Goal: Task Accomplishment & Management: Complete application form

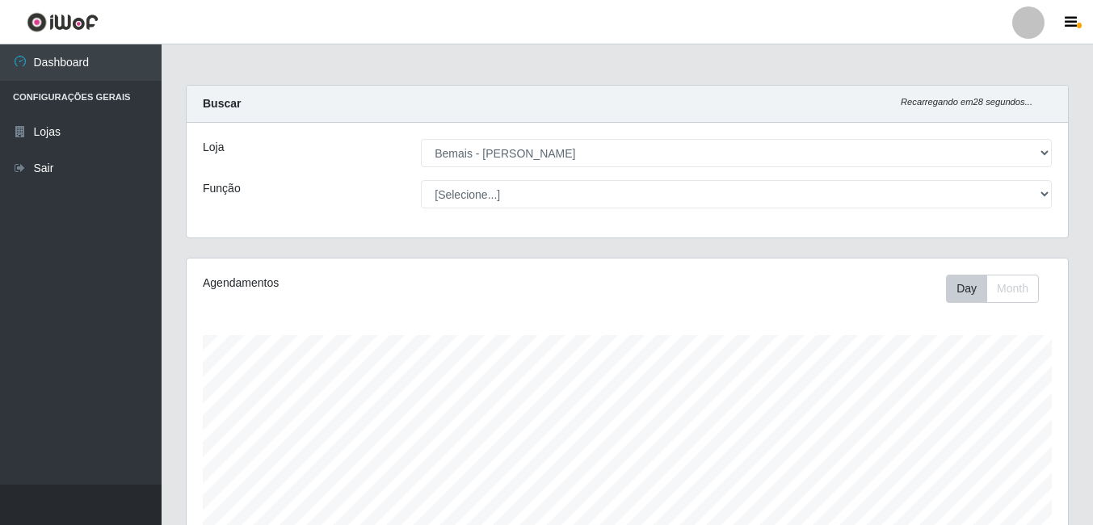
select select "230"
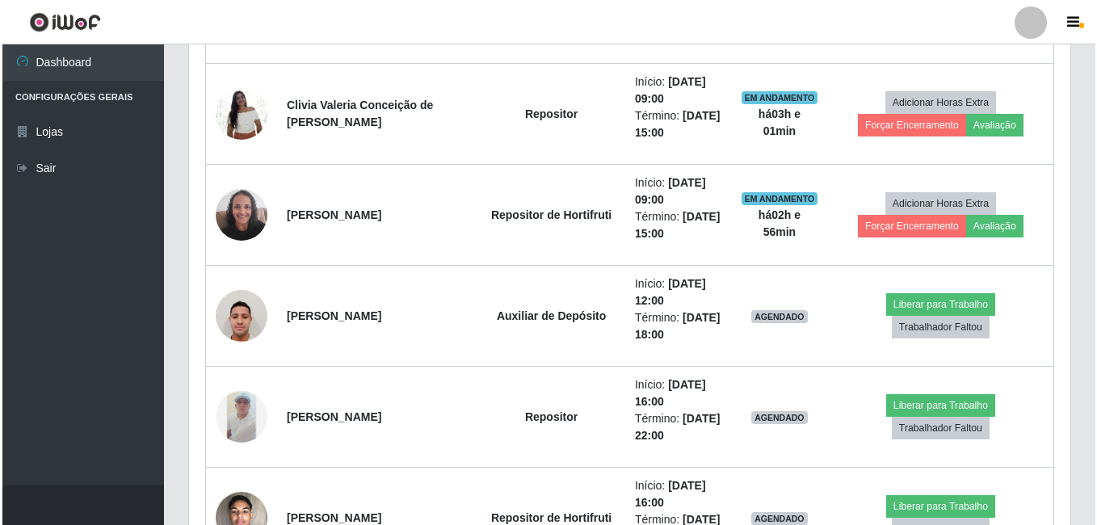
scroll to position [745, 0]
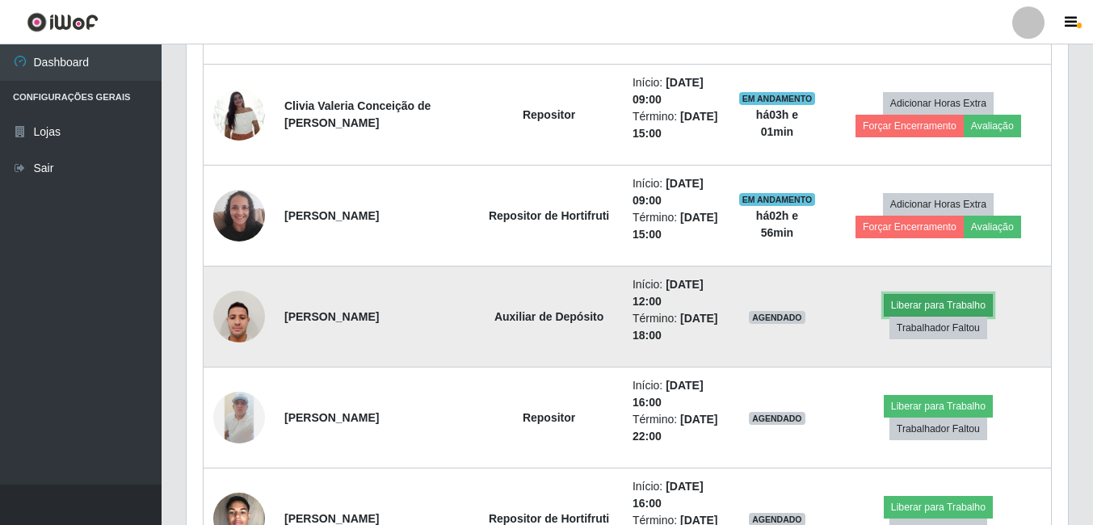
click at [884, 313] on button "Liberar para Trabalho" at bounding box center [938, 305] width 109 height 23
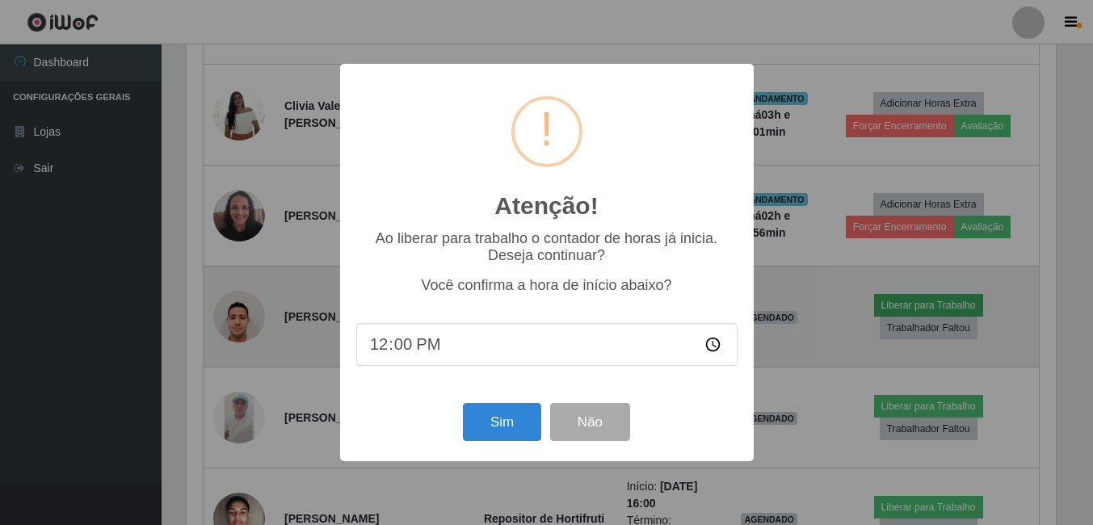
scroll to position [335, 873]
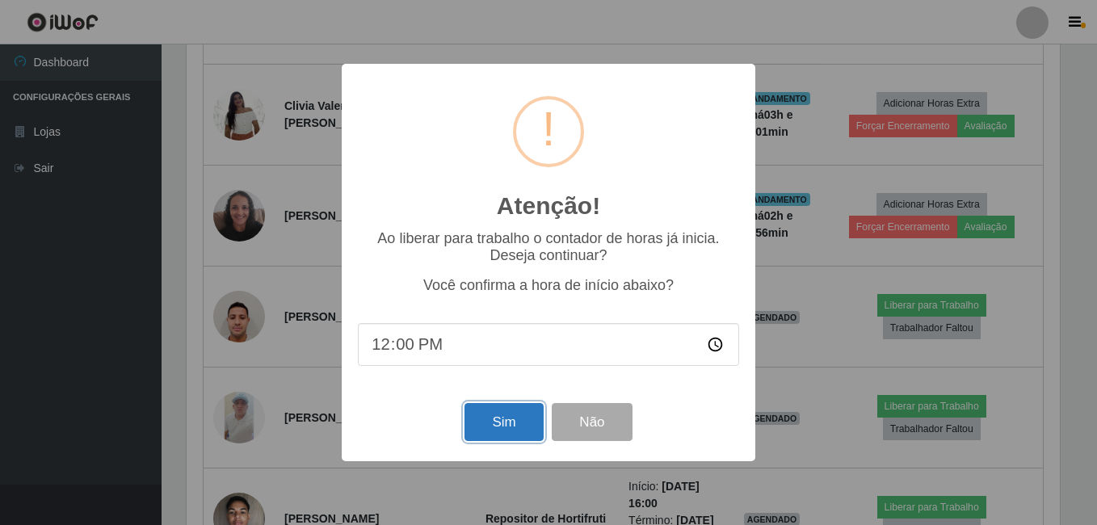
click at [493, 418] on button "Sim" at bounding box center [503, 422] width 78 height 38
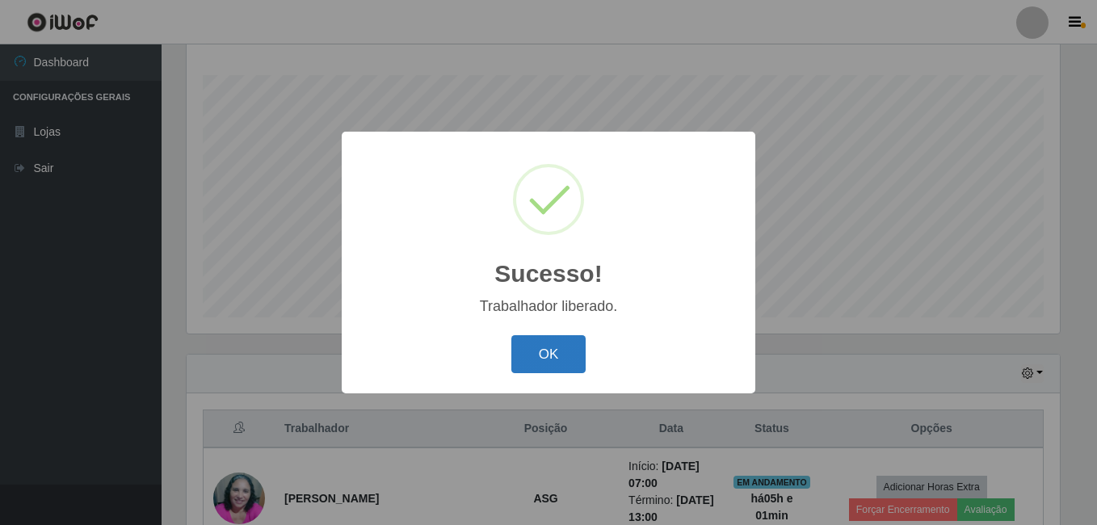
click at [540, 358] on button "OK" at bounding box center [548, 354] width 75 height 38
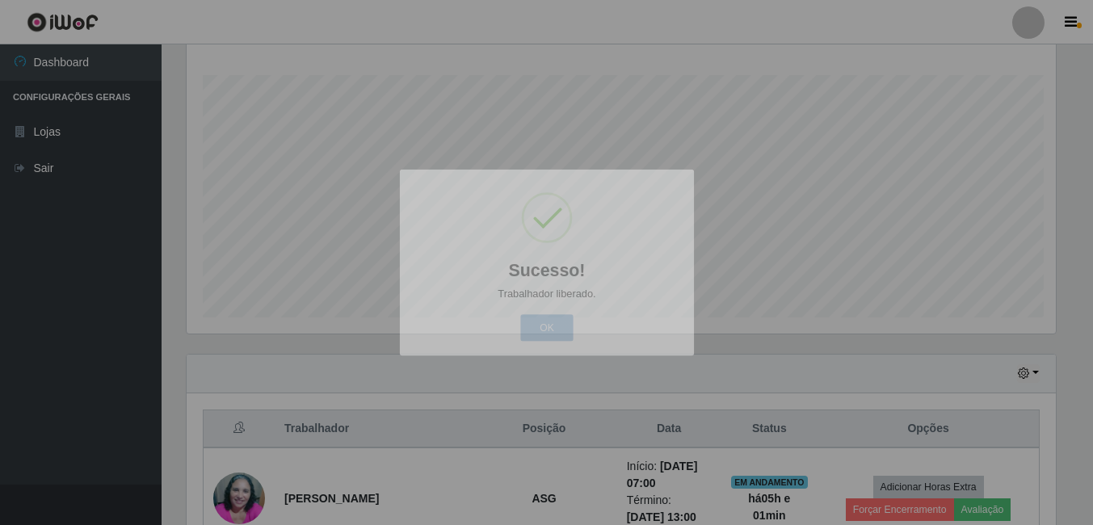
scroll to position [335, 881]
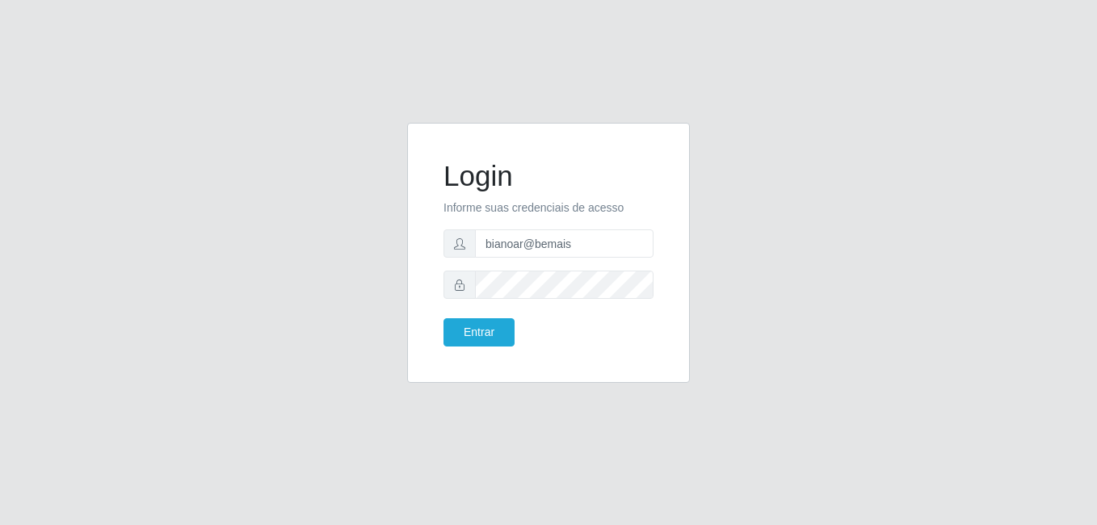
drag, startPoint x: 585, startPoint y: 247, endPoint x: 474, endPoint y: 242, distance: 110.8
click at [474, 242] on div "bianoar@bemais" at bounding box center [548, 243] width 210 height 28
type input "andressa@bemais"
click at [443, 318] on button "Entrar" at bounding box center [478, 332] width 71 height 28
click at [497, 326] on body "Login Informe suas credenciais de acesso andressa@bemais Entrar" at bounding box center [548, 262] width 1097 height 525
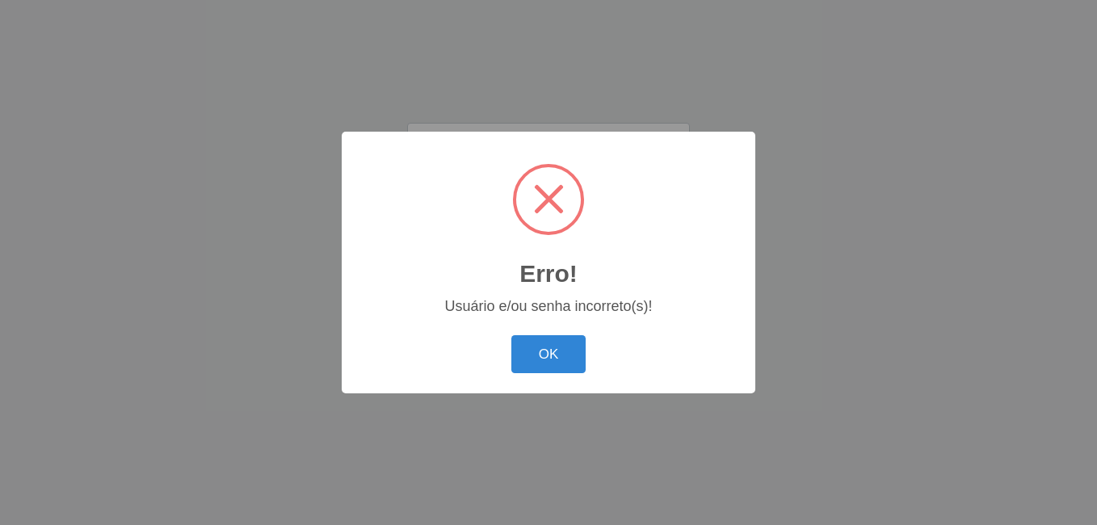
click at [525, 330] on div "Erro! × Usuário e/ou senha incorreto(s)! OK Cancel" at bounding box center [549, 263] width 414 height 262
click at [525, 353] on button "OK" at bounding box center [548, 354] width 75 height 38
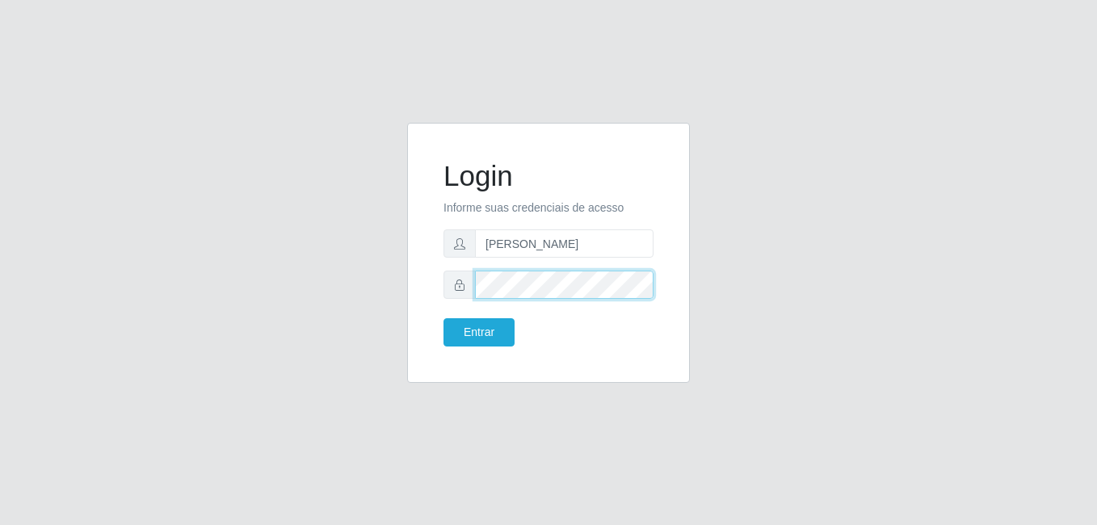
click at [457, 280] on div at bounding box center [548, 285] width 210 height 28
click at [443, 318] on button "Entrar" at bounding box center [478, 332] width 71 height 28
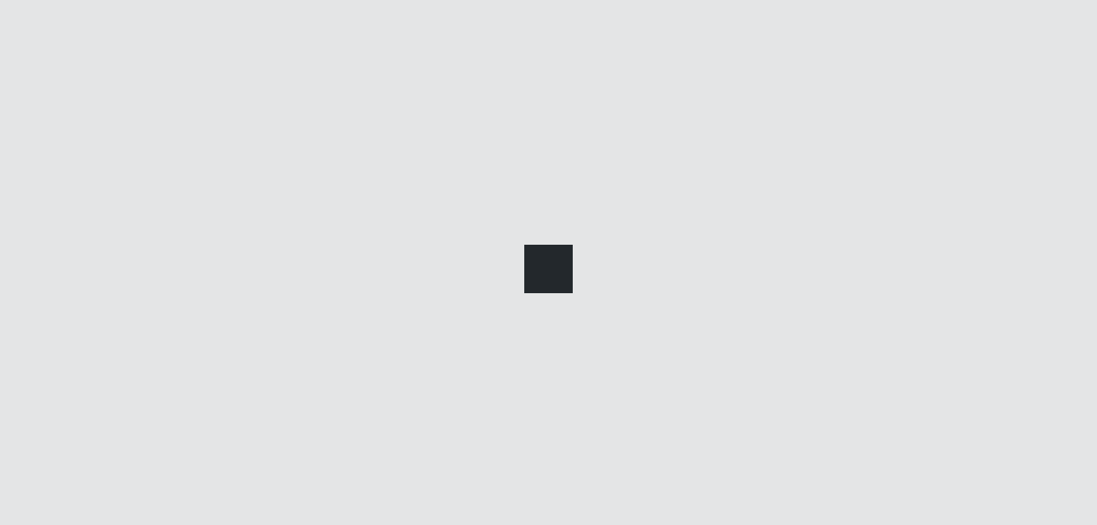
click at [472, 338] on div at bounding box center [548, 262] width 1097 height 525
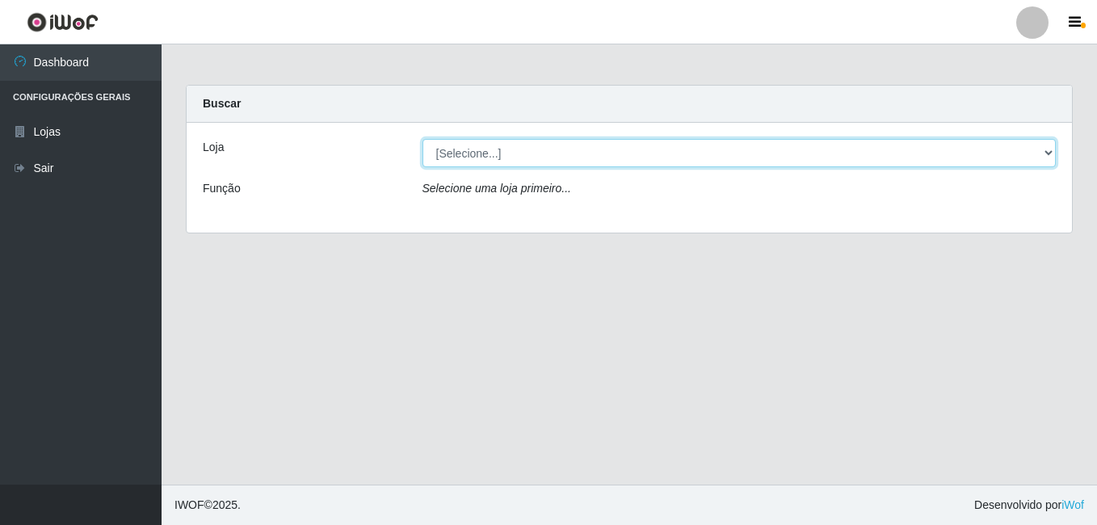
click at [474, 153] on select "[Selecione...] Bemais - Ruy Carneiro" at bounding box center [739, 153] width 634 height 28
select select "230"
click at [422, 139] on select "[Selecione...] Bemais - Ruy Carneiro" at bounding box center [739, 153] width 634 height 28
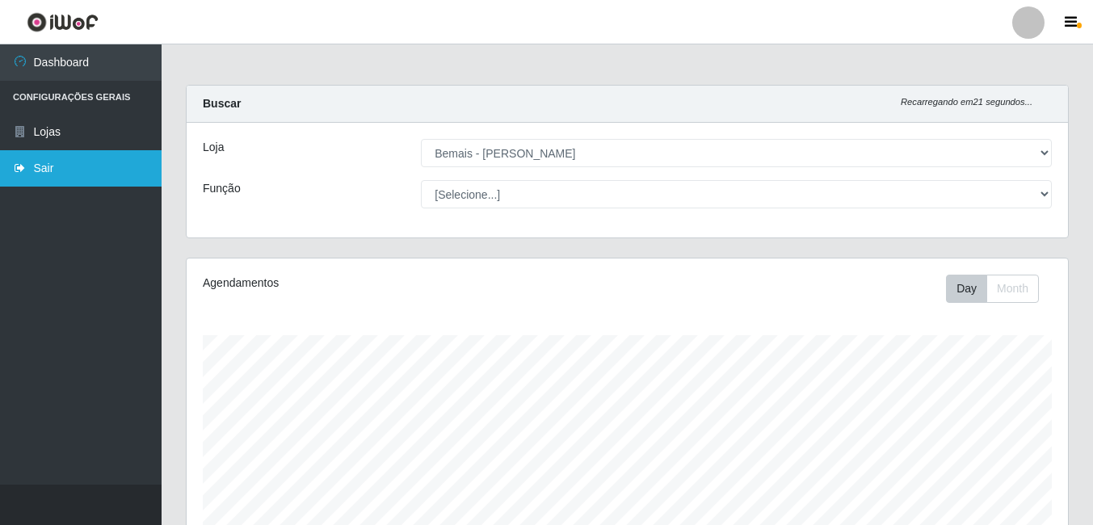
click at [85, 173] on link "Sair" at bounding box center [81, 168] width 162 height 36
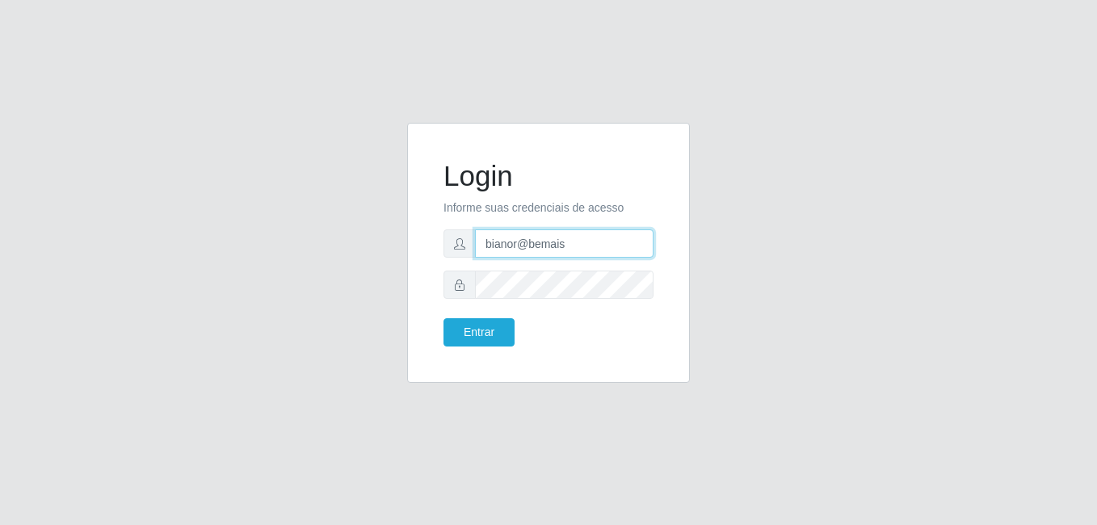
drag, startPoint x: 520, startPoint y: 242, endPoint x: 426, endPoint y: 253, distance: 95.1
click at [426, 253] on div "Login Informe suas credenciais de acesso bianor@bemais Entrar" at bounding box center [548, 253] width 283 height 260
type input "thiagol@bemais"
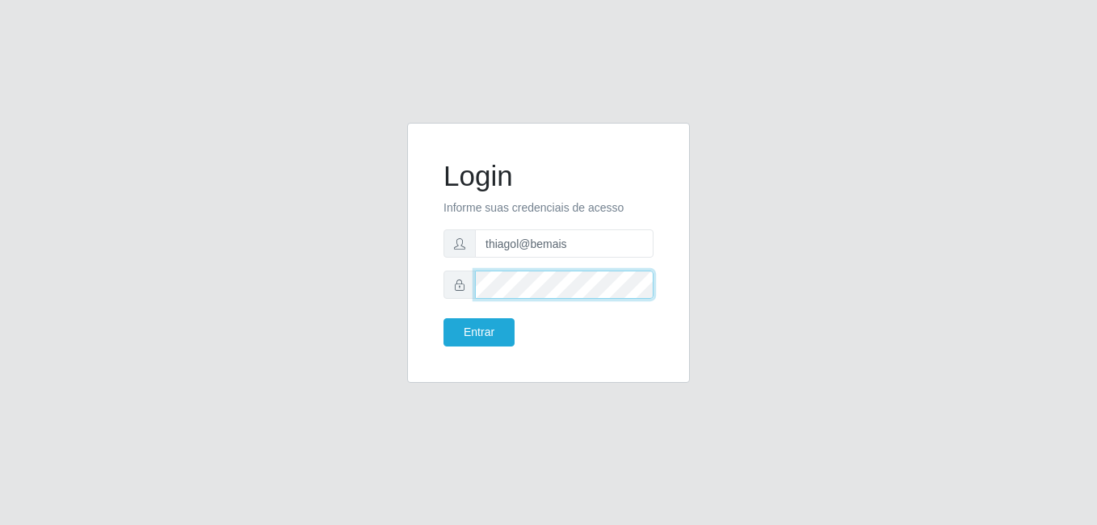
click at [443, 318] on button "Entrar" at bounding box center [478, 332] width 71 height 28
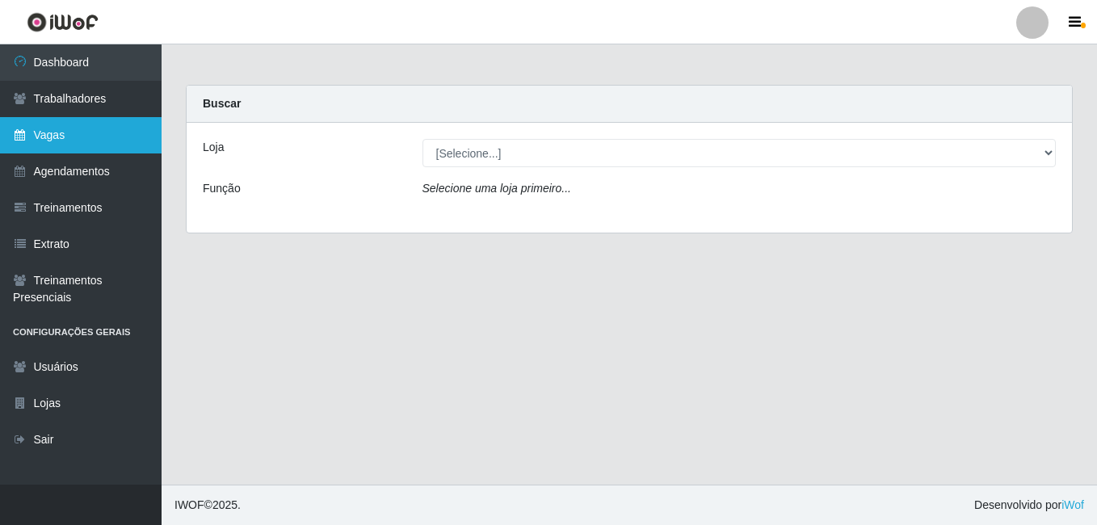
click at [136, 134] on link "Vagas" at bounding box center [81, 135] width 162 height 36
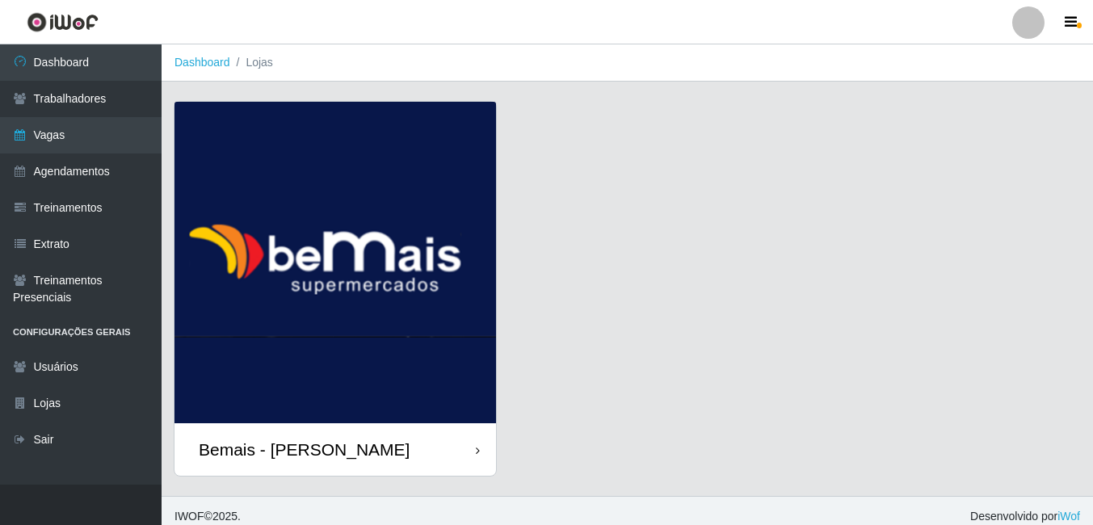
click at [416, 310] on img at bounding box center [334, 262] width 321 height 321
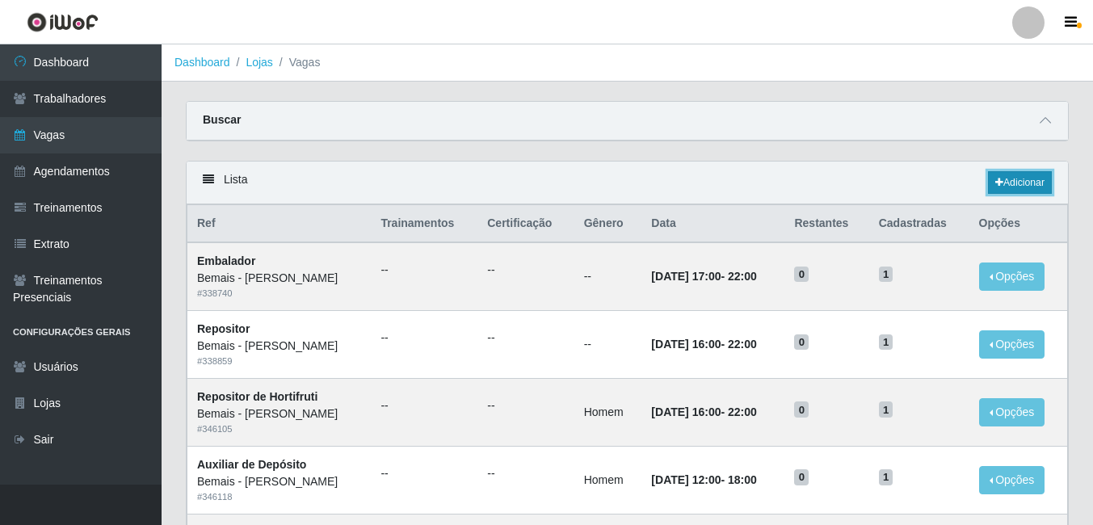
click at [996, 179] on icon at bounding box center [999, 183] width 8 height 10
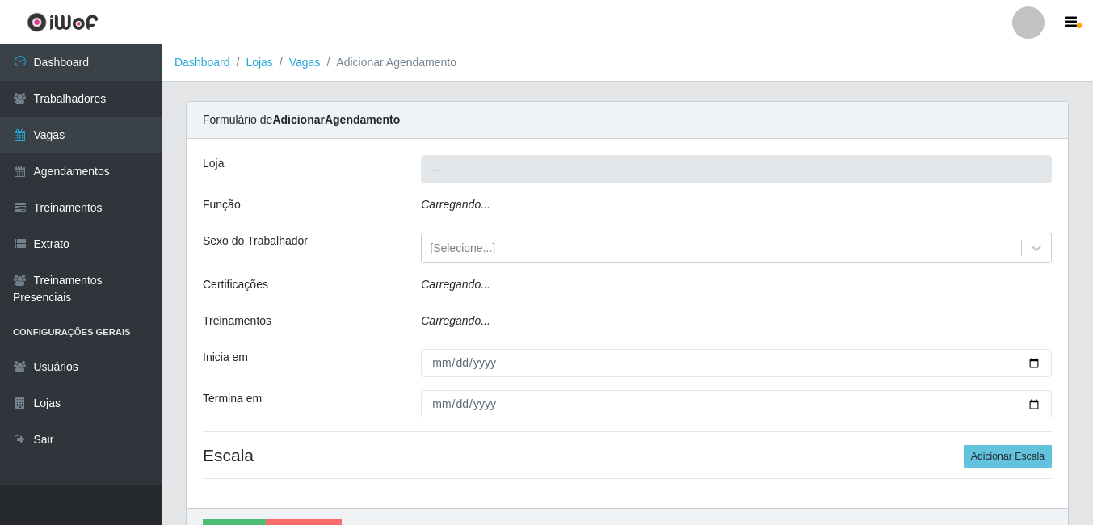
type input "Bemais - [PERSON_NAME]"
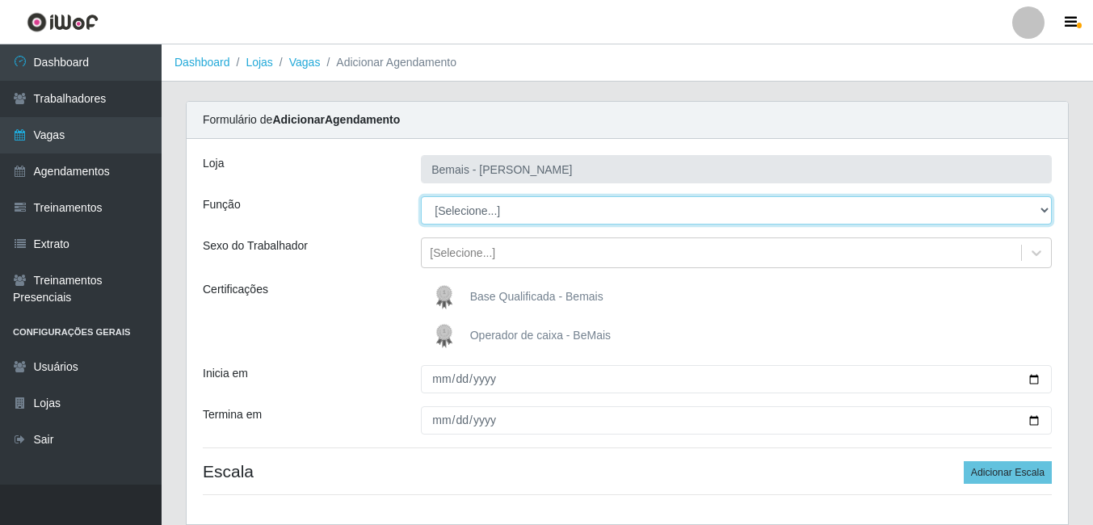
click at [526, 203] on select "[Selecione...] ASG ASG + ASG ++ Auxiliar de Depósito Auxiliar de Depósito + Aux…" at bounding box center [736, 210] width 631 height 28
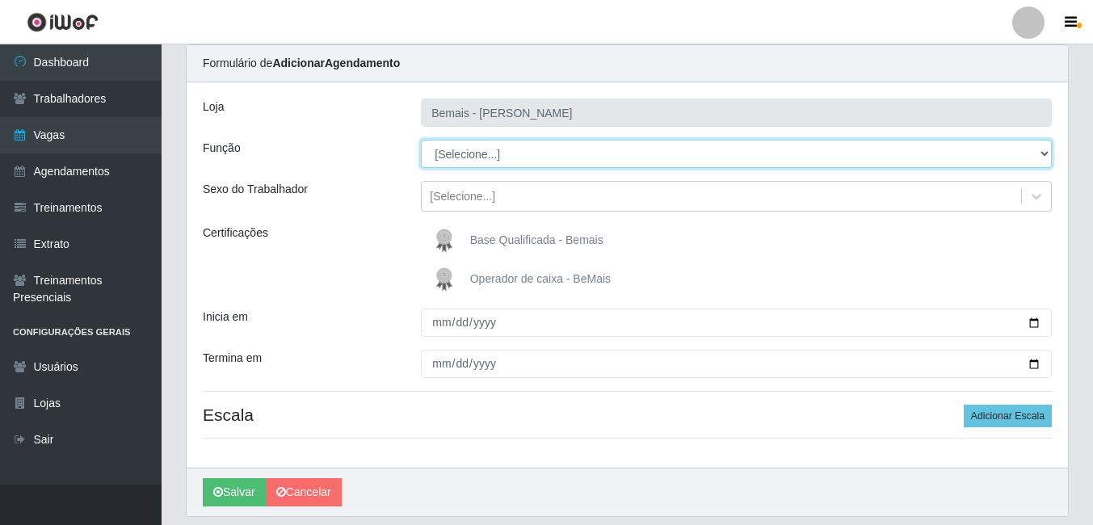
scroll to position [108, 0]
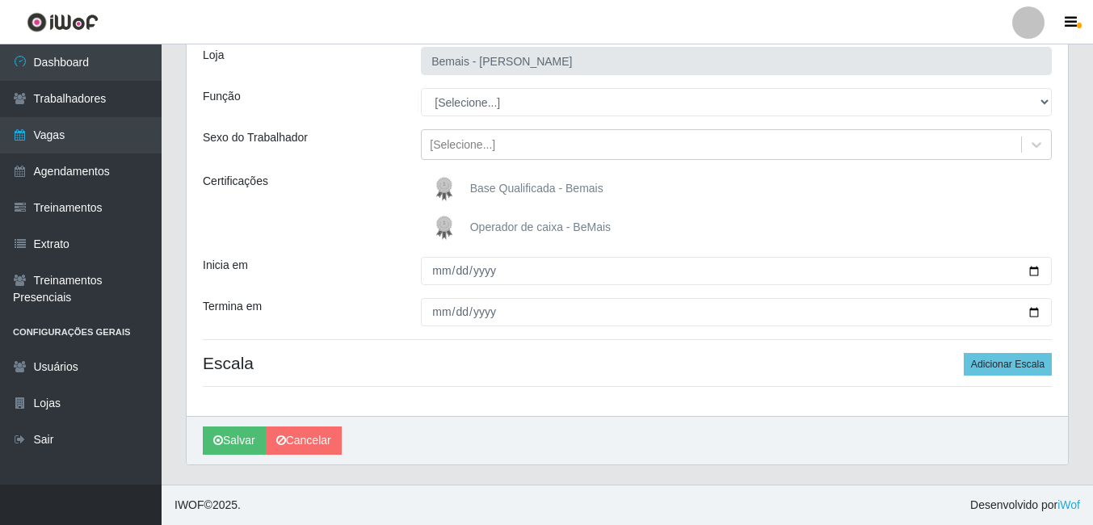
click at [554, 117] on div "Loja Bemais - Ruy Carneiro Função [Selecione...] ASG ASG + ASG ++ Auxiliar de D…" at bounding box center [627, 223] width 881 height 385
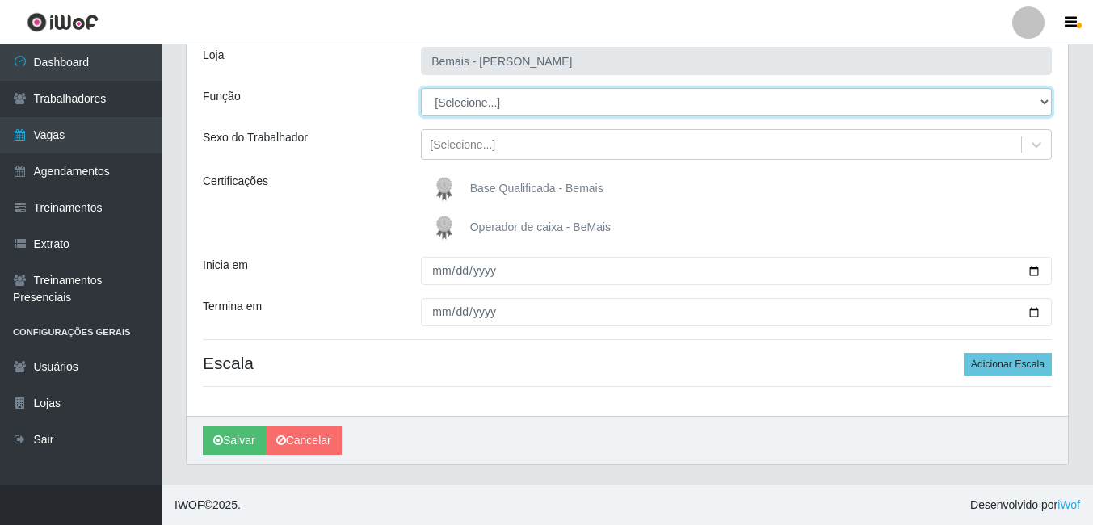
click at [568, 101] on select "[Selecione...] ASG ASG + ASG ++ Auxiliar de Depósito Auxiliar de Depósito + Aux…" at bounding box center [736, 102] width 631 height 28
select select "86"
click at [421, 88] on select "[Selecione...] ASG ASG + ASG ++ Auxiliar de Depósito Auxiliar de Depósito + Aux…" at bounding box center [736, 102] width 631 height 28
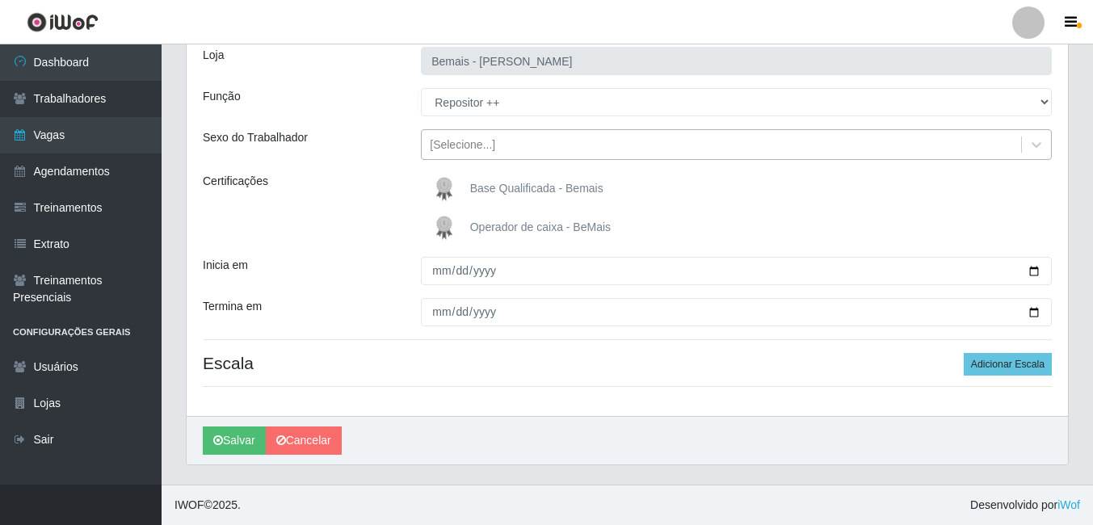
click at [489, 145] on div "[Selecione...]" at bounding box center [462, 145] width 65 height 17
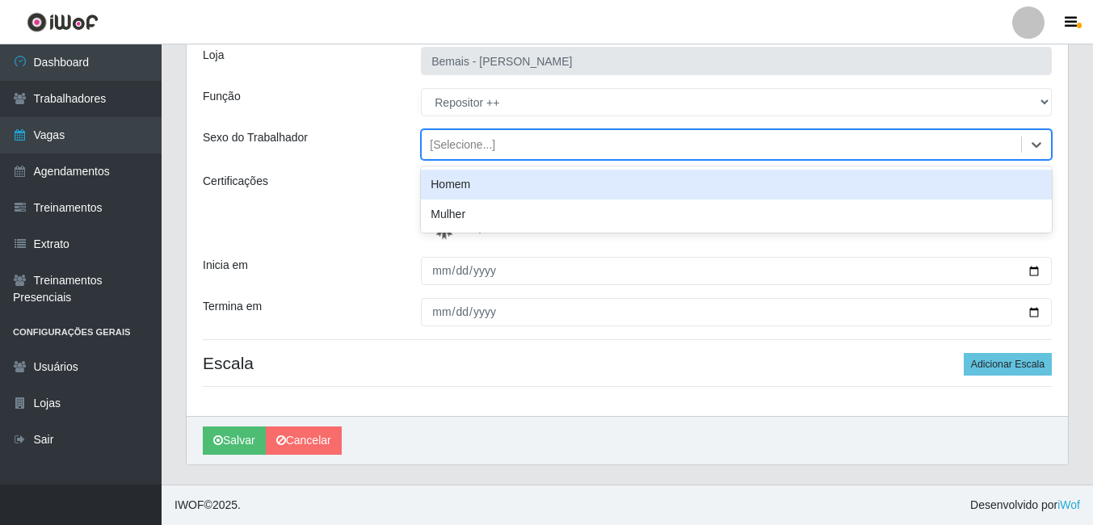
click at [485, 185] on div "Homem" at bounding box center [736, 185] width 631 height 30
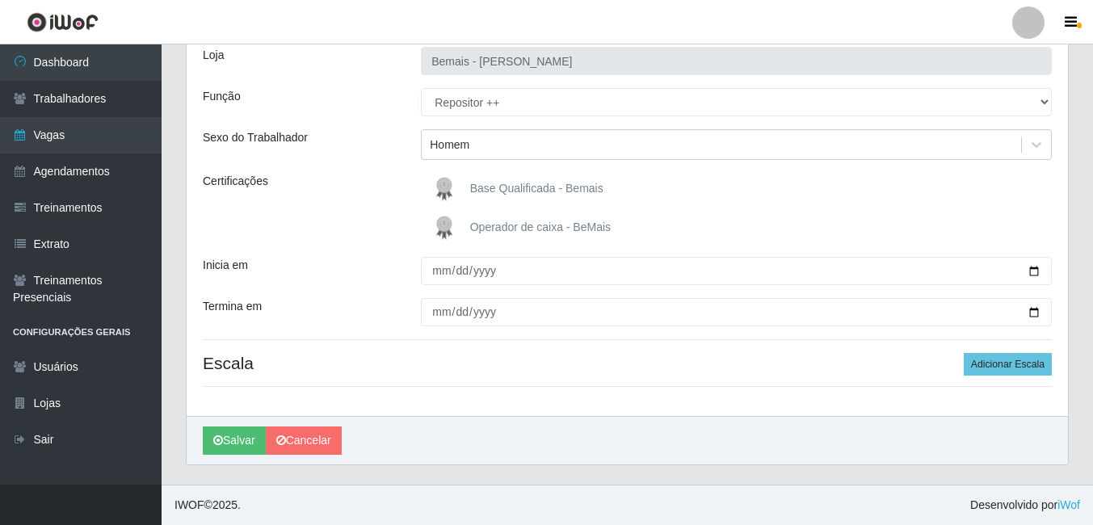
click at [485, 185] on span "Base Qualificada - Bemais" at bounding box center [536, 188] width 133 height 13
click at [0, 0] on input "Base Qualificada - Bemais" at bounding box center [0, 0] width 0 height 0
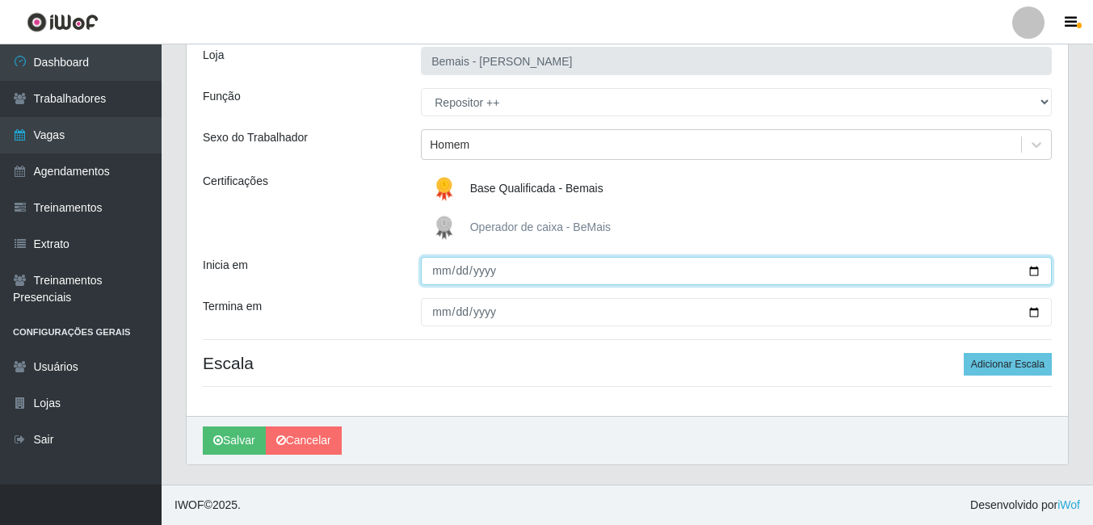
click at [435, 273] on input "Inicia em" at bounding box center [736, 271] width 631 height 28
type input "2025-09-18"
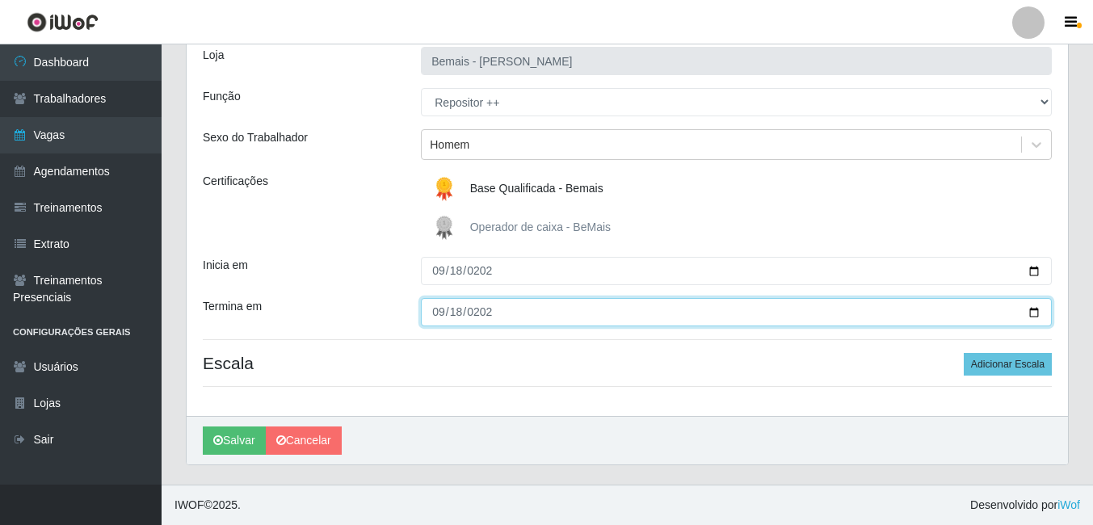
type input "2025-09-18"
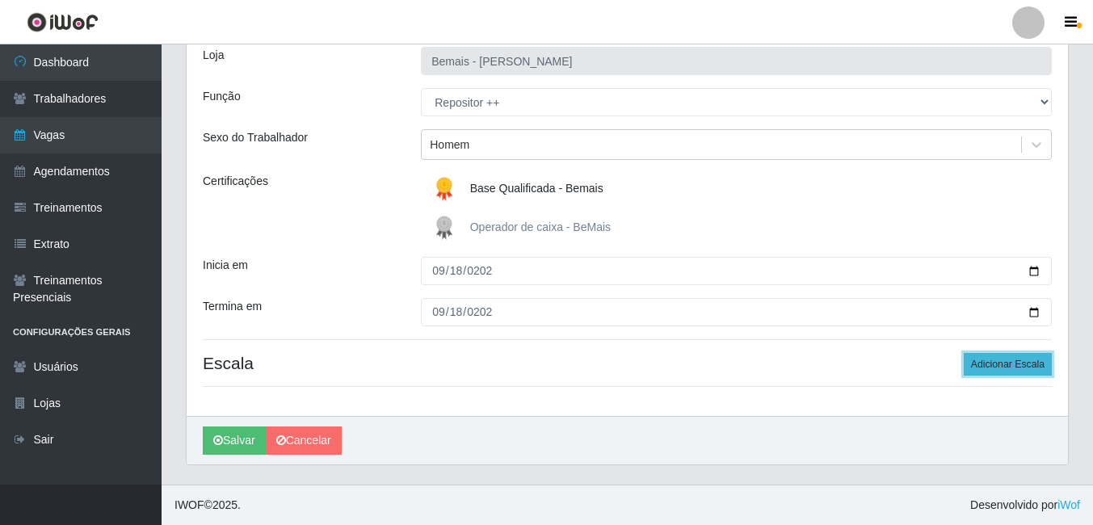
click at [988, 364] on button "Adicionar Escala" at bounding box center [1008, 364] width 88 height 23
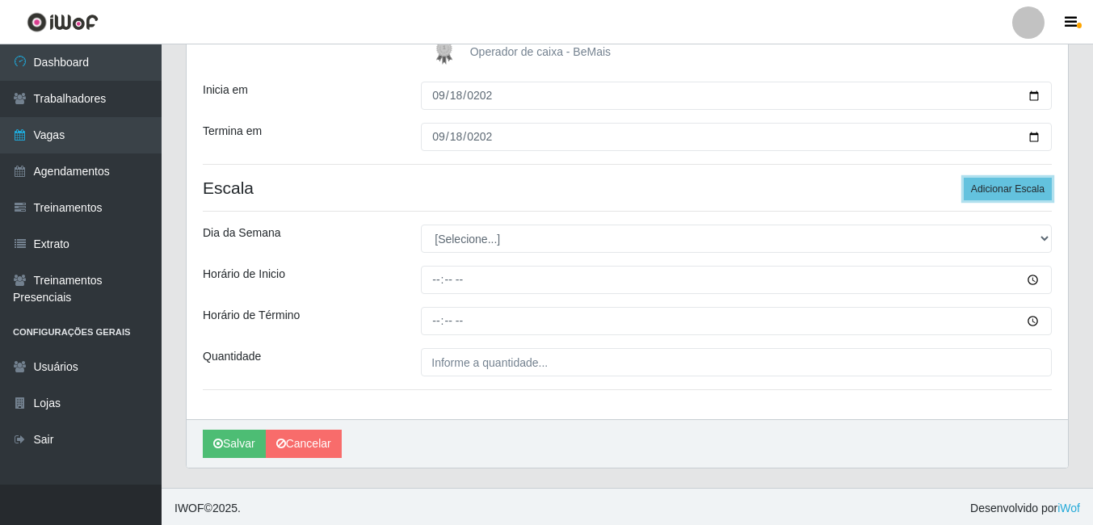
scroll to position [287, 0]
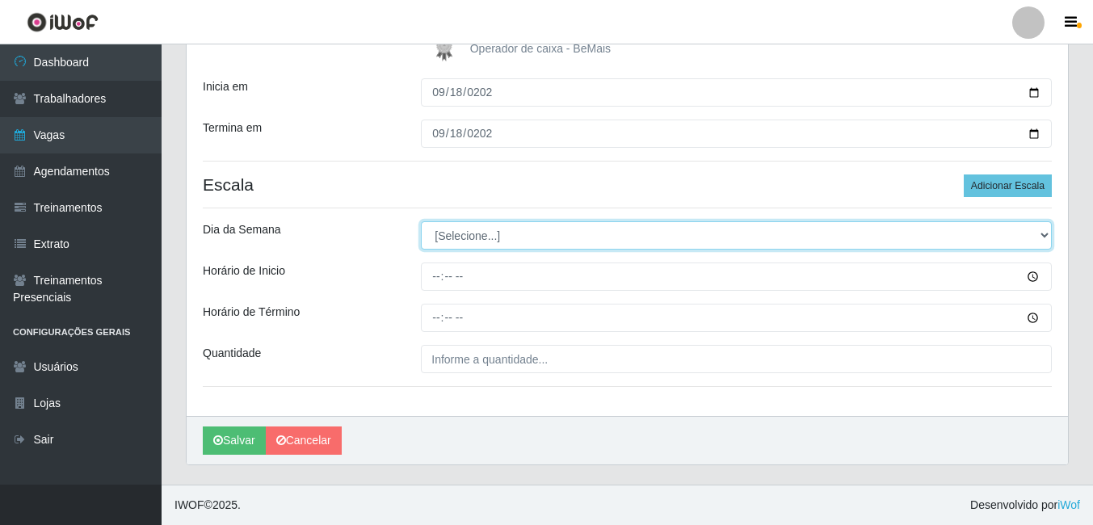
click at [527, 246] on select "[Selecione...] Segunda Terça Quarta Quinta Sexta Sábado Domingo" at bounding box center [736, 235] width 631 height 28
select select "4"
click at [421, 221] on select "[Selecione...] Segunda Terça Quarta Quinta Sexta Sábado Domingo" at bounding box center [736, 235] width 631 height 28
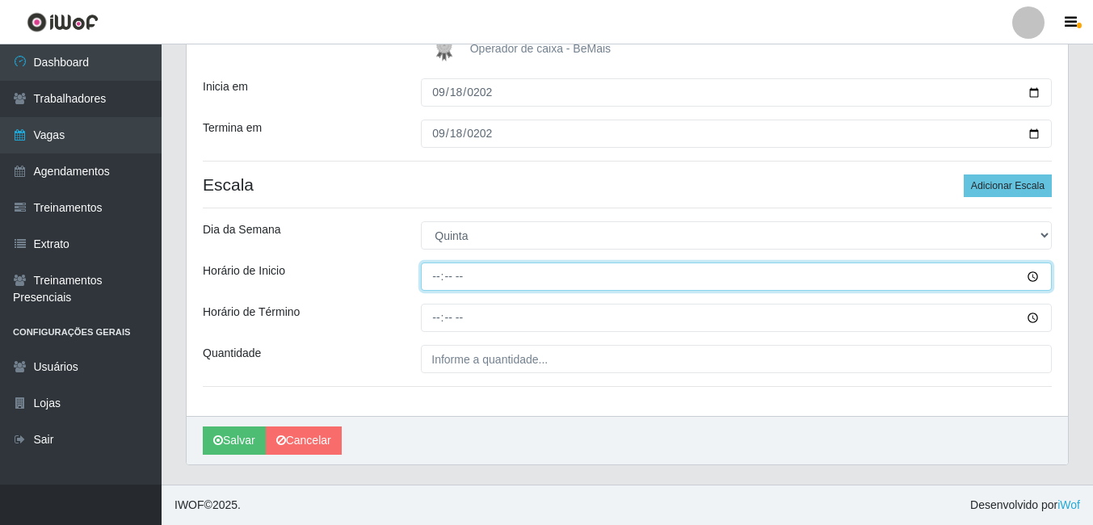
click at [452, 275] on input "Horário de Inicio" at bounding box center [736, 277] width 631 height 28
click at [426, 281] on input "Horário de Inicio" at bounding box center [736, 277] width 631 height 28
click at [435, 281] on input "Horário de Inicio" at bounding box center [736, 277] width 631 height 28
type input "16:00"
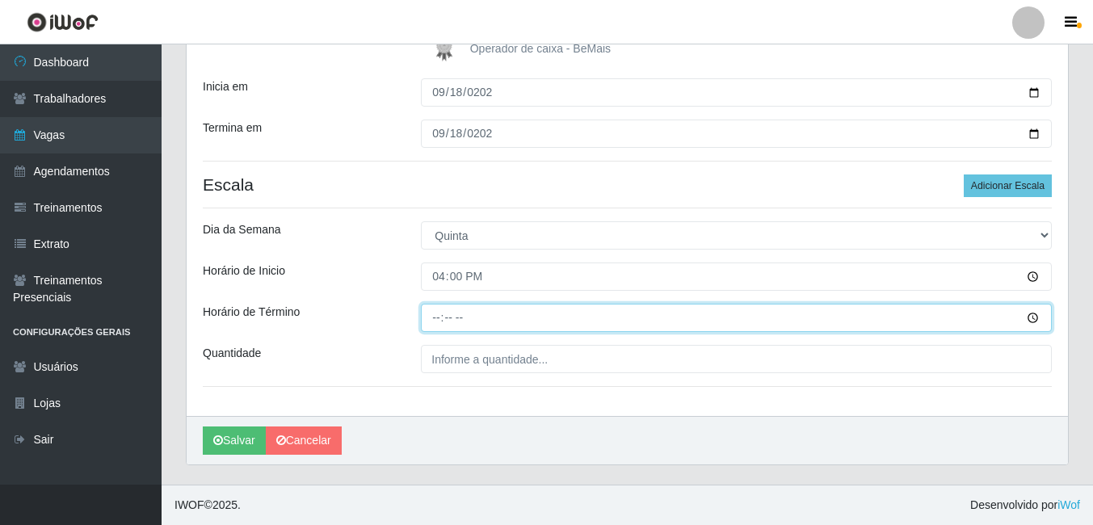
type input "22:00"
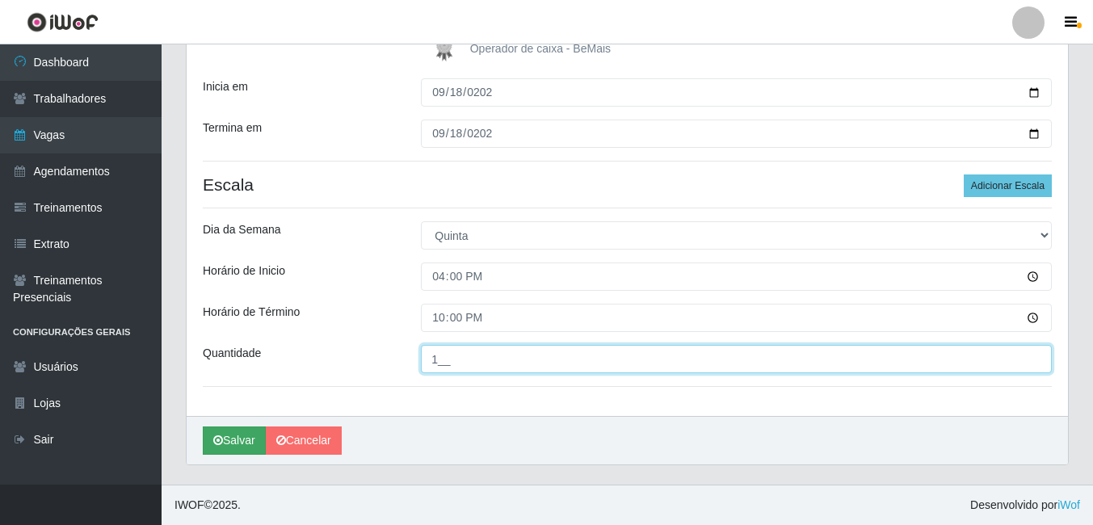
type input "1__"
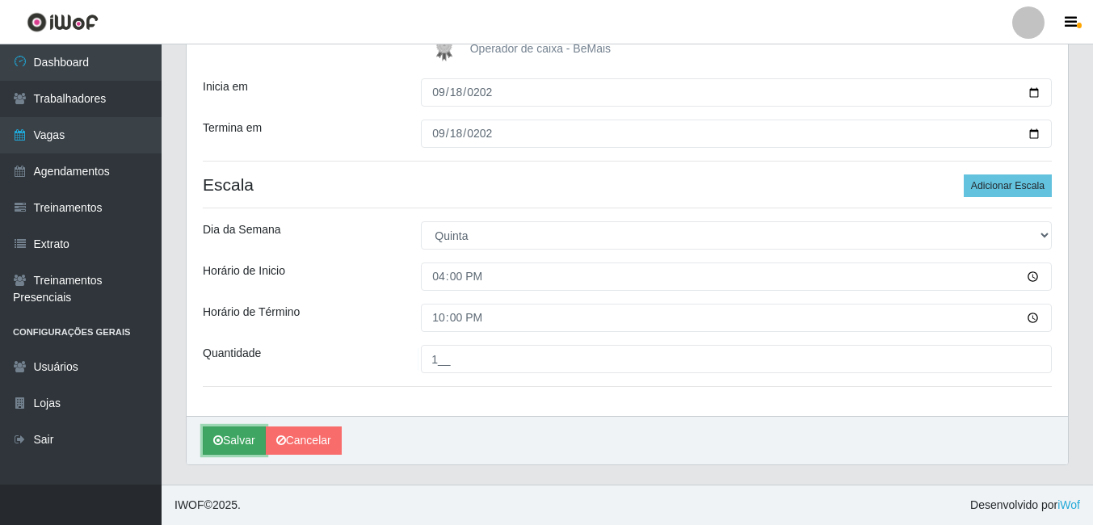
click at [232, 444] on button "Salvar" at bounding box center [234, 440] width 63 height 28
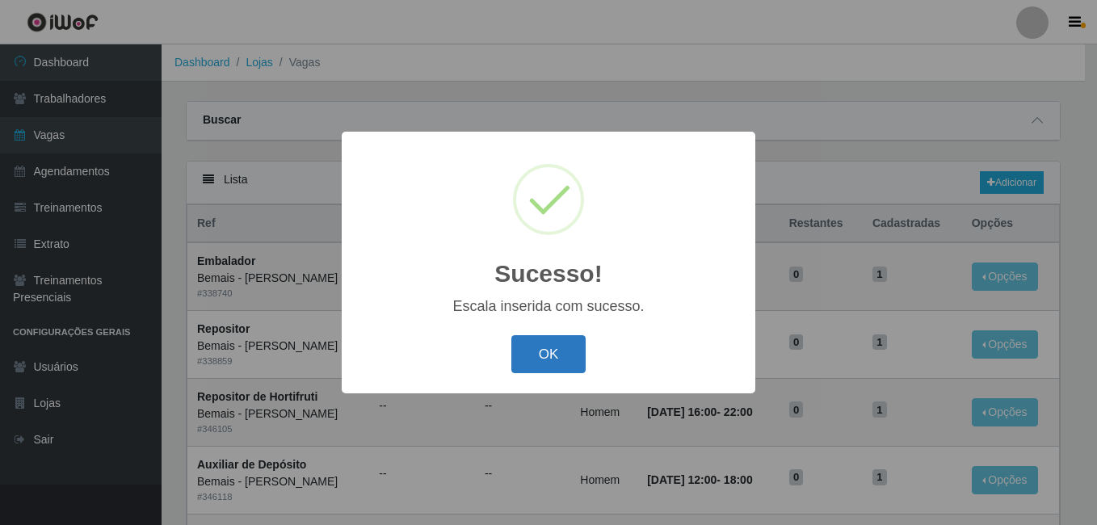
click at [561, 351] on button "OK" at bounding box center [548, 354] width 75 height 38
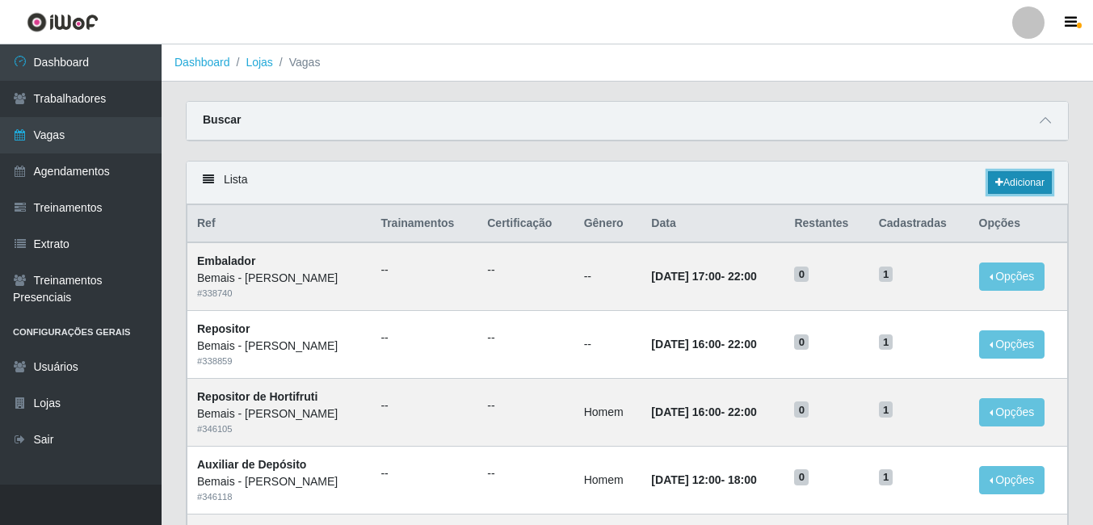
click at [990, 187] on link "Adicionar" at bounding box center [1020, 182] width 64 height 23
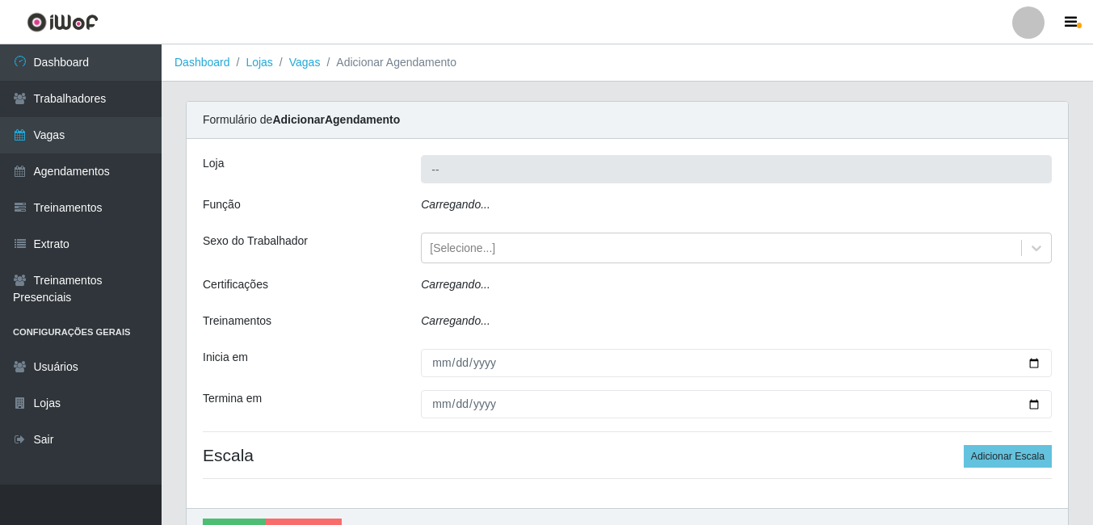
type input "Bemais - [PERSON_NAME]"
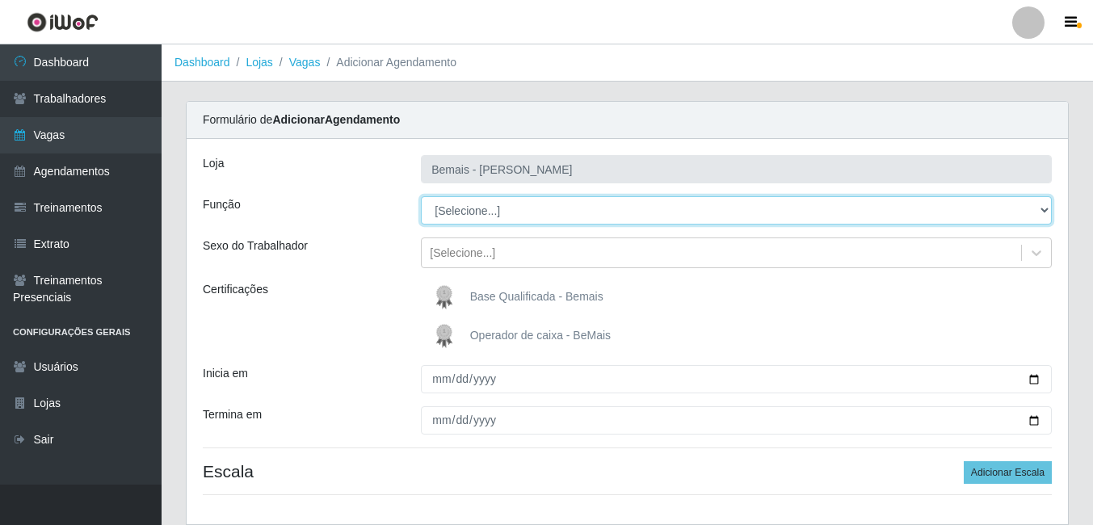
click at [512, 204] on select "[Selecione...] ASG ASG + ASG ++ Auxiliar de Depósito Auxiliar de Depósito + Aux…" at bounding box center [736, 210] width 631 height 28
select select "86"
click at [421, 196] on select "[Selecione...] ASG ASG + ASG ++ Auxiliar de Depósito Auxiliar de Depósito + Aux…" at bounding box center [736, 210] width 631 height 28
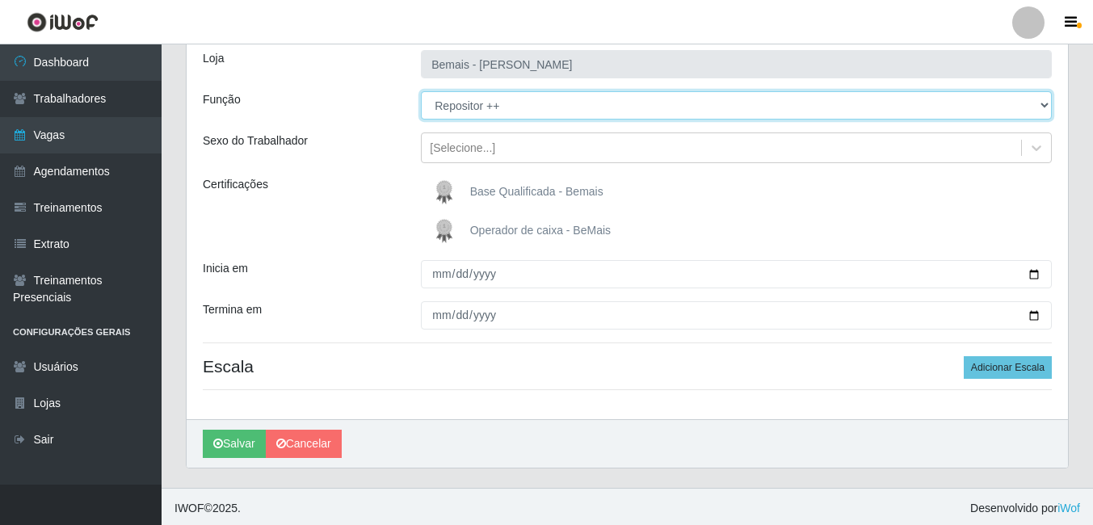
scroll to position [108, 0]
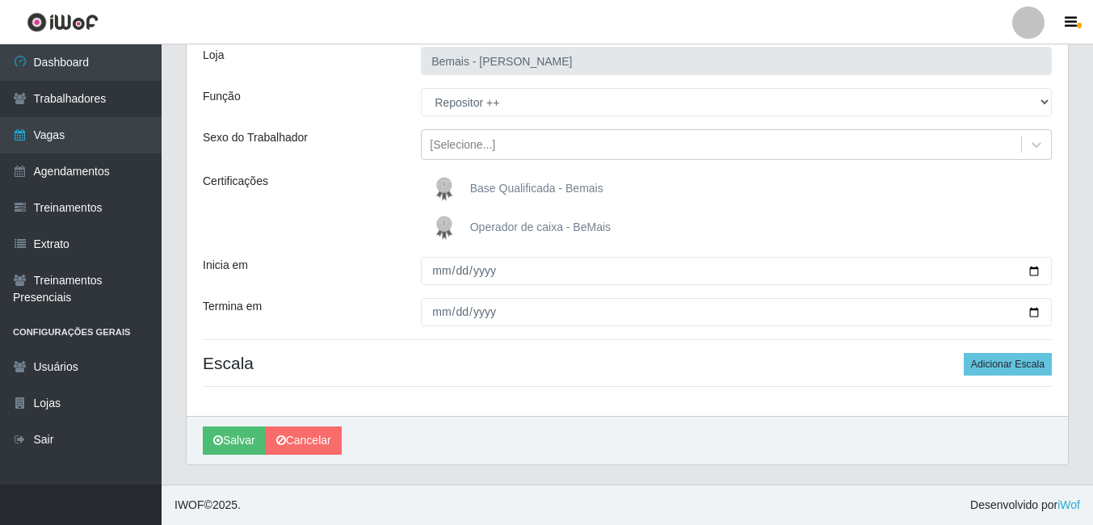
click at [485, 183] on span "Base Qualificada - Bemais" at bounding box center [536, 188] width 133 height 13
click at [0, 0] on input "Base Qualificada - Bemais" at bounding box center [0, 0] width 0 height 0
click at [485, 132] on div "[Selecione...]" at bounding box center [721, 145] width 599 height 27
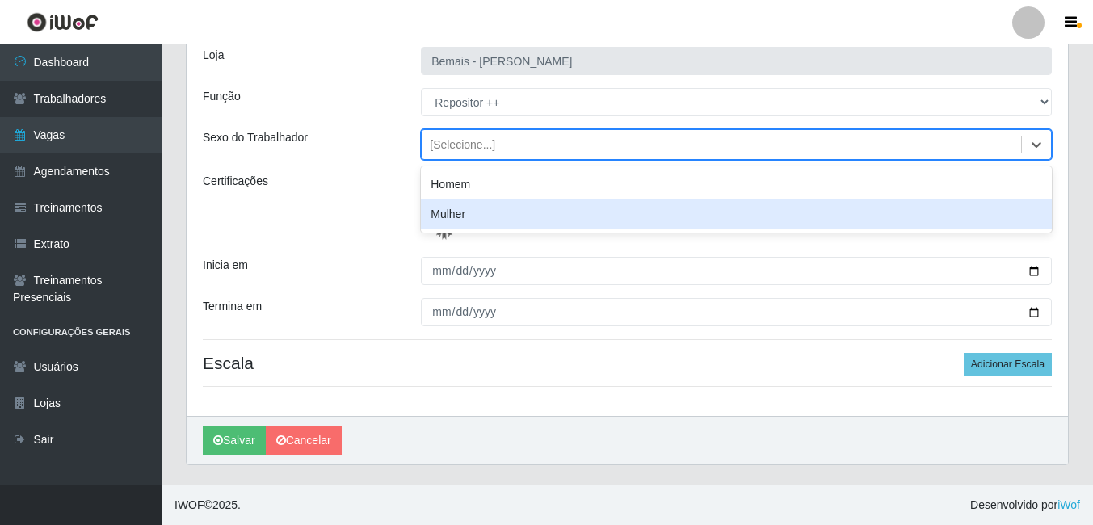
click at [474, 206] on div "Mulher" at bounding box center [736, 215] width 631 height 30
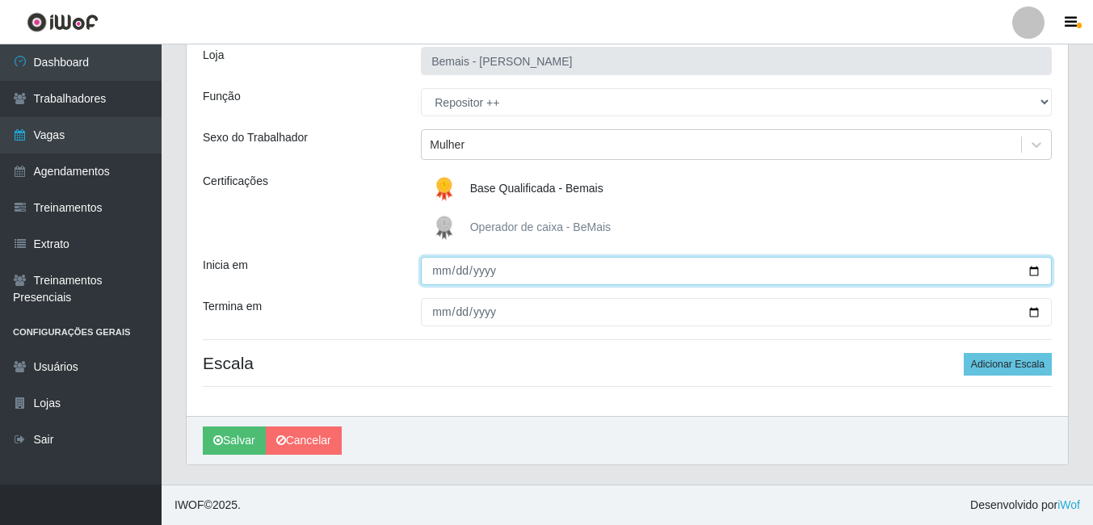
click at [456, 276] on input "Inicia em" at bounding box center [736, 271] width 631 height 28
click at [441, 273] on input "Inicia em" at bounding box center [736, 271] width 631 height 28
type input "2025-09-18"
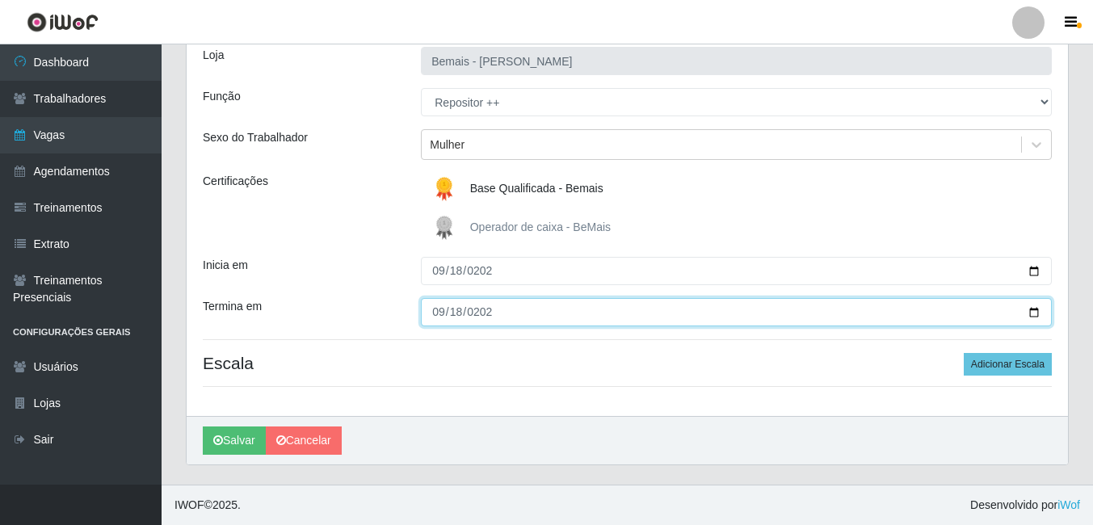
type input "2025-09-18"
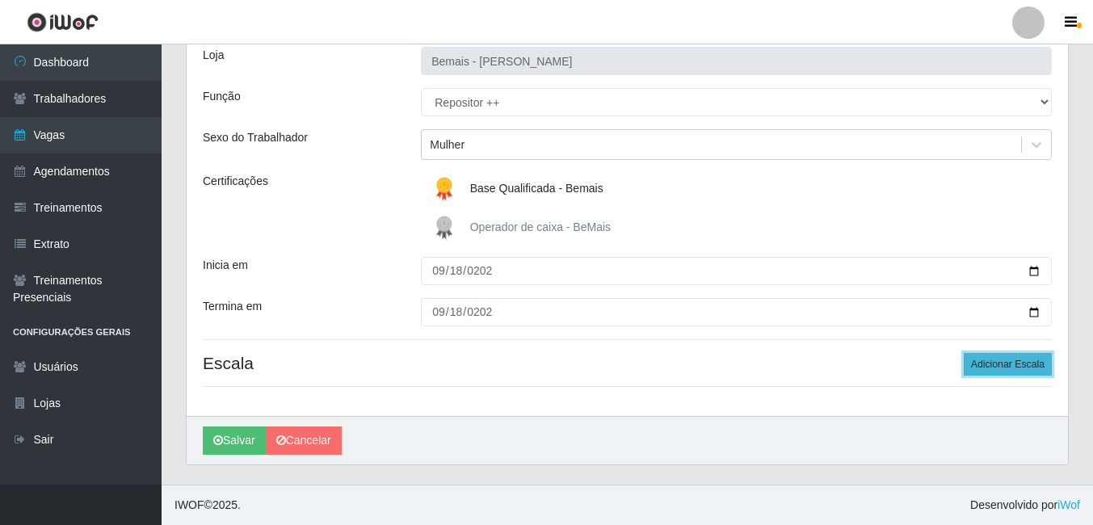
click at [1002, 366] on button "Adicionar Escala" at bounding box center [1008, 364] width 88 height 23
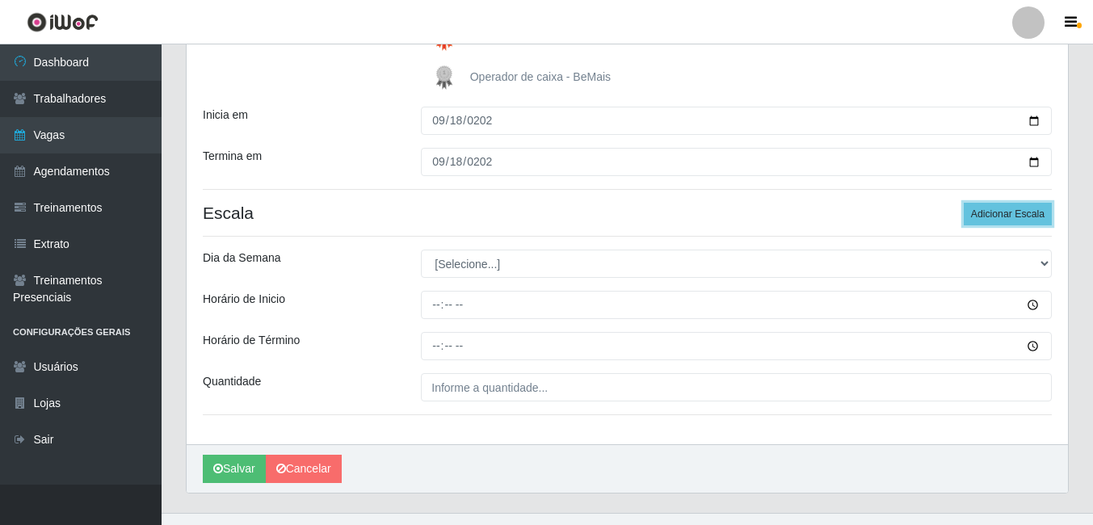
scroll to position [287, 0]
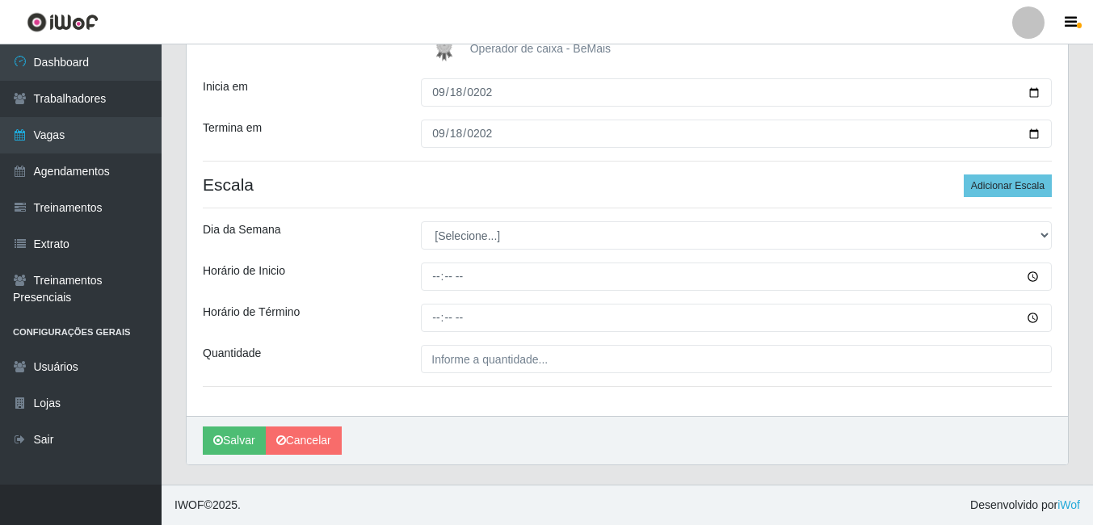
click at [515, 217] on div "Loja Bemais - Ruy Carneiro Função [Selecione...] ASG ASG + ASG ++ Auxiliar de D…" at bounding box center [627, 134] width 881 height 564
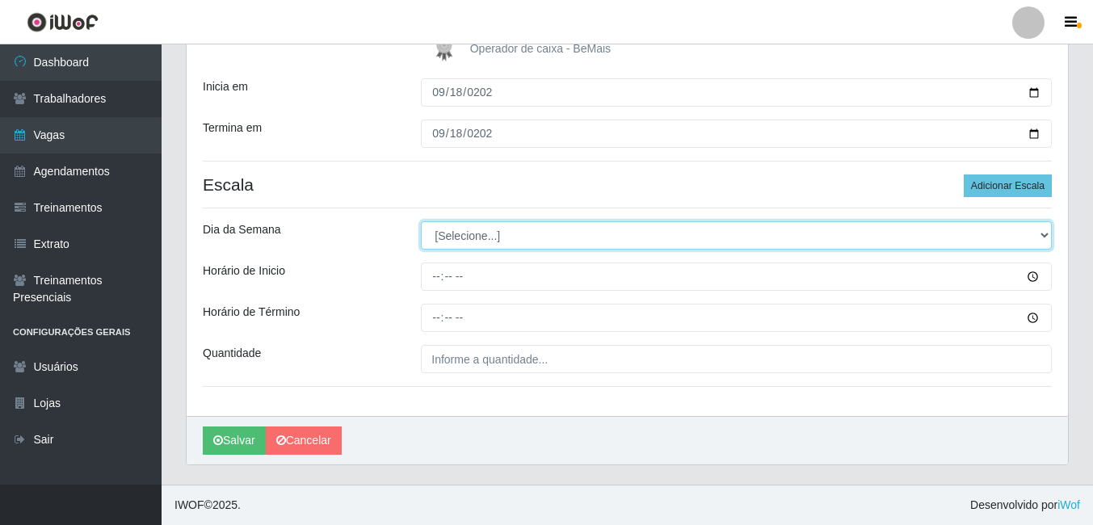
click at [499, 240] on select "[Selecione...] Segunda Terça Quarta Quinta Sexta Sábado Domingo" at bounding box center [736, 235] width 631 height 28
click at [490, 237] on select "[Selecione...] Segunda Terça Quarta Quinta Sexta Sábado Domingo" at bounding box center [736, 235] width 631 height 28
click at [511, 233] on select "[Selecione...] Segunda Terça Quarta Quinta Sexta Sábado Domingo" at bounding box center [736, 235] width 631 height 28
select select "4"
click at [421, 221] on select "[Selecione...] Segunda Terça Quarta Quinta Sexta Sábado Domingo" at bounding box center [736, 235] width 631 height 28
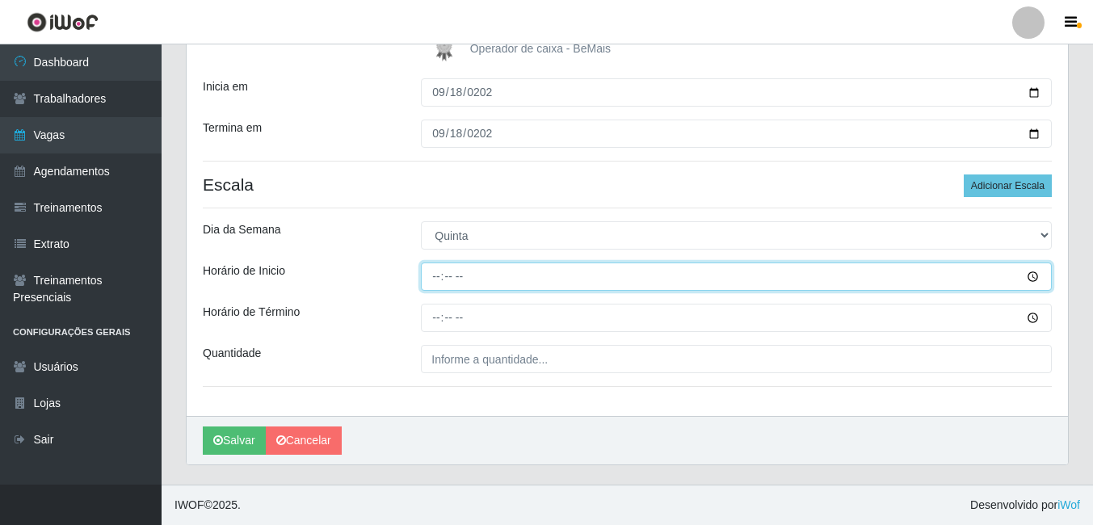
click at [427, 273] on input "Horário de Inicio" at bounding box center [736, 277] width 631 height 28
type input "16:00"
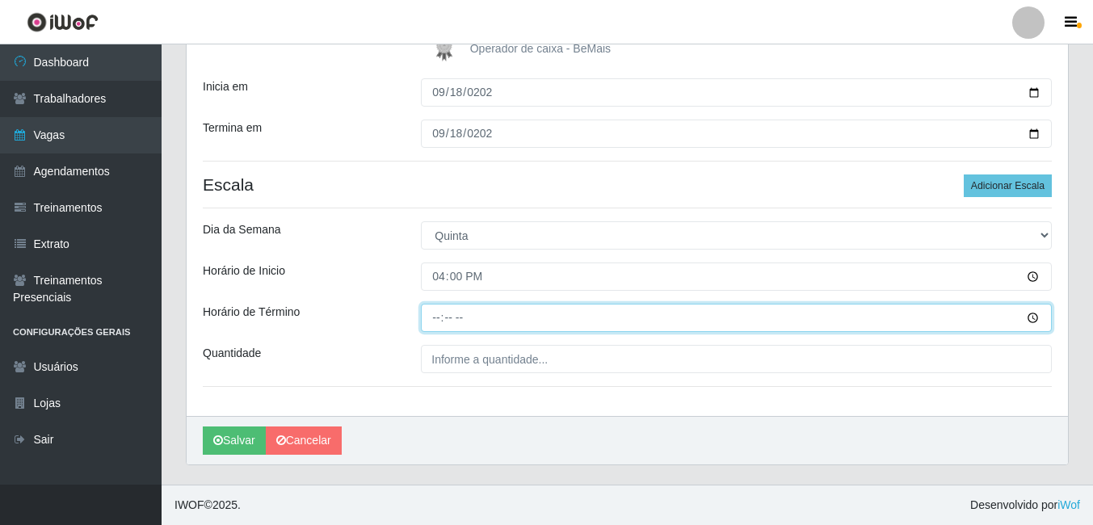
type input "22:00"
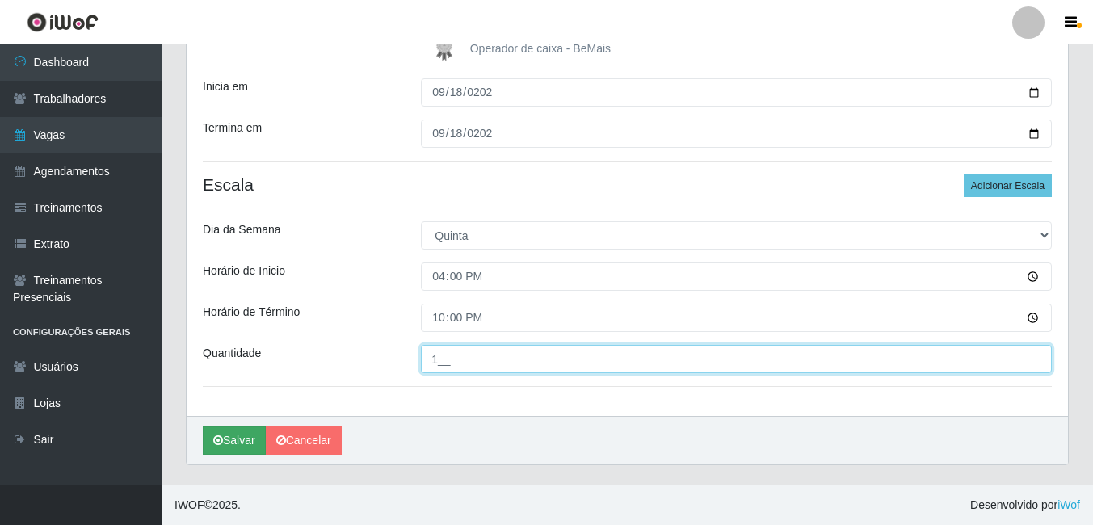
type input "1__"
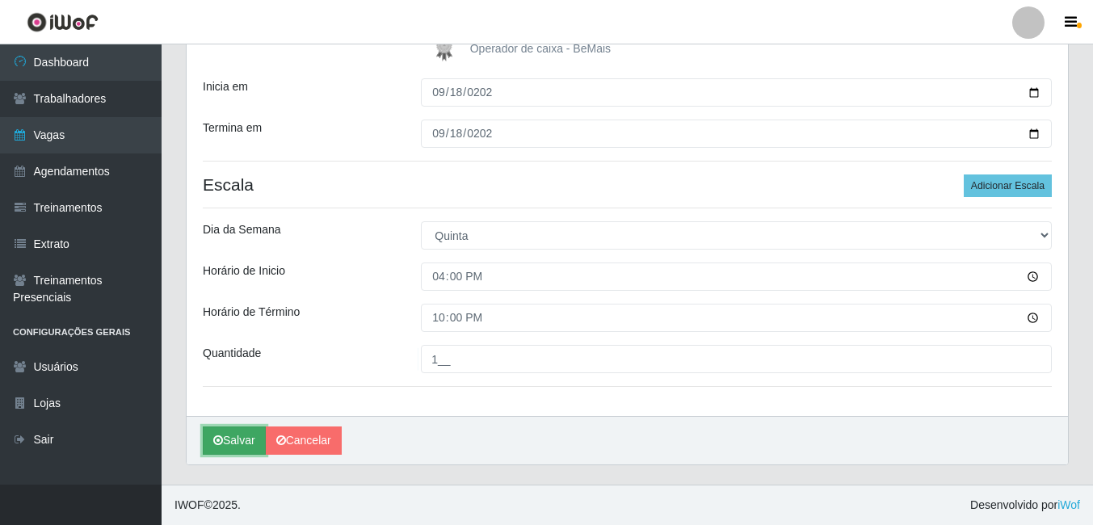
click at [245, 431] on button "Salvar" at bounding box center [234, 440] width 63 height 28
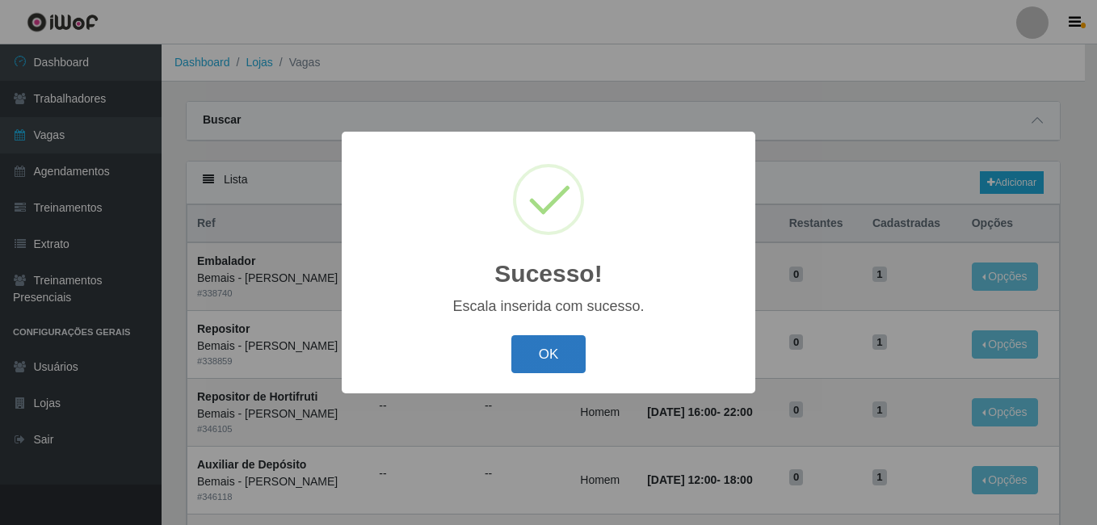
click at [580, 359] on button "OK" at bounding box center [548, 354] width 75 height 38
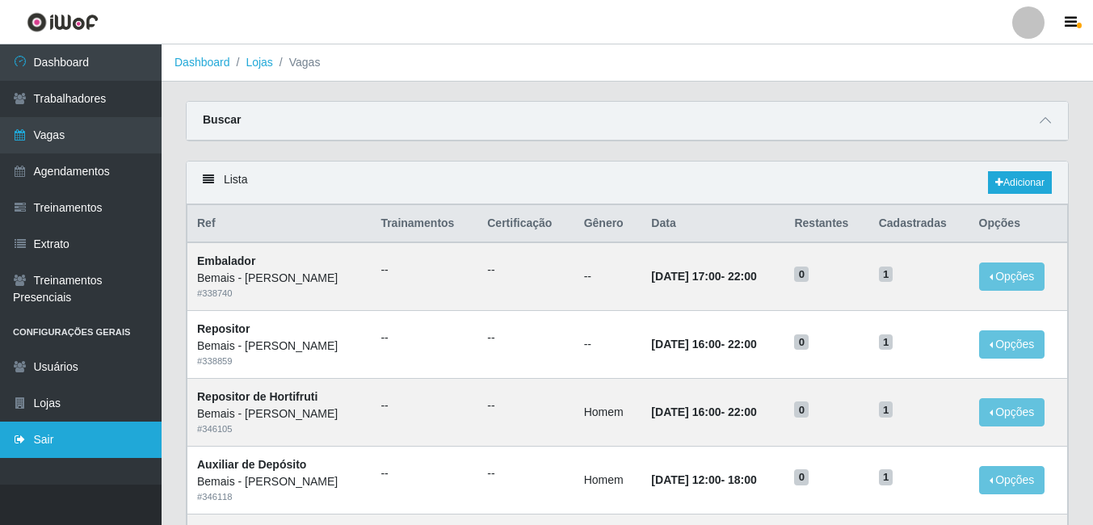
click at [46, 444] on link "Sair" at bounding box center [81, 440] width 162 height 36
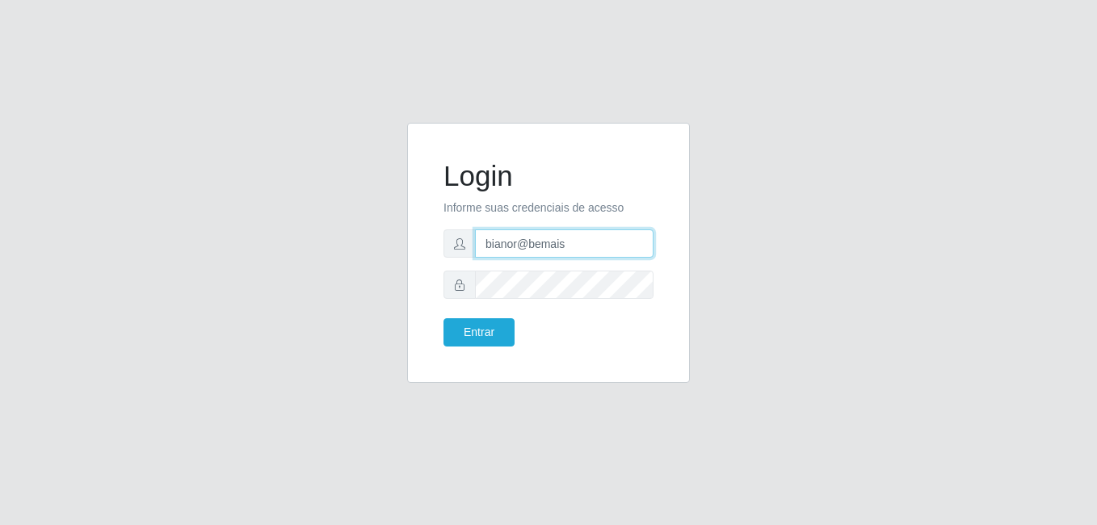
click at [487, 241] on input "bianor@bemais" at bounding box center [564, 243] width 179 height 28
type input "abianor@bemais"
drag, startPoint x: 591, startPoint y: 242, endPoint x: 460, endPoint y: 248, distance: 131.8
click at [460, 248] on div "abianor@bemais" at bounding box center [548, 243] width 210 height 28
type input "andressa@bemais"
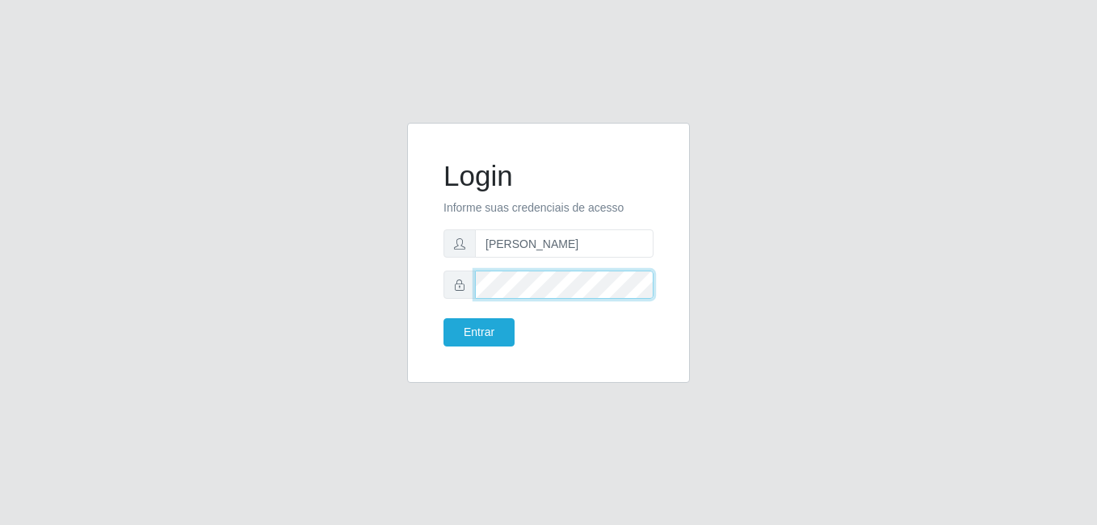
click at [443, 318] on button "Entrar" at bounding box center [478, 332] width 71 height 28
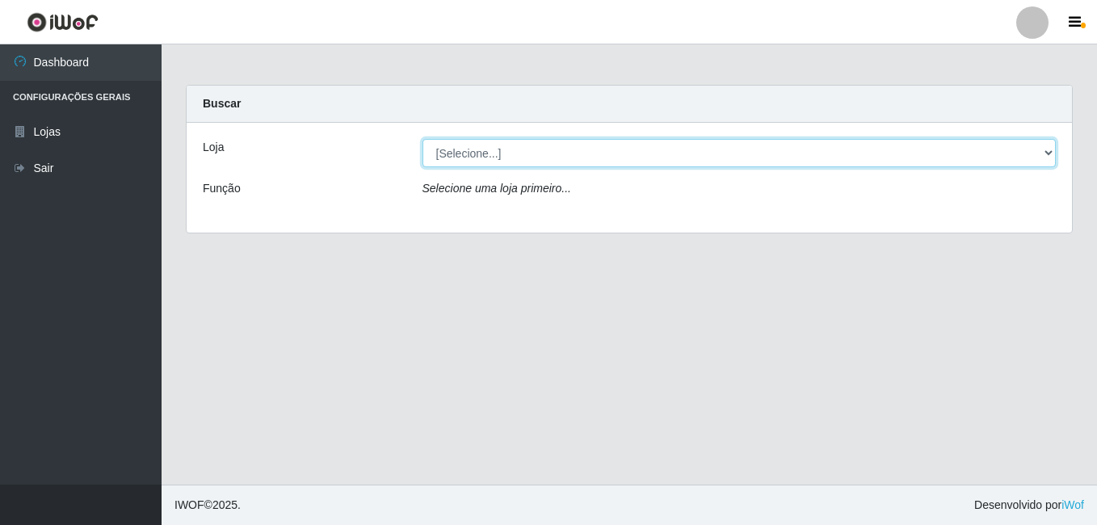
click at [501, 158] on select "[Selecione...] Bemais - Ruy Carneiro" at bounding box center [739, 153] width 634 height 28
select select "230"
click at [422, 139] on select "[Selecione...] Bemais - Ruy Carneiro" at bounding box center [739, 153] width 634 height 28
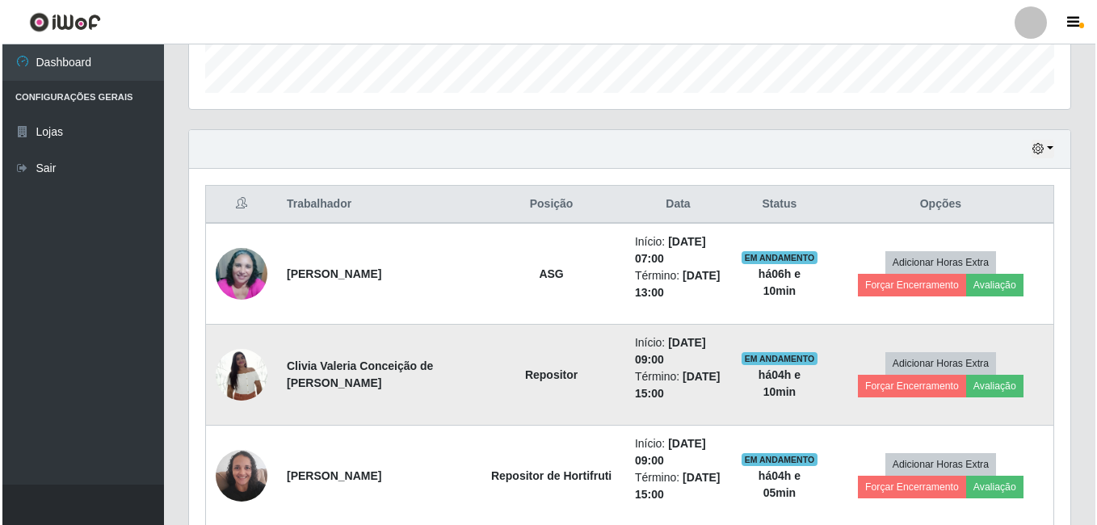
scroll to position [565, 0]
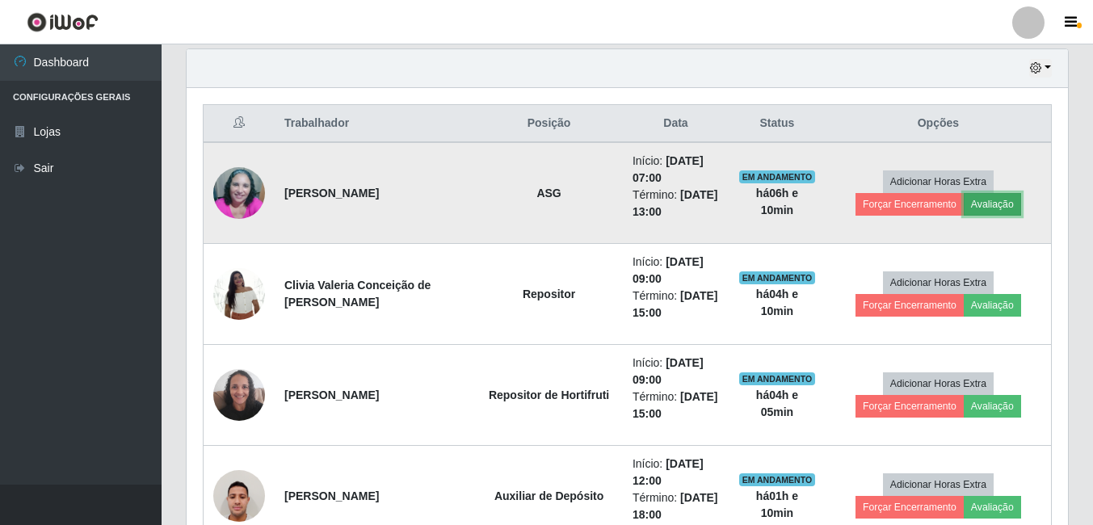
click at [991, 211] on button "Avaliação" at bounding box center [992, 204] width 57 height 23
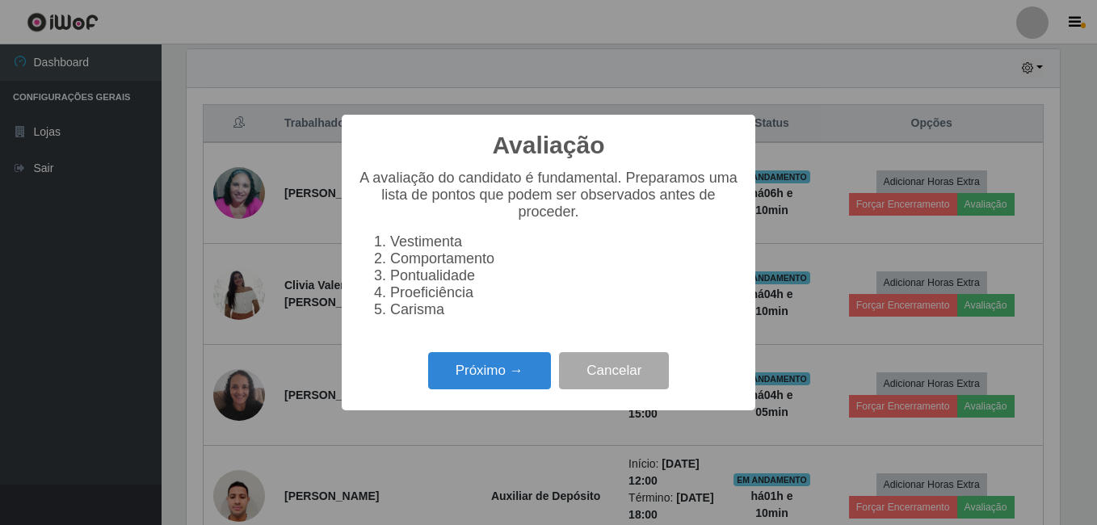
scroll to position [335, 873]
click at [477, 376] on button "Próximo →" at bounding box center [489, 371] width 123 height 38
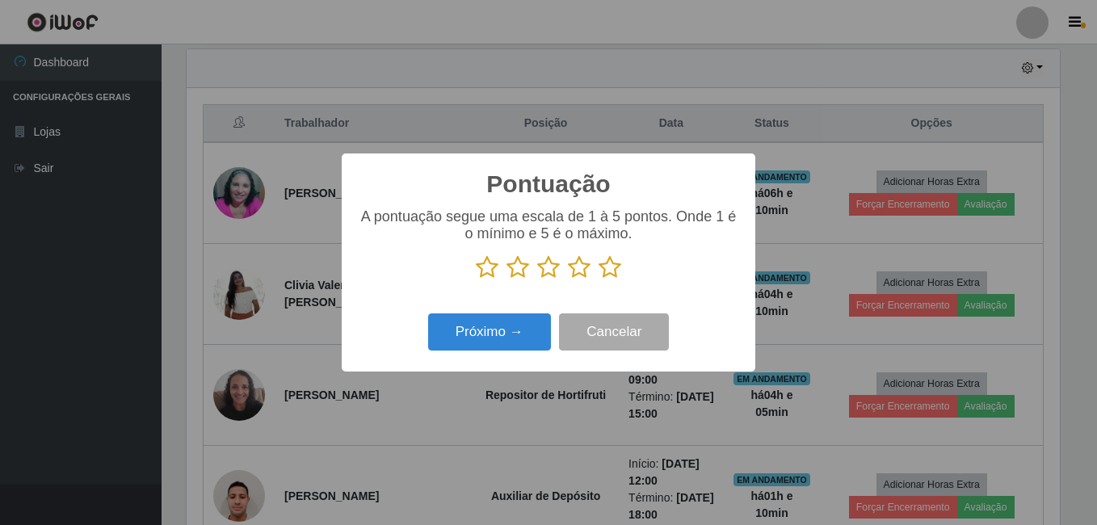
click at [599, 278] on icon at bounding box center [610, 267] width 23 height 24
click at [599, 279] on input "radio" at bounding box center [599, 279] width 0 height 0
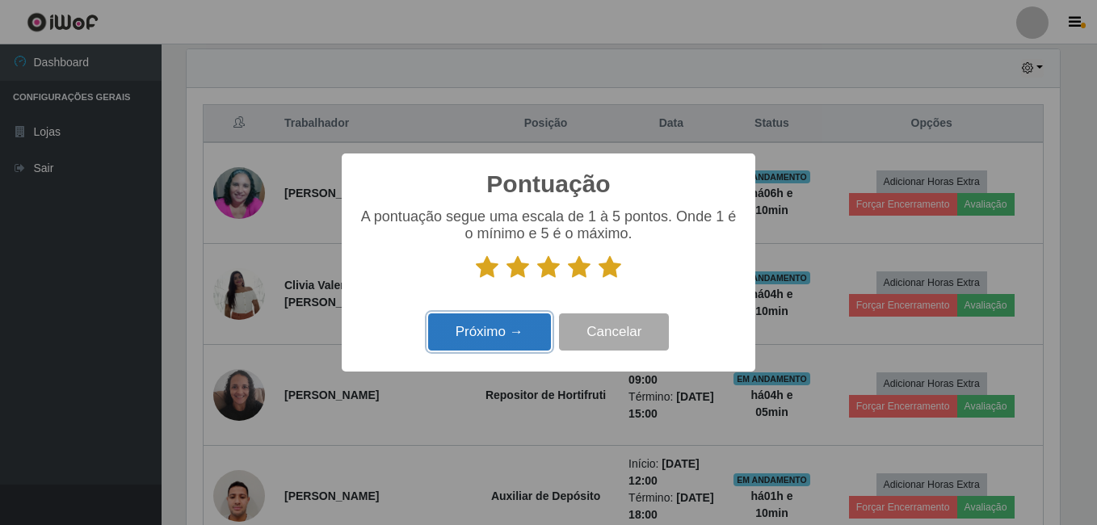
click at [537, 319] on button "Próximo →" at bounding box center [489, 332] width 123 height 38
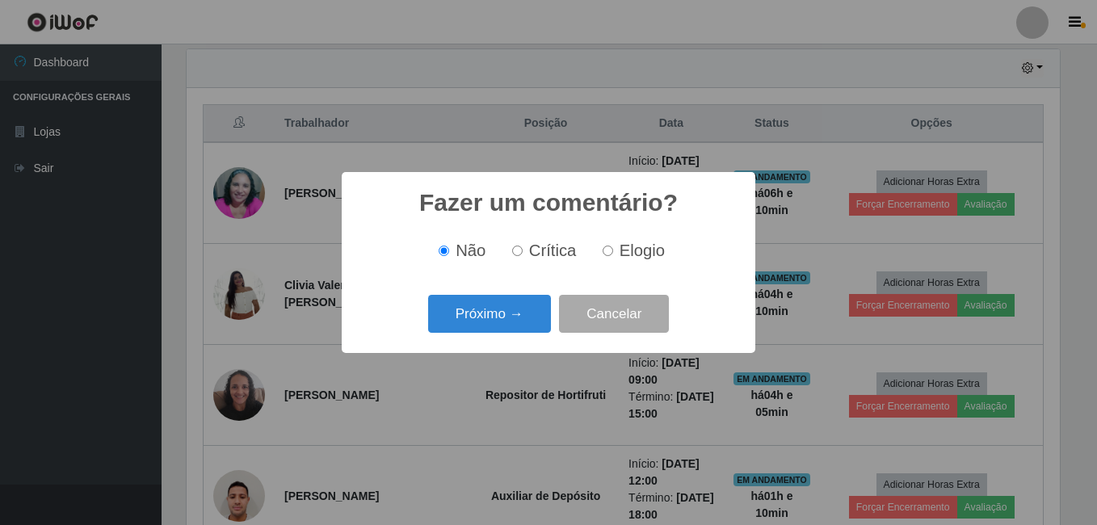
click at [506, 321] on button "Próximo →" at bounding box center [489, 314] width 123 height 38
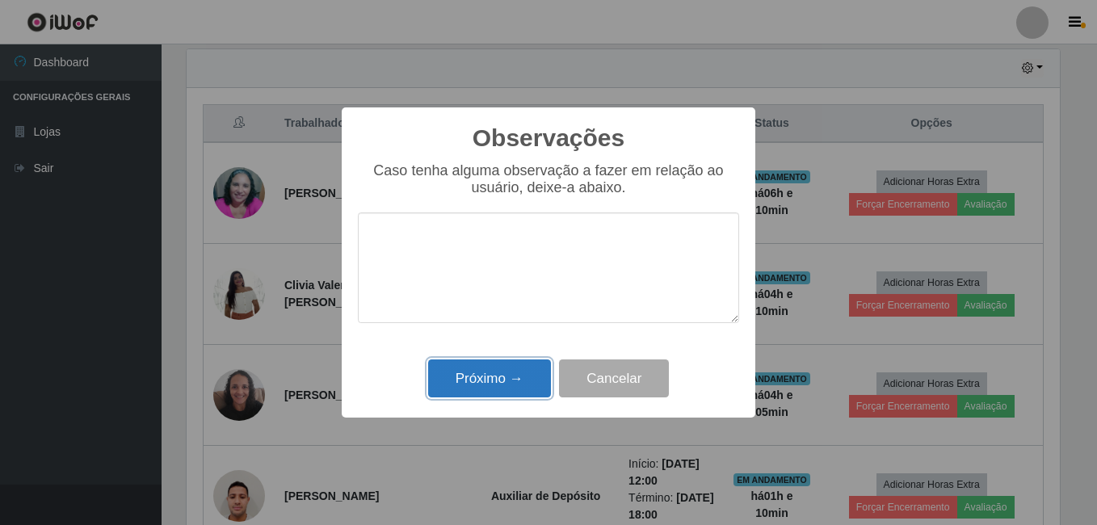
click at [495, 363] on button "Próximo →" at bounding box center [489, 378] width 123 height 38
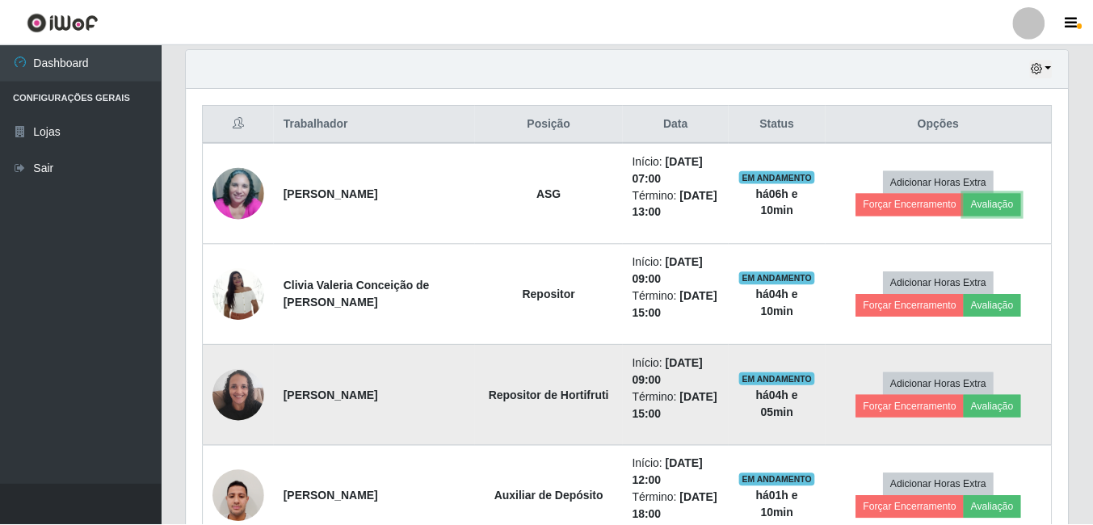
scroll to position [335, 881]
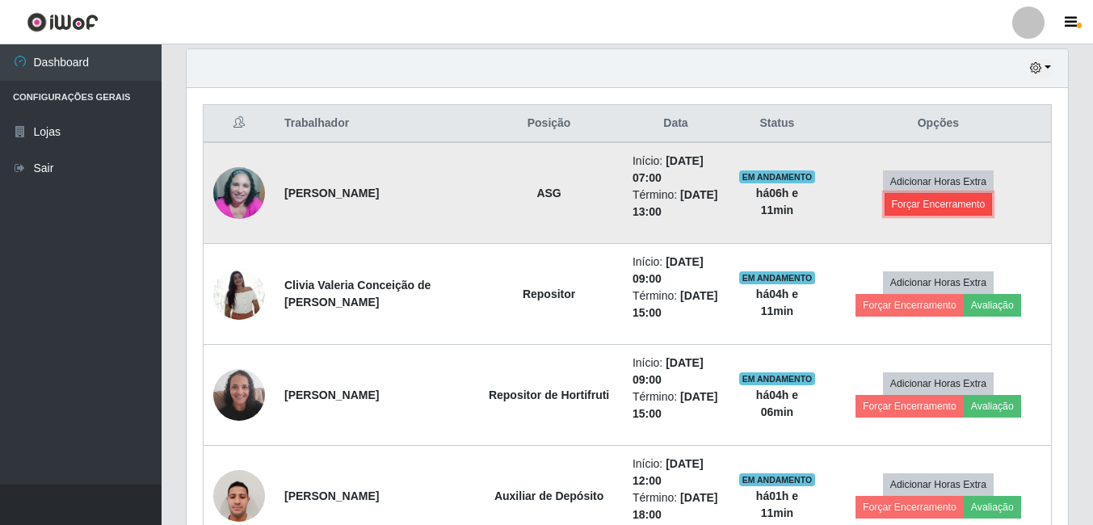
click at [913, 204] on button "Forçar Encerramento" at bounding box center [938, 204] width 108 height 23
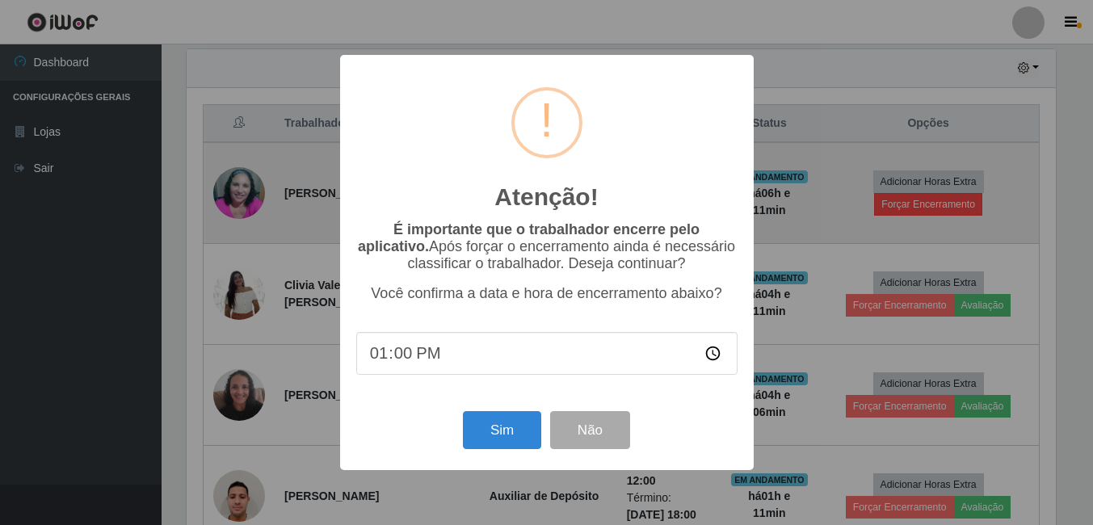
scroll to position [335, 873]
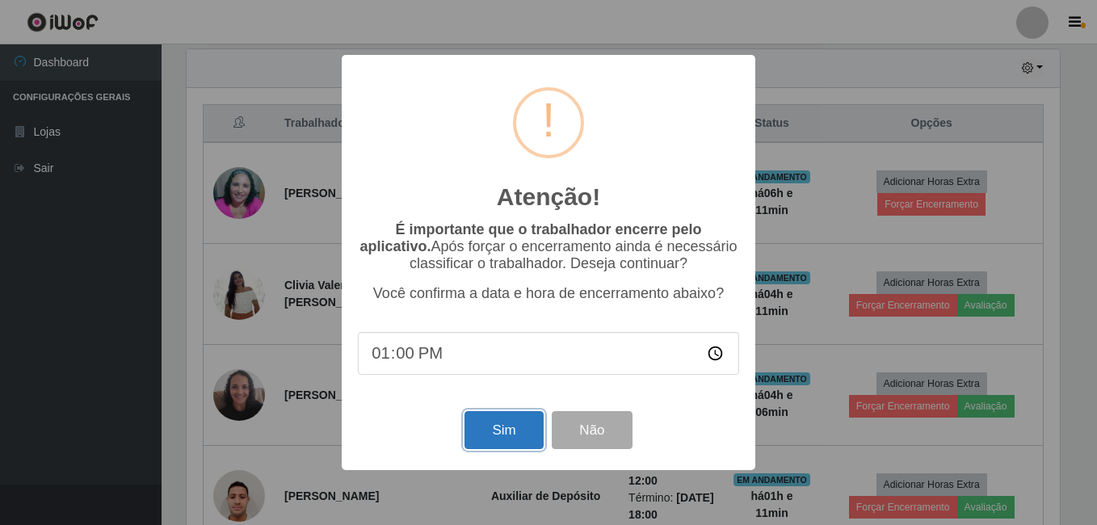
click at [481, 435] on button "Sim" at bounding box center [503, 430] width 78 height 38
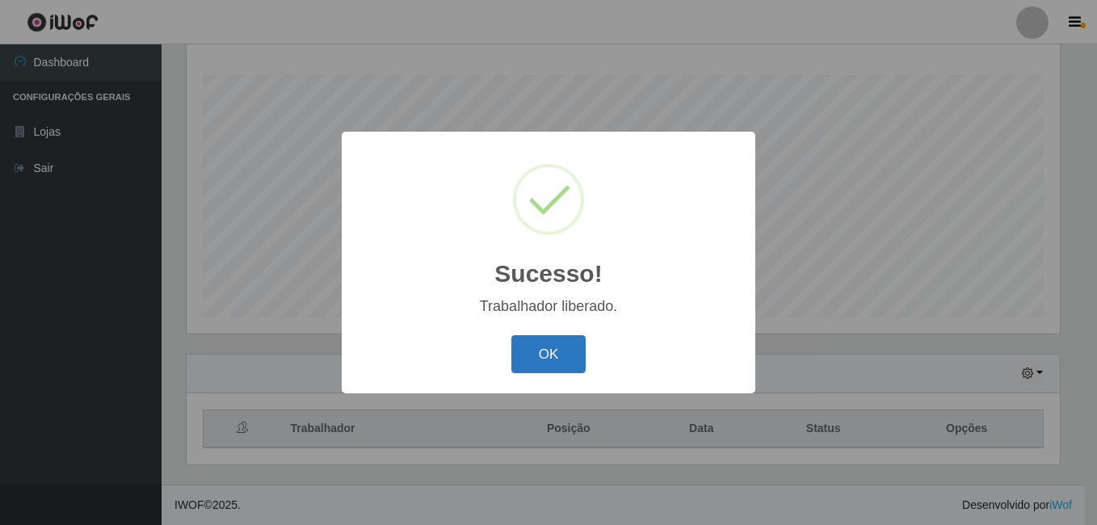
click at [571, 361] on button "OK" at bounding box center [548, 354] width 75 height 38
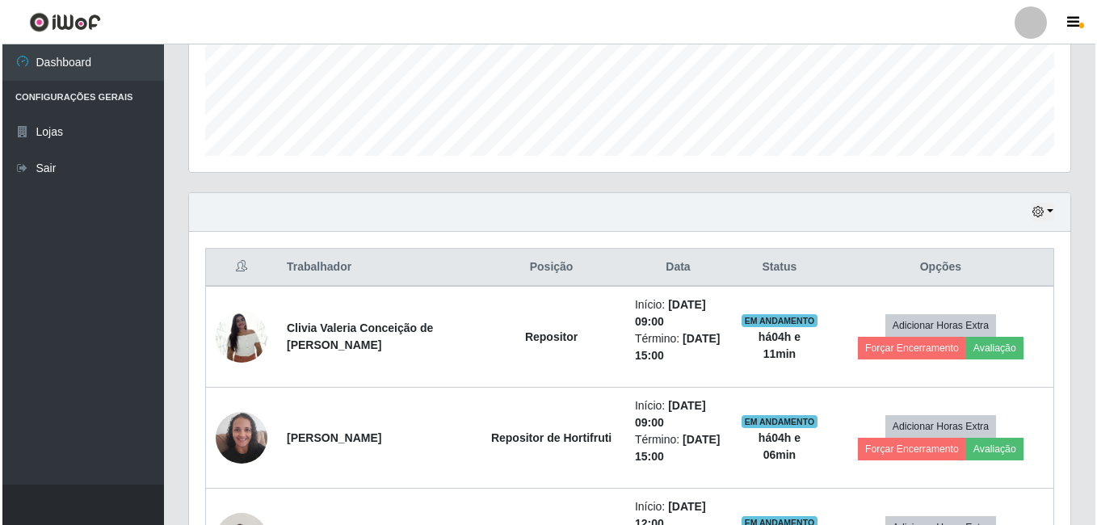
scroll to position [502, 0]
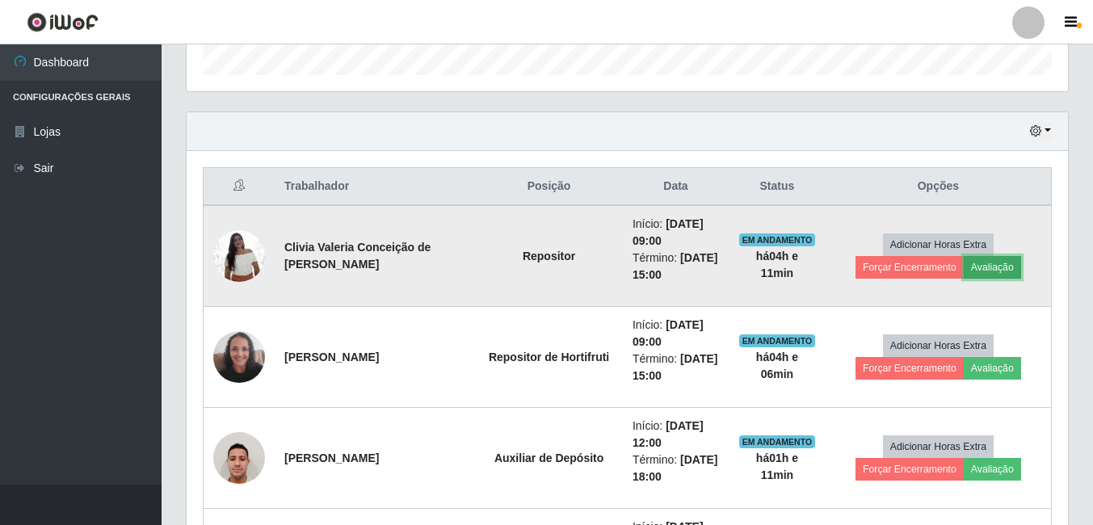
click at [981, 264] on button "Avaliação" at bounding box center [992, 267] width 57 height 23
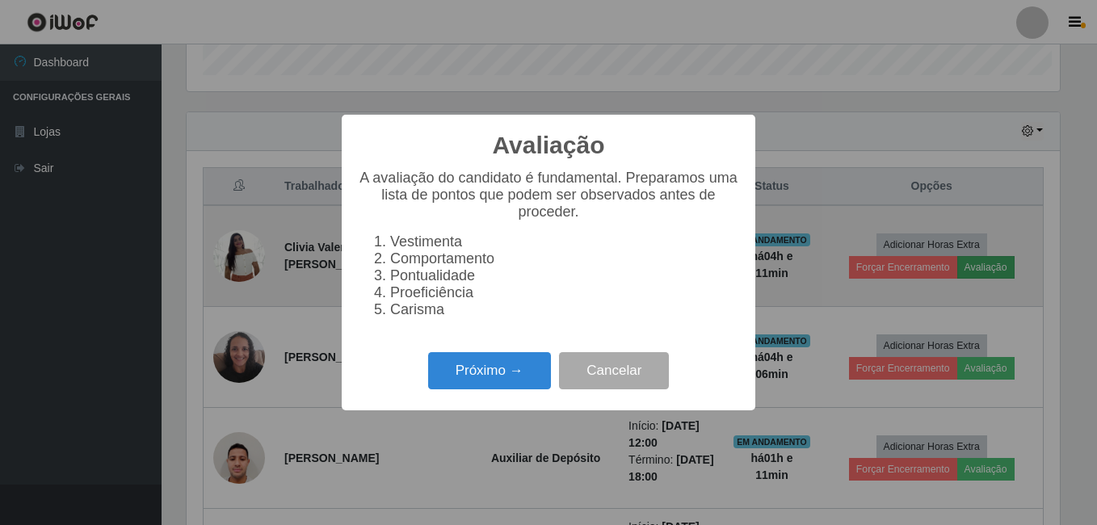
scroll to position [335, 873]
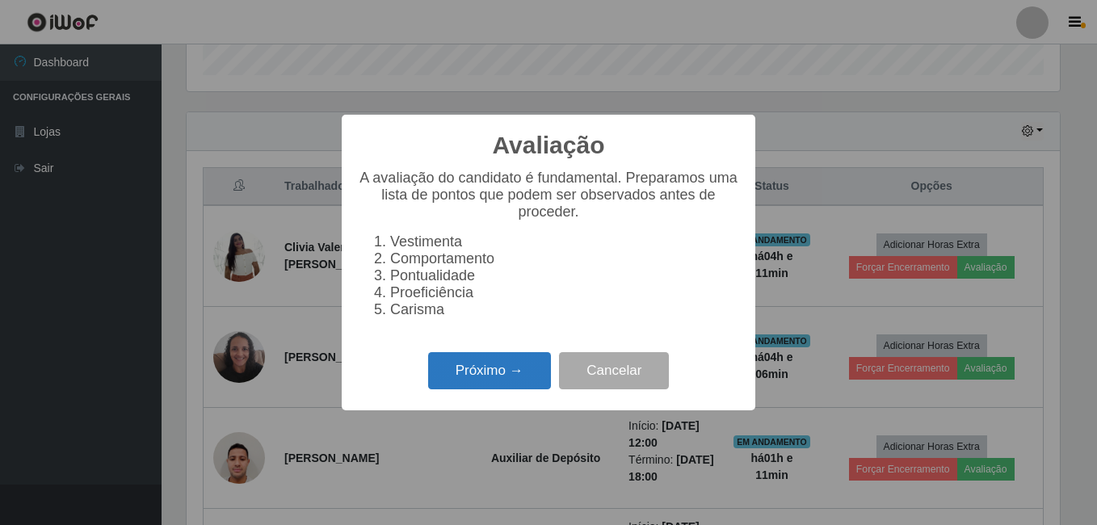
click at [519, 367] on button "Próximo →" at bounding box center [489, 371] width 123 height 38
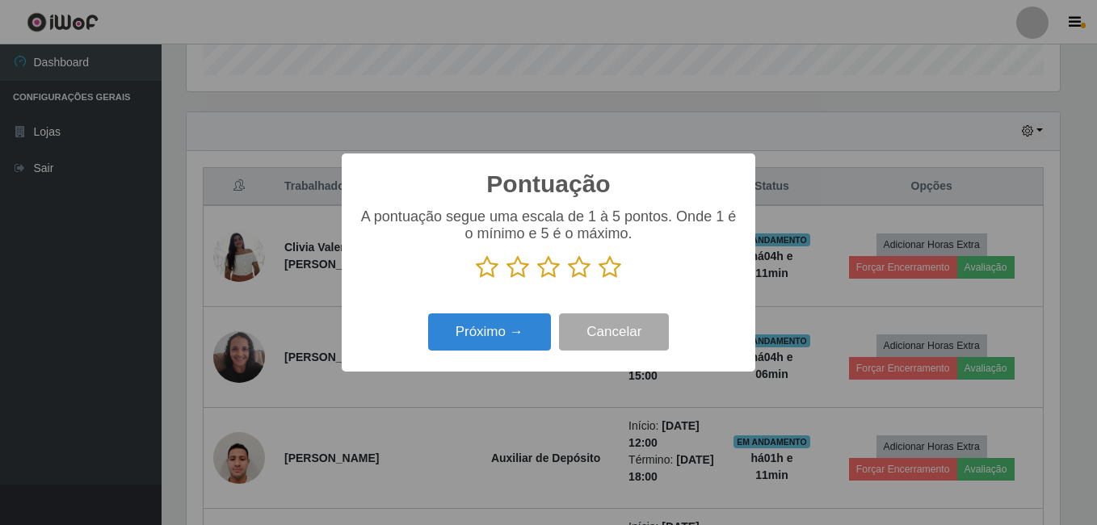
scroll to position [807384, 806847]
click at [613, 268] on icon at bounding box center [610, 267] width 23 height 24
click at [599, 279] on input "radio" at bounding box center [599, 279] width 0 height 0
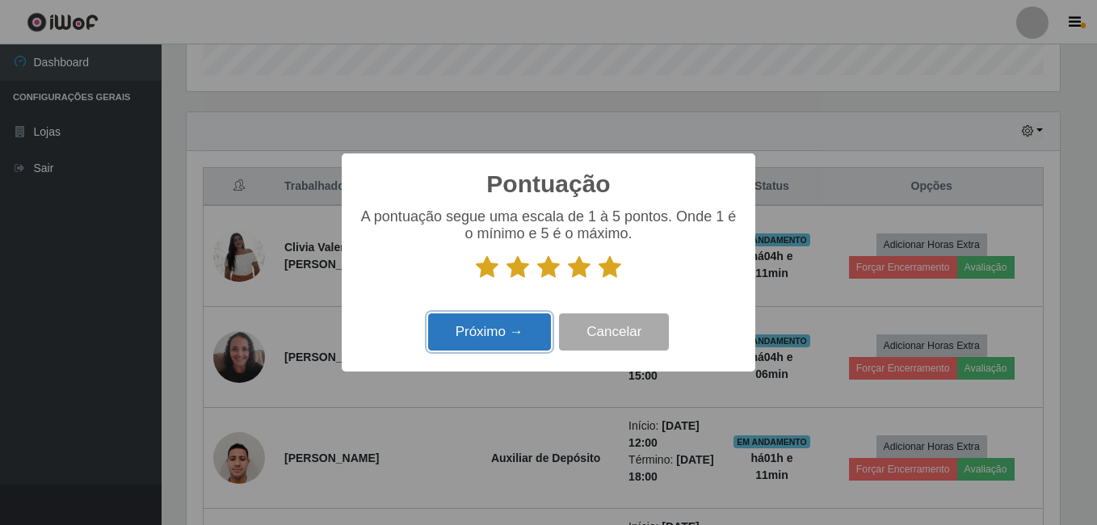
click at [519, 330] on button "Próximo →" at bounding box center [489, 332] width 123 height 38
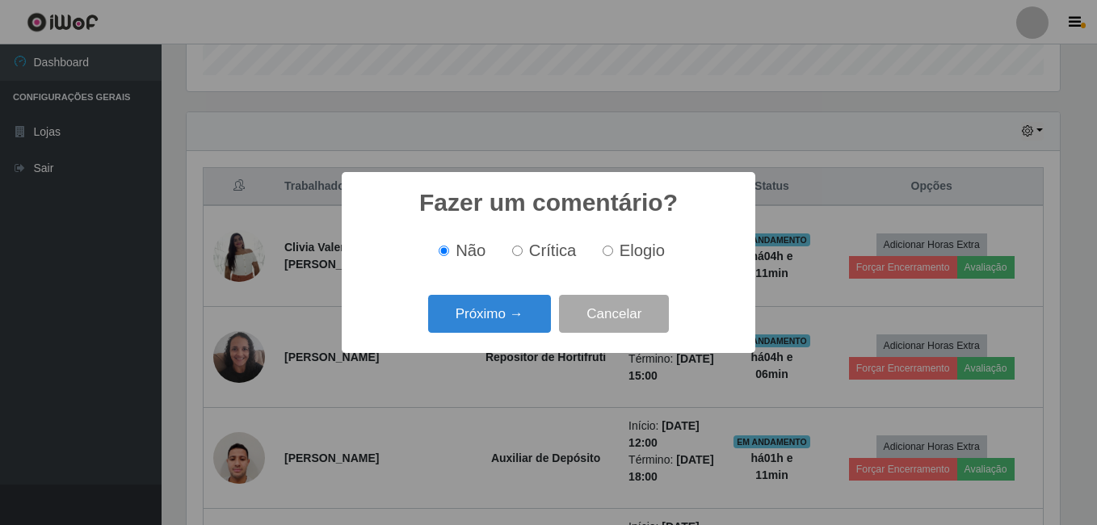
click at [500, 326] on button "Próximo →" at bounding box center [489, 314] width 123 height 38
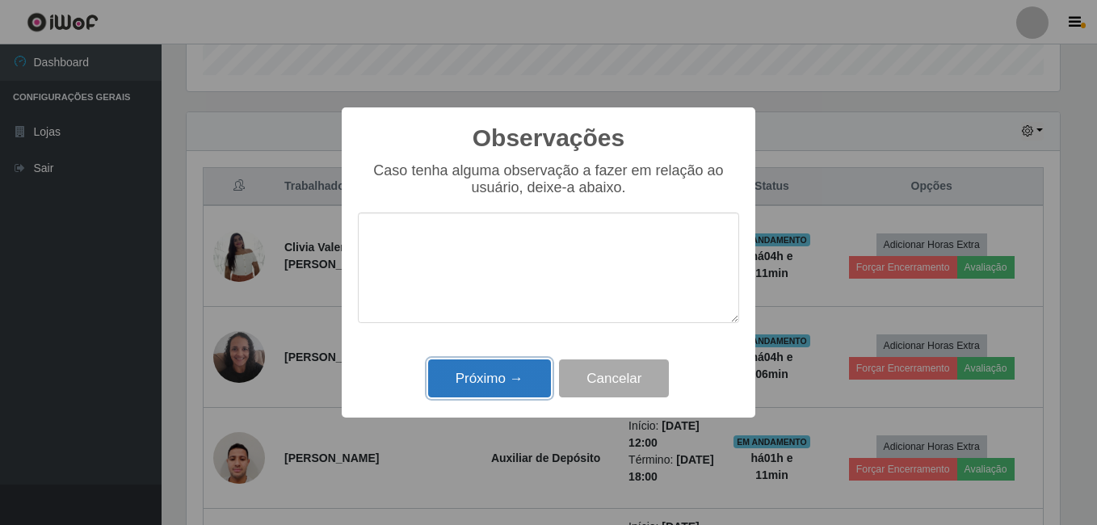
click at [503, 375] on button "Próximo →" at bounding box center [489, 378] width 123 height 38
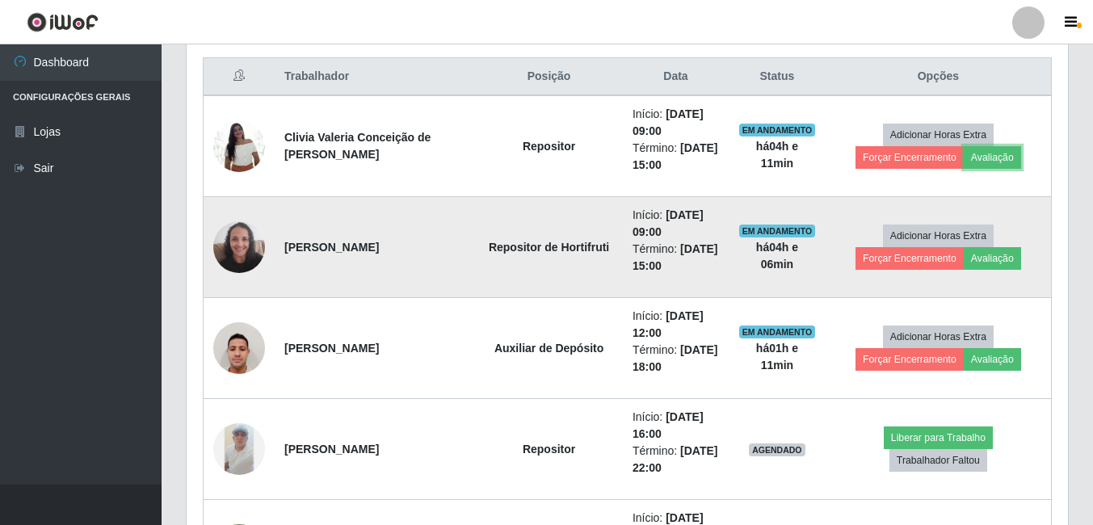
scroll to position [664, 0]
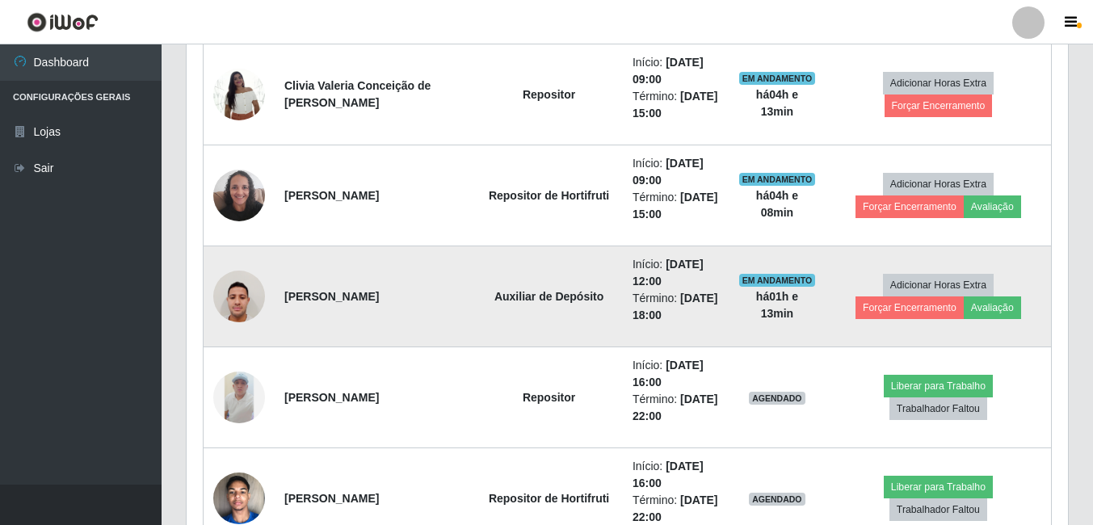
click at [225, 301] on img at bounding box center [239, 296] width 52 height 69
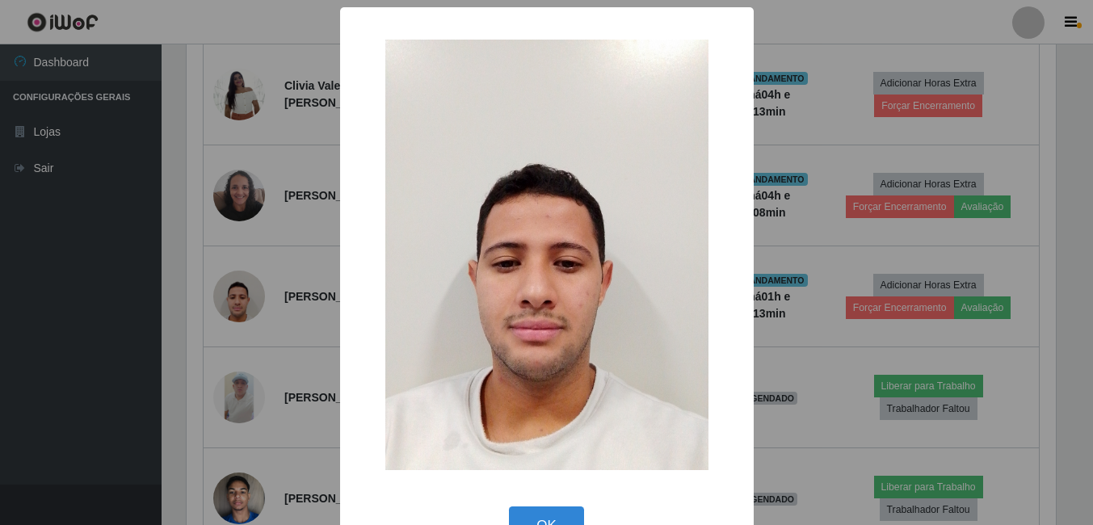
scroll to position [335, 873]
click at [187, 332] on div "× OK Cancel" at bounding box center [548, 262] width 1097 height 525
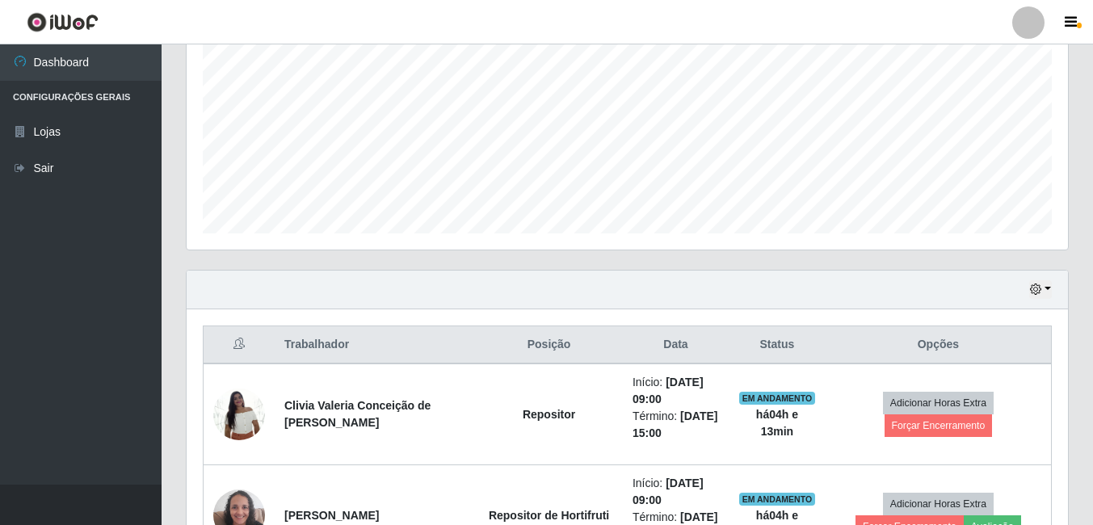
scroll to position [341, 0]
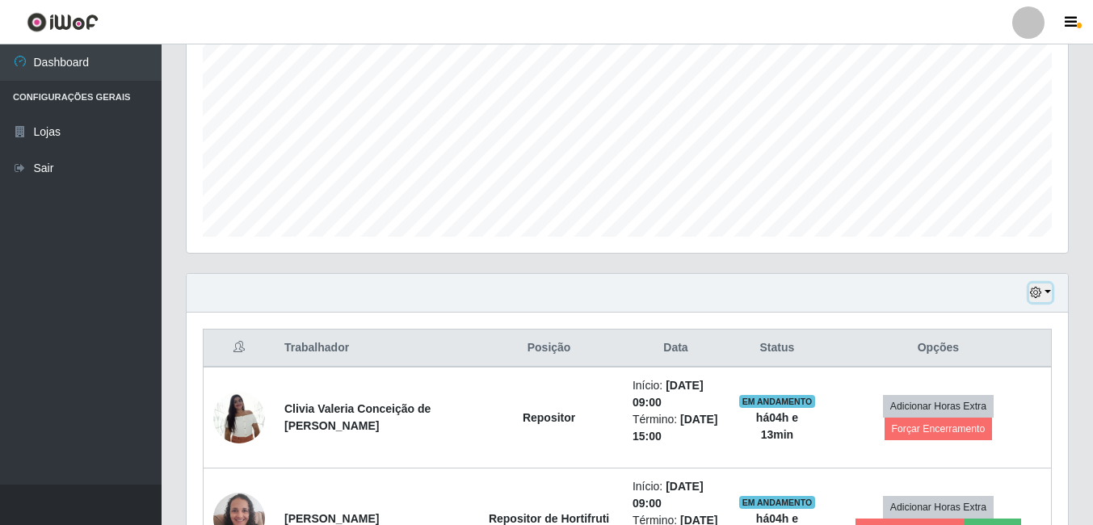
click at [1034, 288] on icon "button" at bounding box center [1035, 292] width 11 height 11
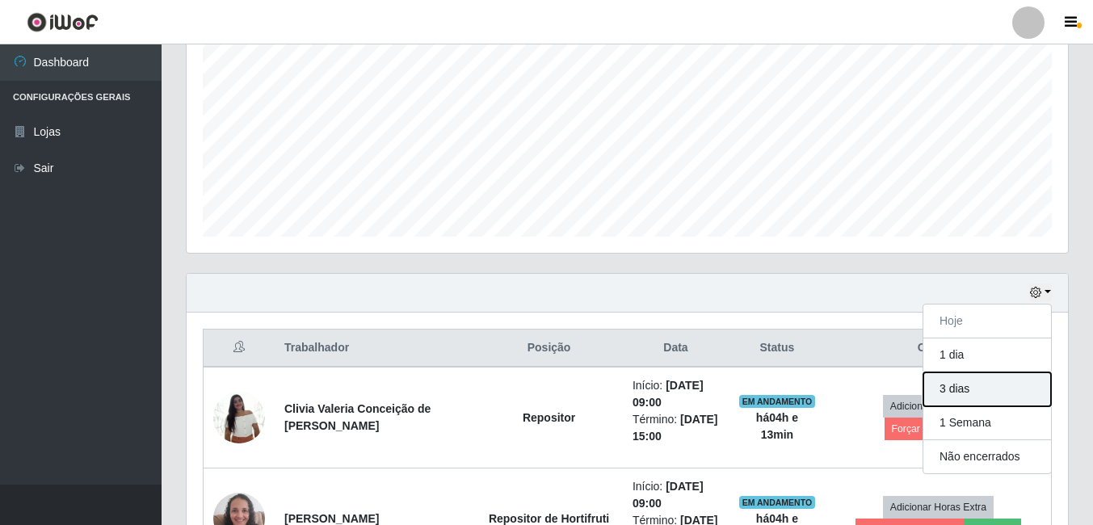
click at [969, 404] on button "3 dias" at bounding box center [987, 389] width 128 height 34
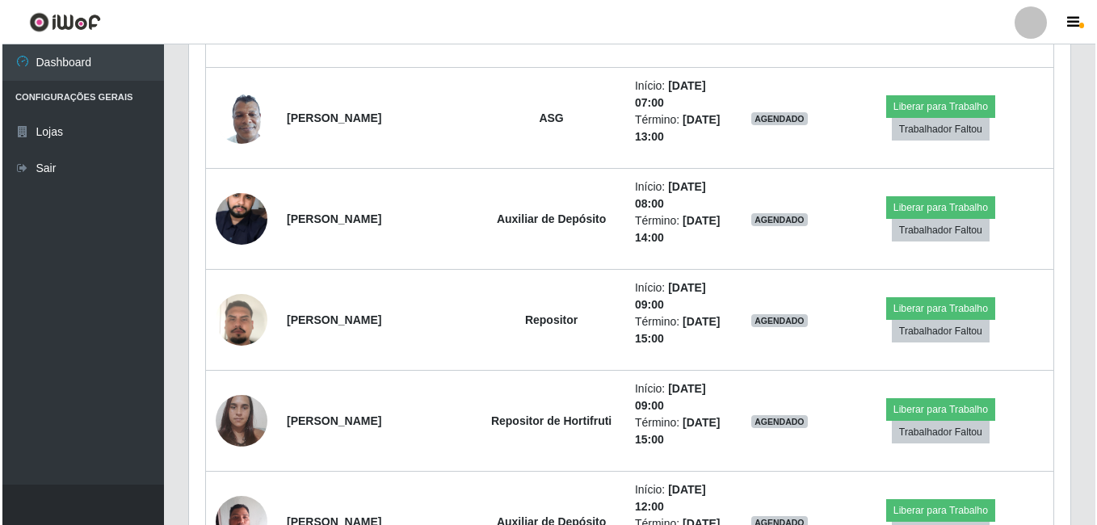
scroll to position [1956, 0]
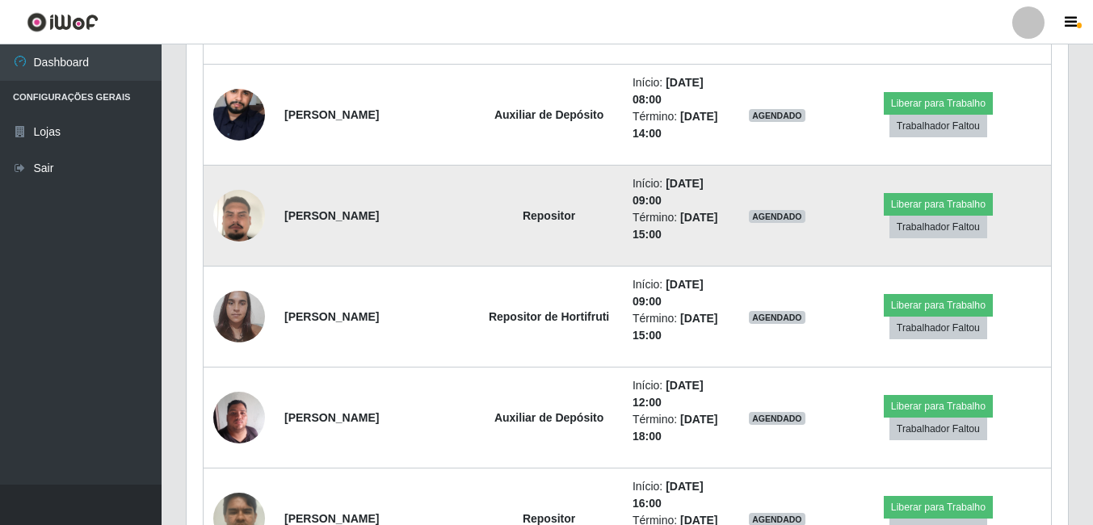
click at [234, 212] on img at bounding box center [239, 216] width 52 height 92
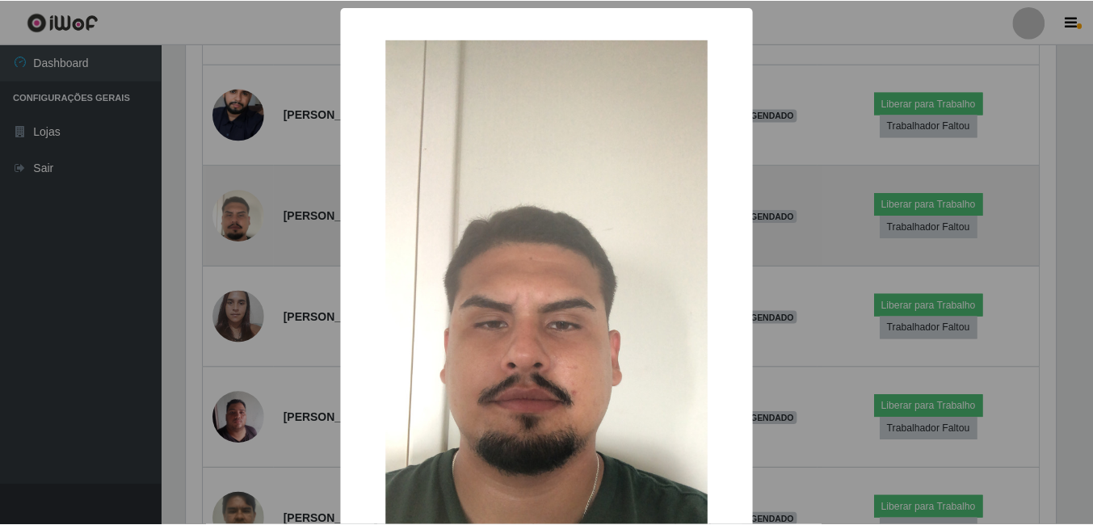
scroll to position [335, 873]
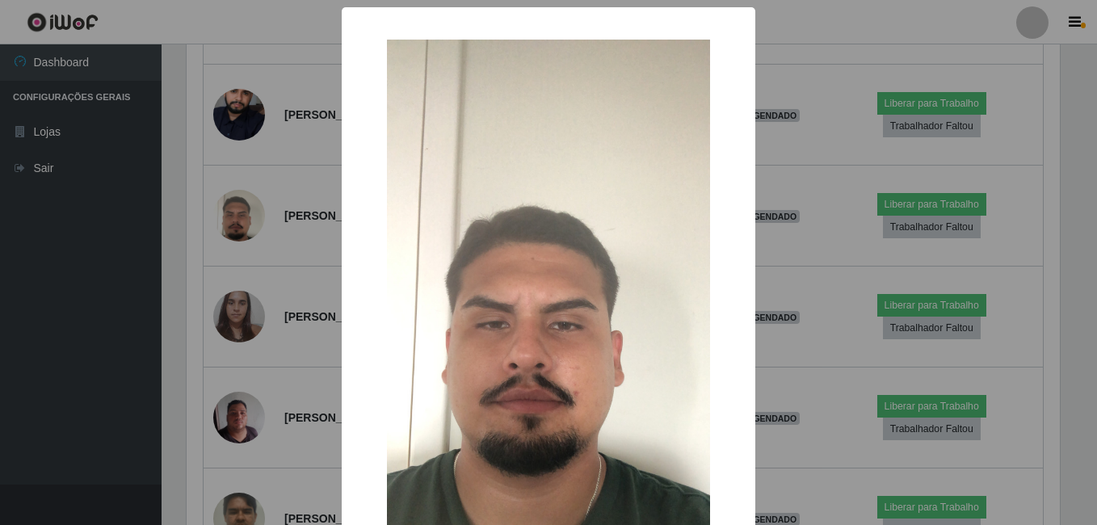
click at [216, 232] on div "× OK Cancel" at bounding box center [548, 262] width 1097 height 525
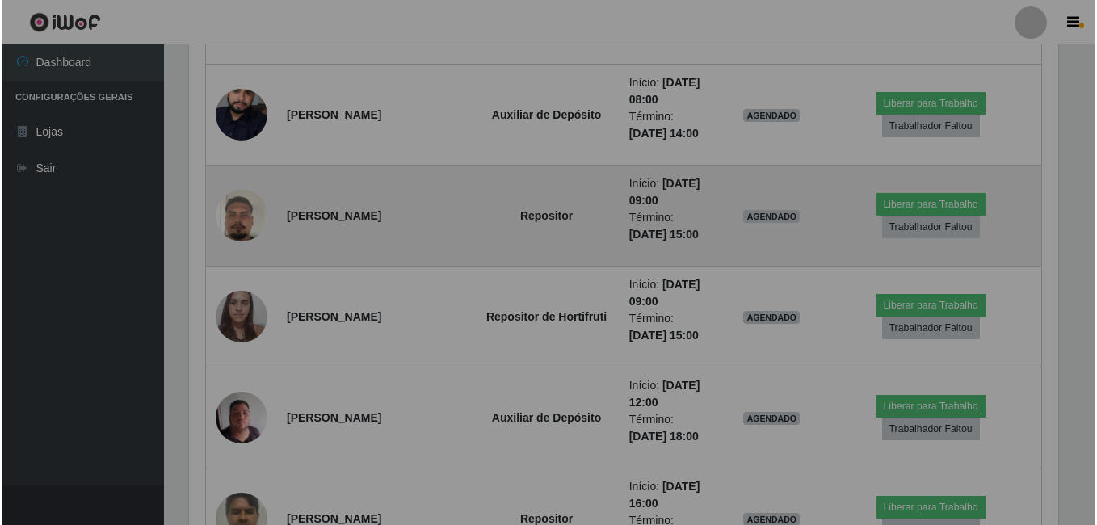
scroll to position [335, 881]
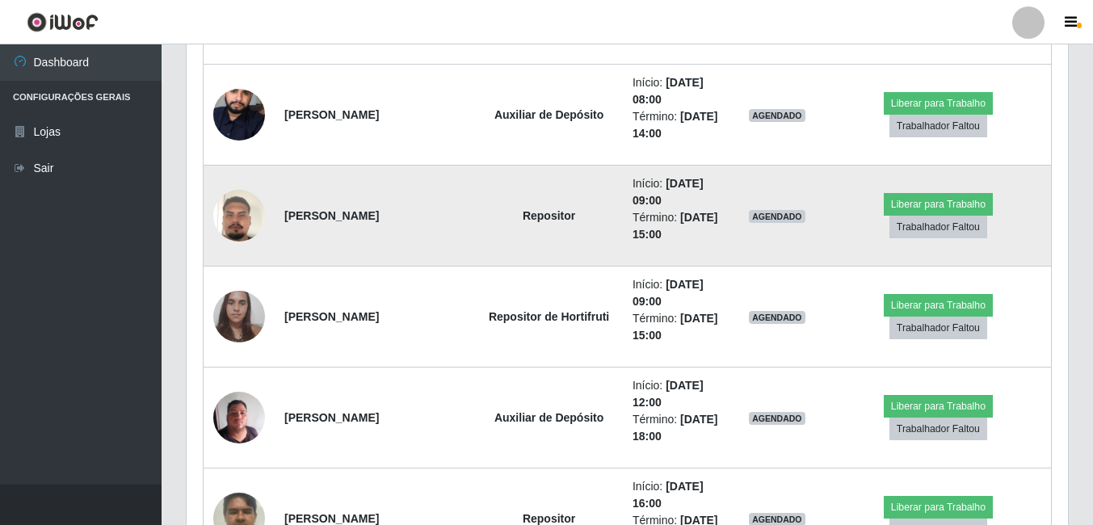
click at [250, 225] on img at bounding box center [239, 216] width 52 height 92
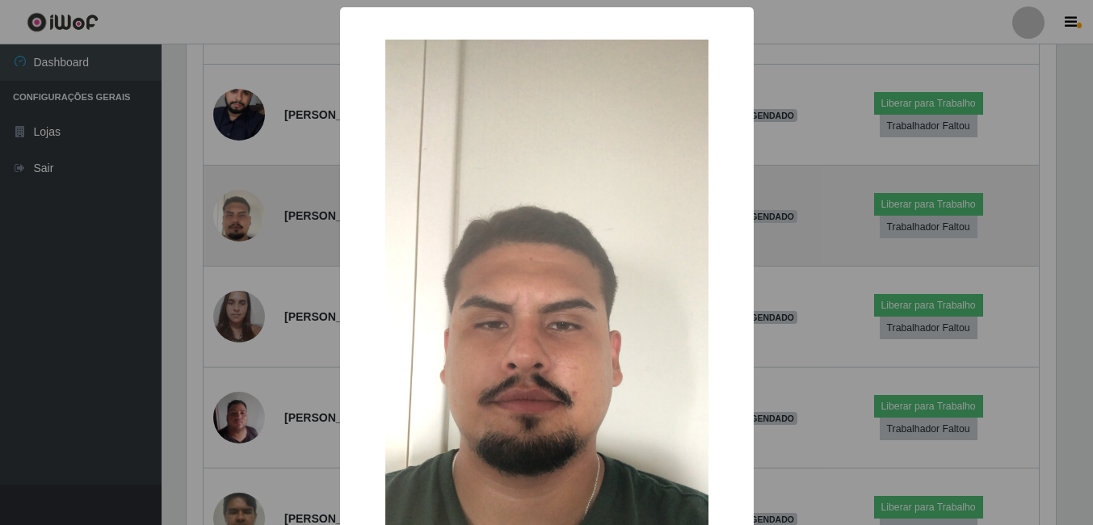
scroll to position [335, 873]
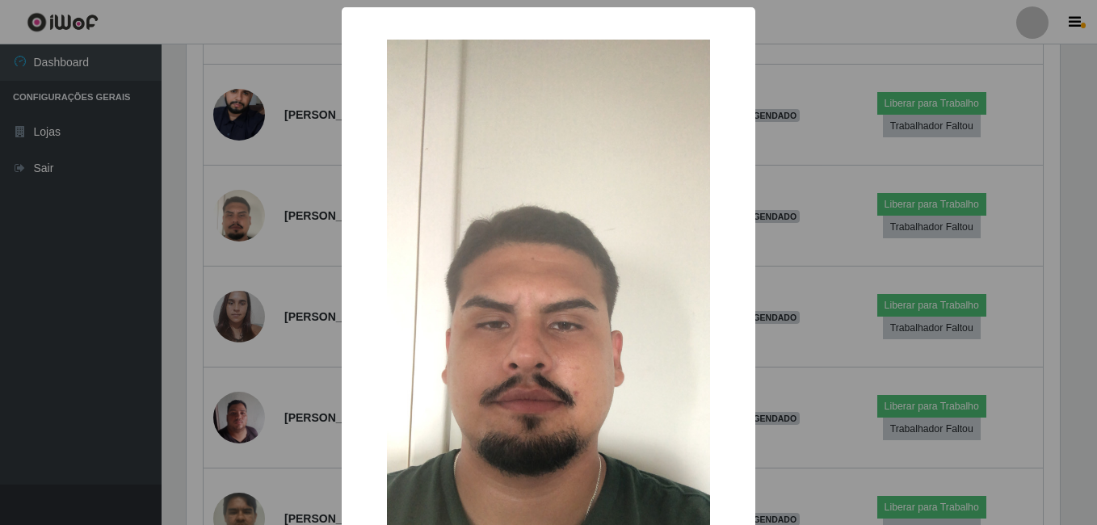
click at [234, 243] on div "× OK Cancel" at bounding box center [548, 262] width 1097 height 525
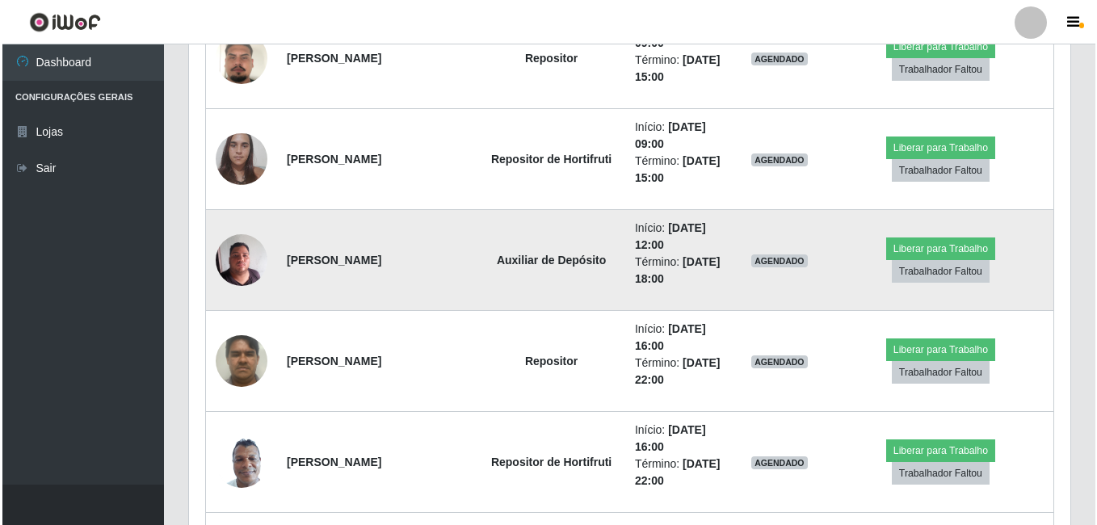
scroll to position [2037, 0]
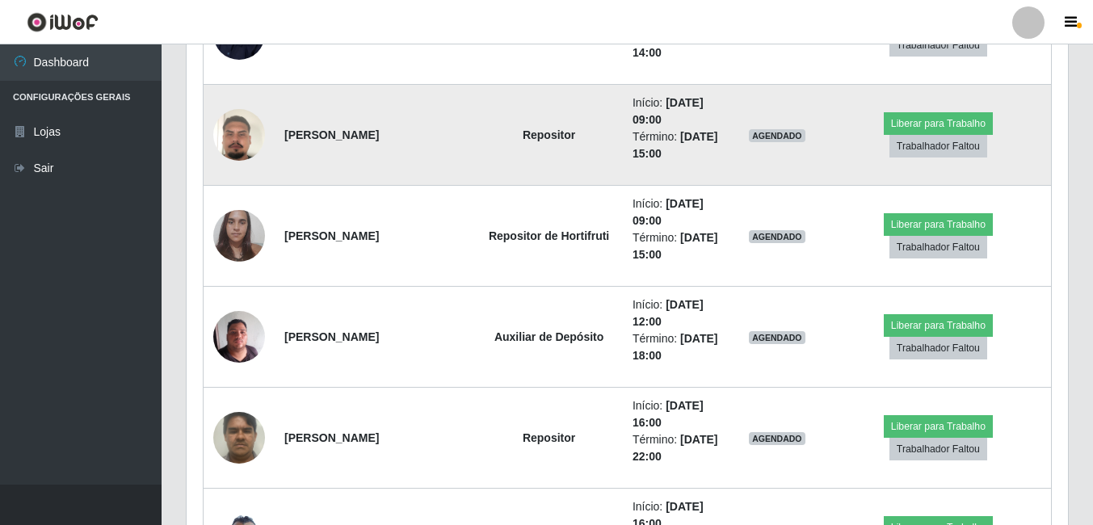
click at [233, 153] on img at bounding box center [239, 135] width 52 height 92
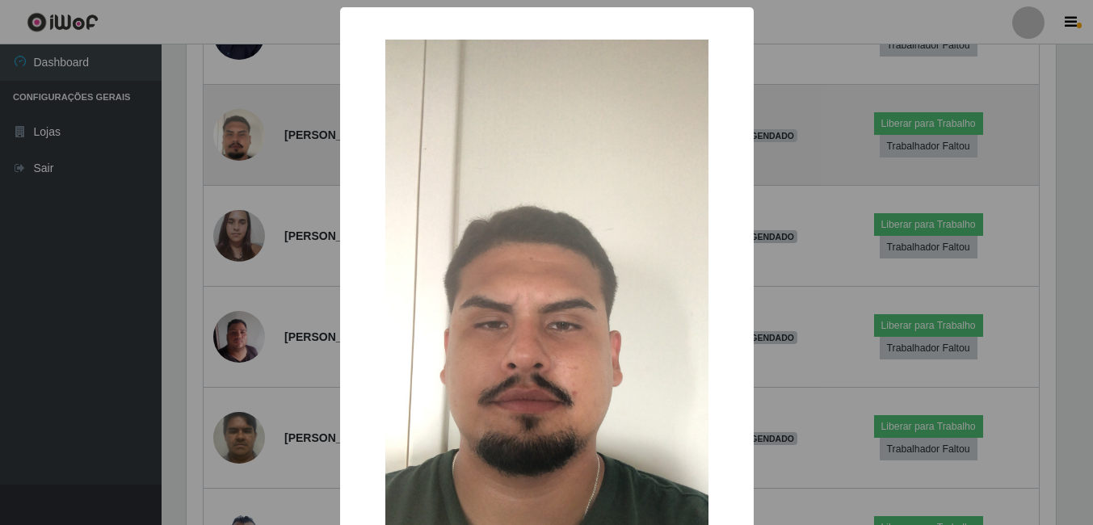
scroll to position [335, 873]
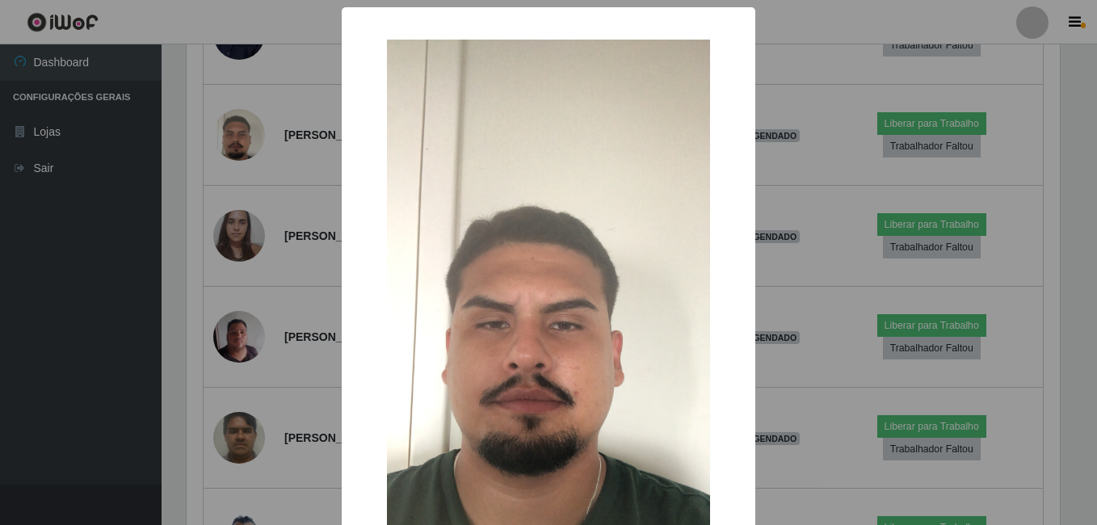
click at [162, 296] on div "× OK Cancel" at bounding box center [548, 262] width 1097 height 525
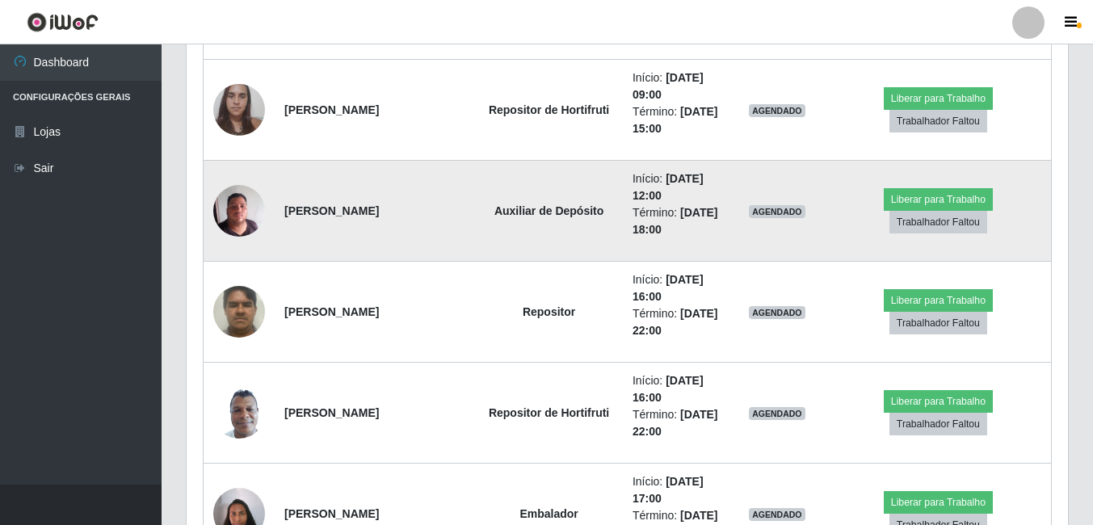
scroll to position [2199, 0]
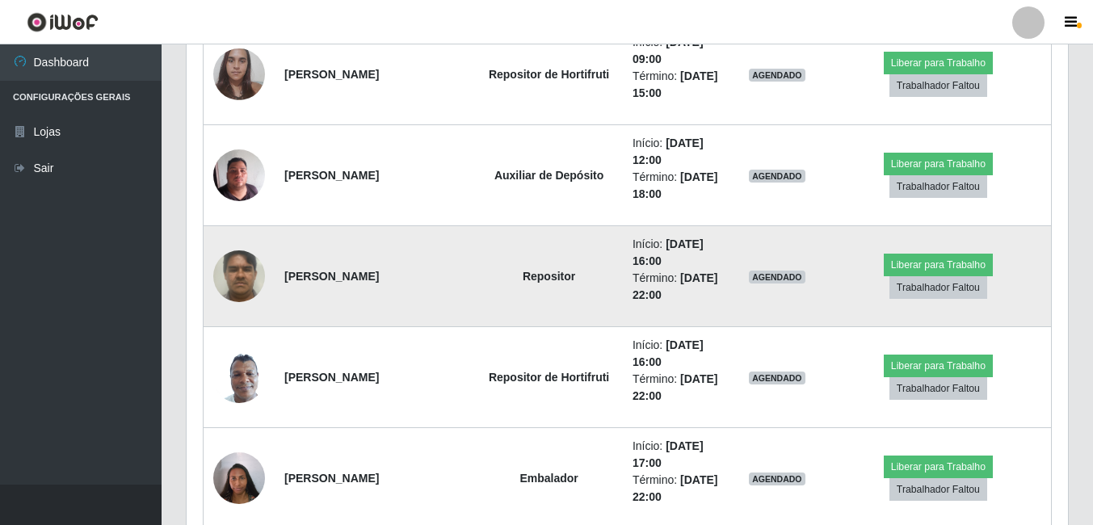
click at [254, 283] on img at bounding box center [239, 276] width 52 height 69
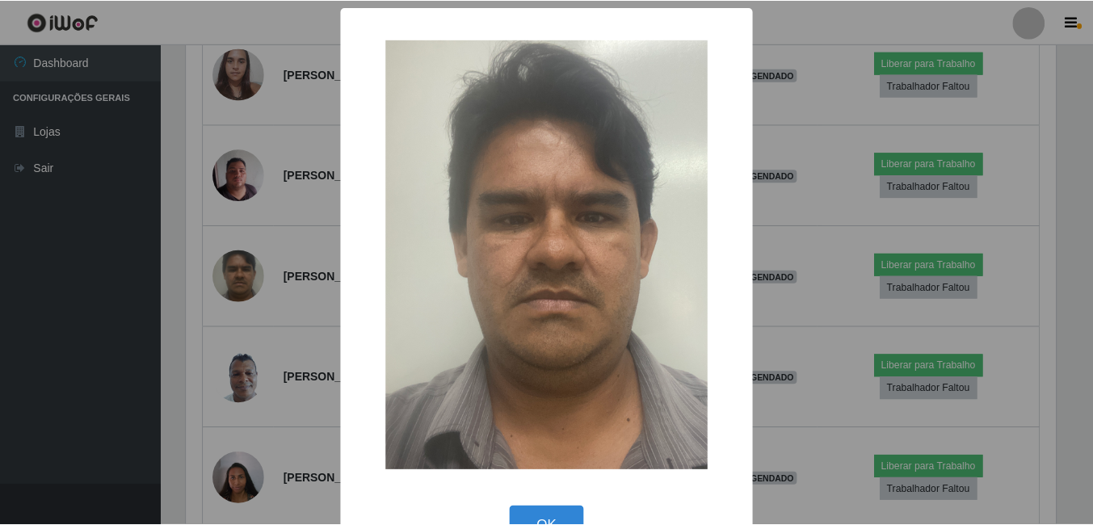
scroll to position [1472, 0]
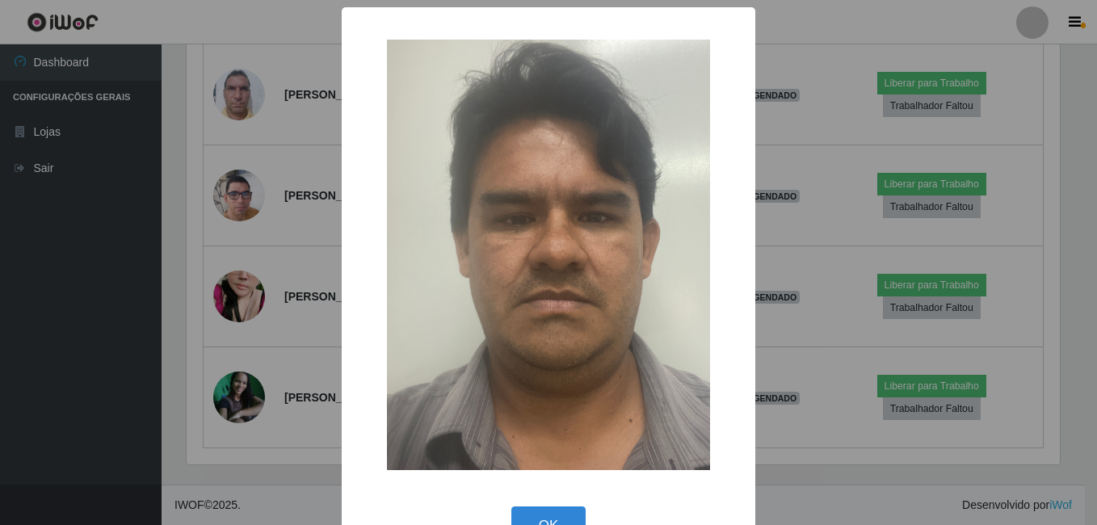
click at [193, 302] on div "× OK Cancel" at bounding box center [548, 262] width 1097 height 525
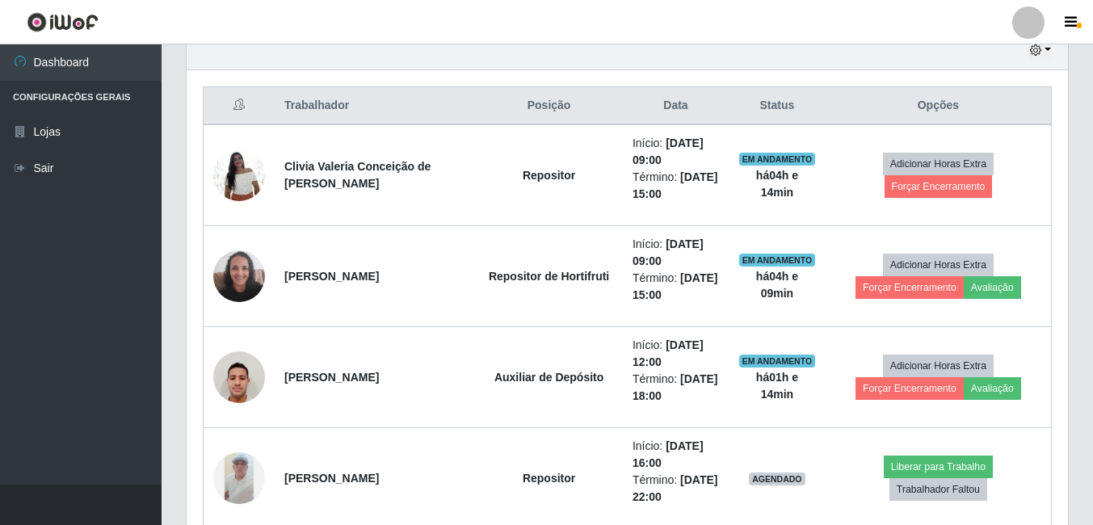
scroll to position [422, 0]
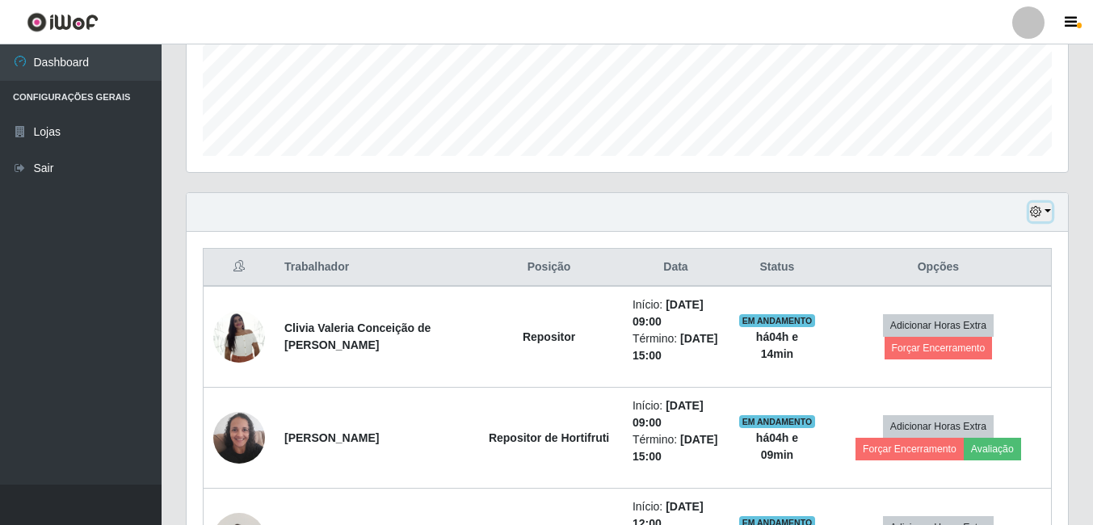
click at [1042, 205] on button "button" at bounding box center [1040, 212] width 23 height 19
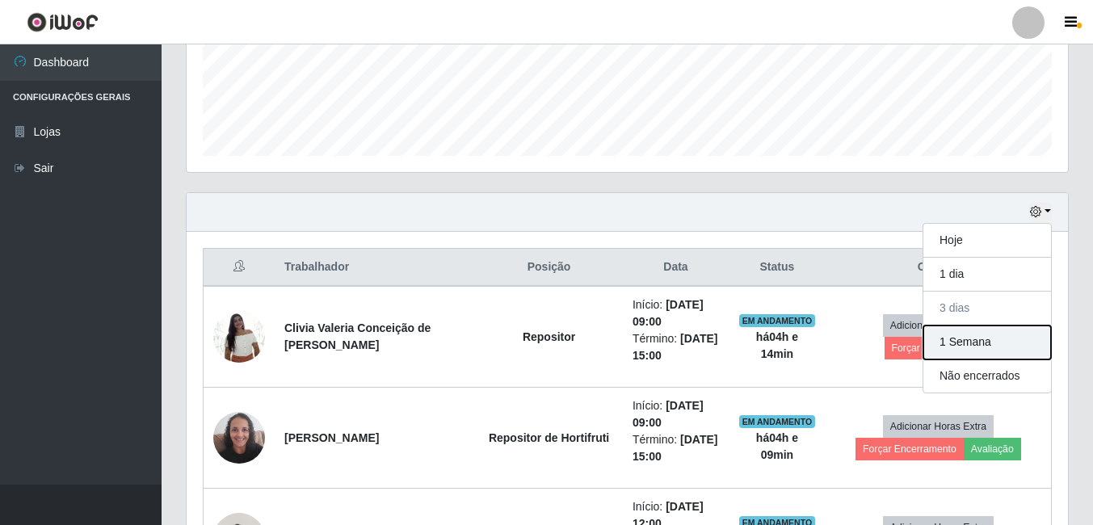
click at [961, 330] on button "1 Semana" at bounding box center [987, 343] width 128 height 34
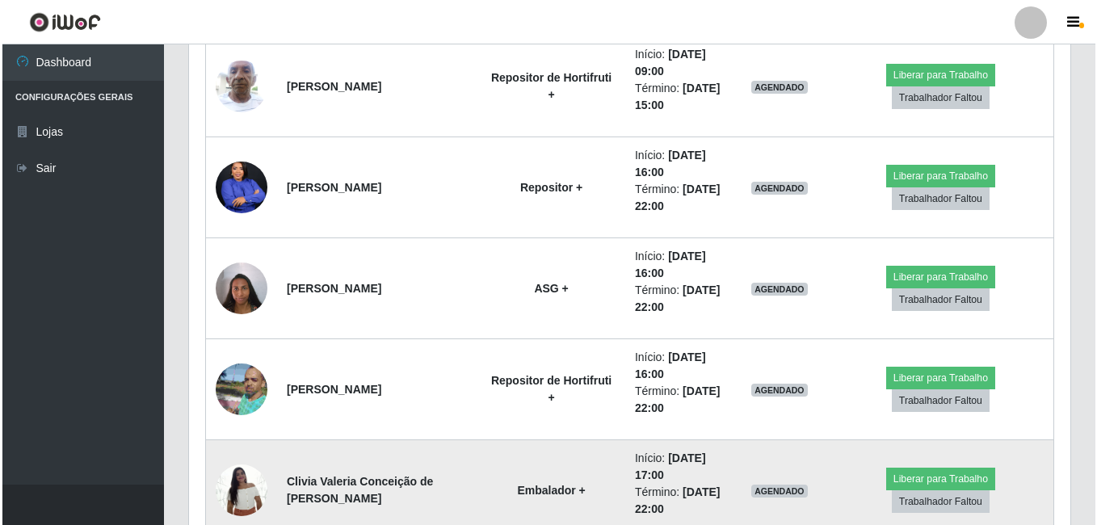
scroll to position [3572, 0]
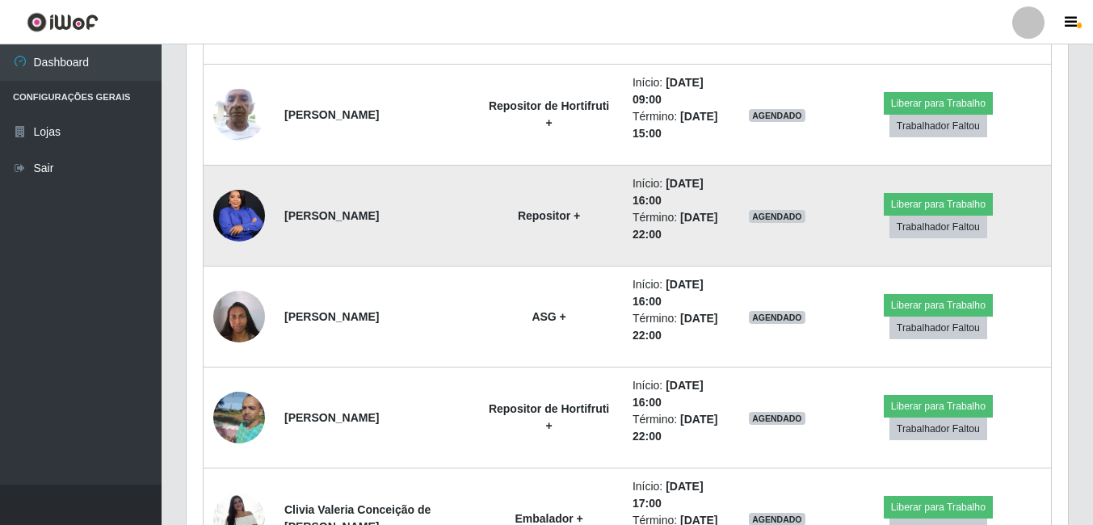
click at [242, 218] on img at bounding box center [239, 215] width 52 height 65
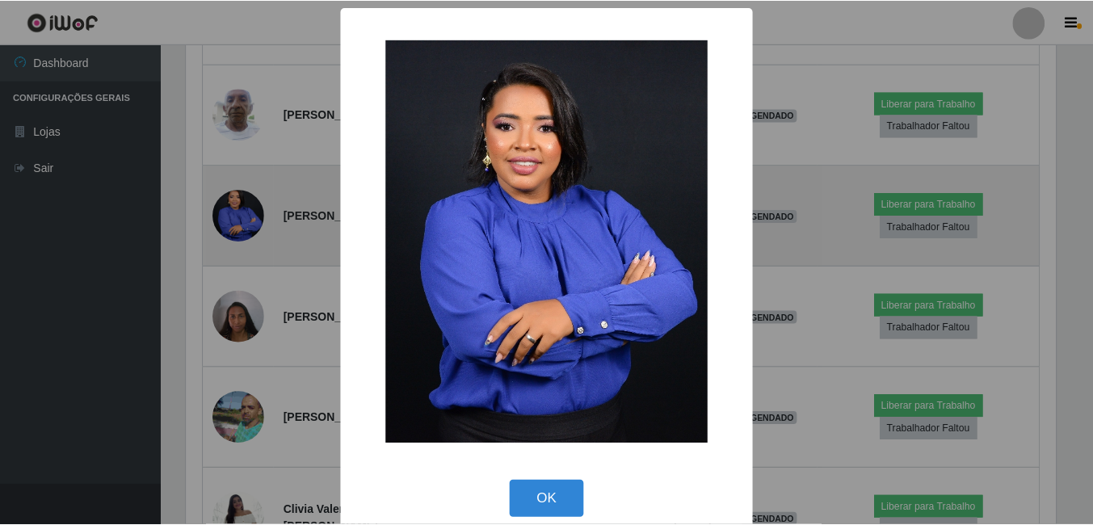
scroll to position [335, 873]
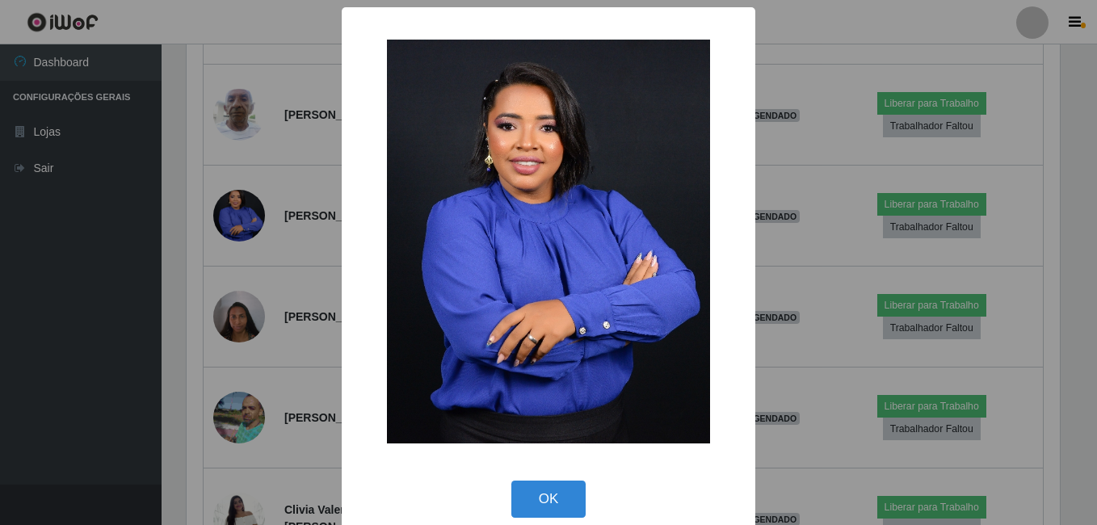
click at [195, 242] on div "× OK Cancel" at bounding box center [548, 262] width 1097 height 525
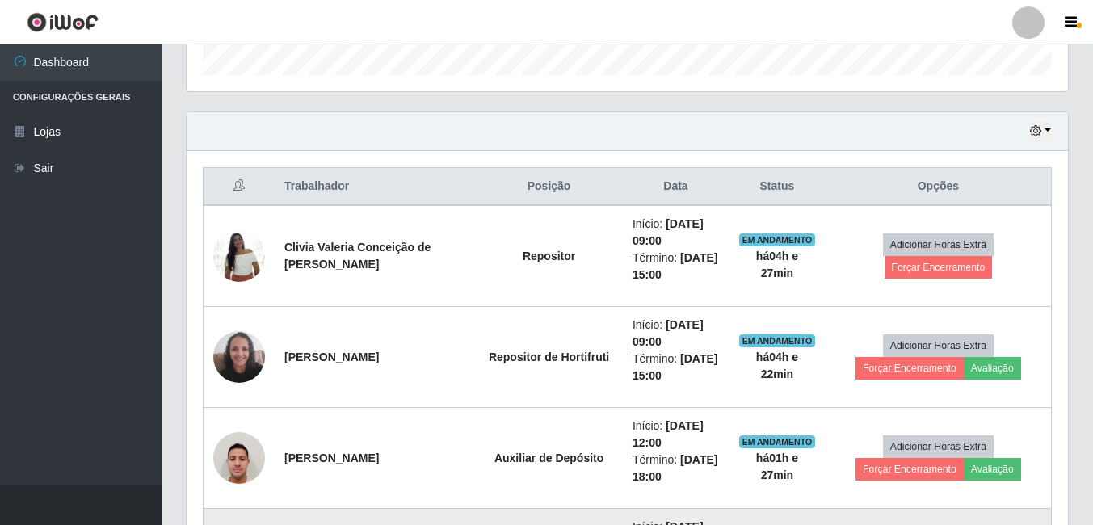
scroll to position [583, 0]
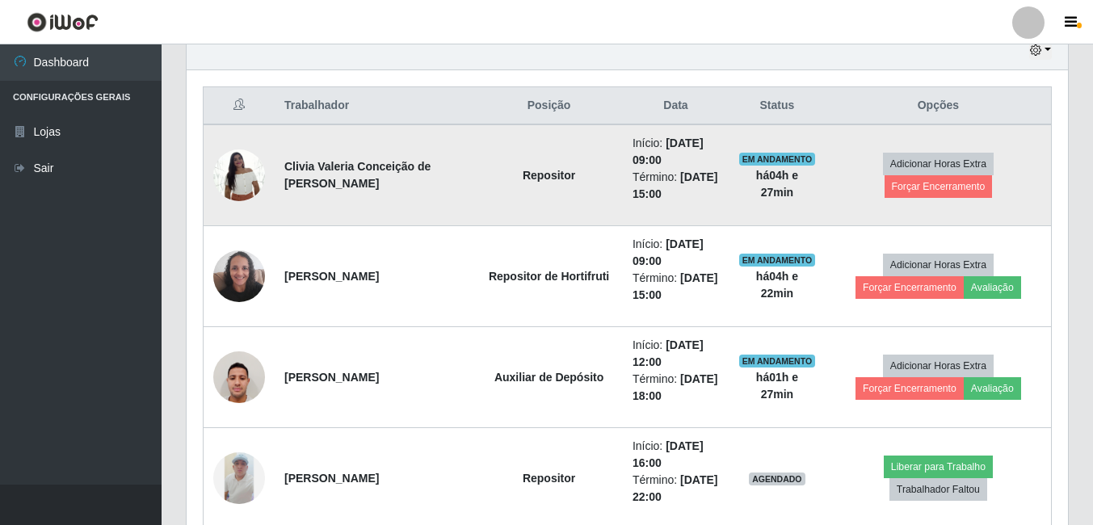
click at [244, 173] on img at bounding box center [239, 175] width 52 height 69
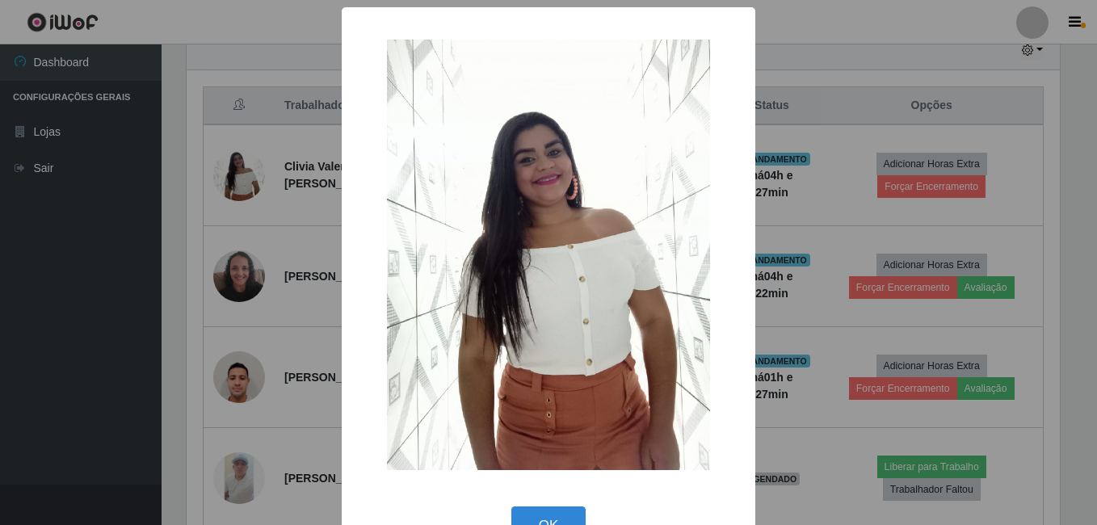
click at [222, 254] on div "× OK Cancel" at bounding box center [548, 262] width 1097 height 525
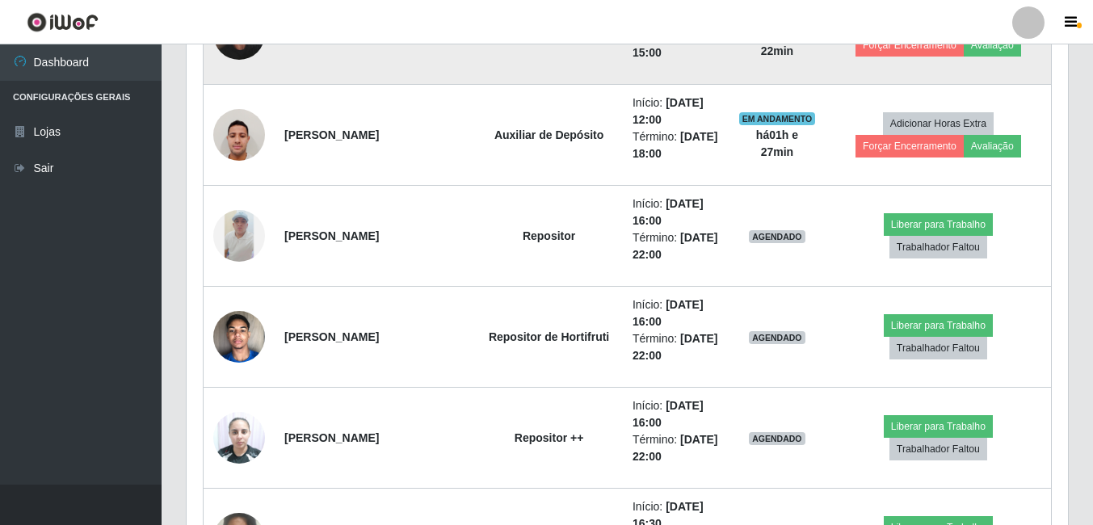
scroll to position [906, 0]
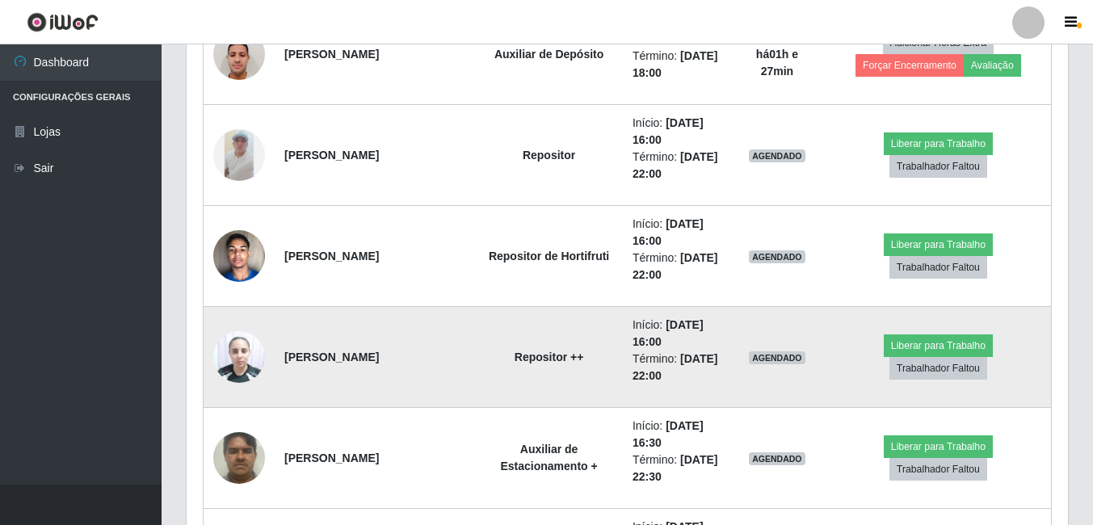
click at [233, 347] on img at bounding box center [239, 356] width 52 height 69
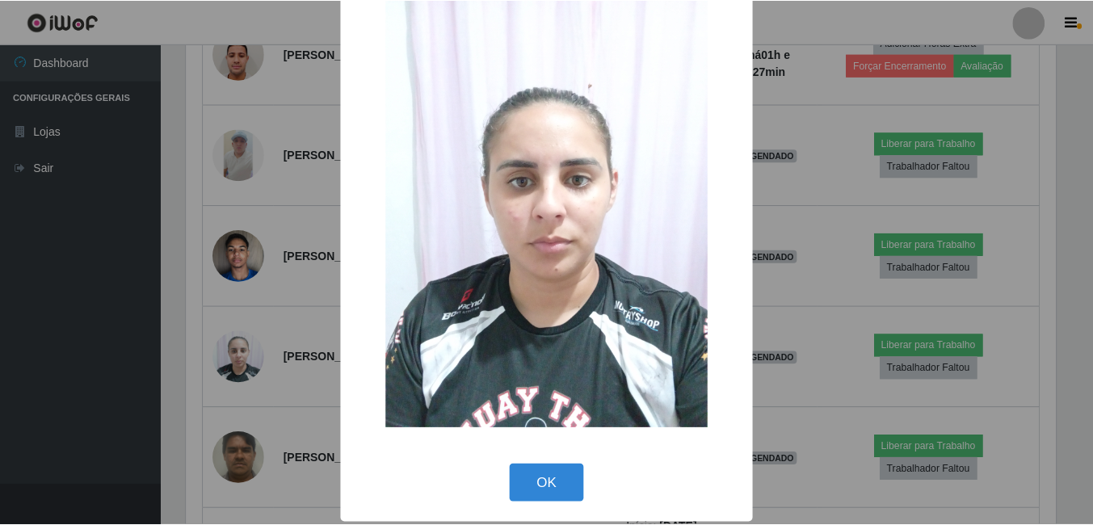
scroll to position [47, 0]
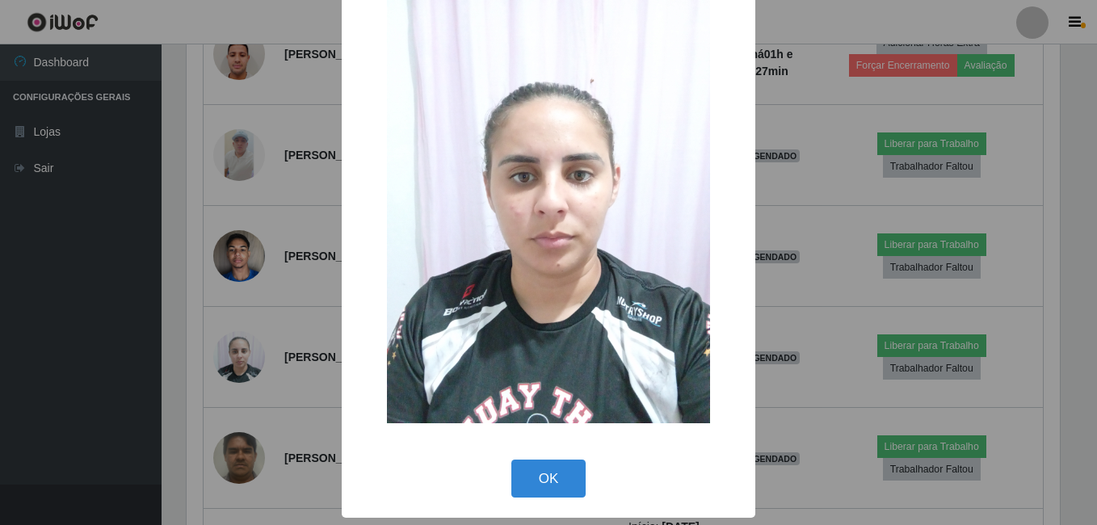
click at [267, 290] on div "× OK Cancel" at bounding box center [548, 262] width 1097 height 525
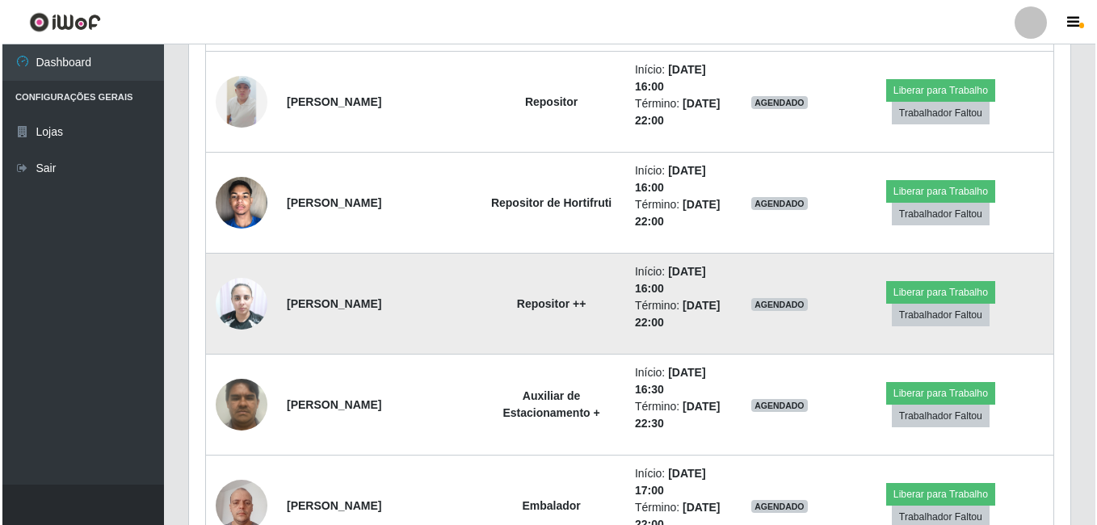
scroll to position [1149, 0]
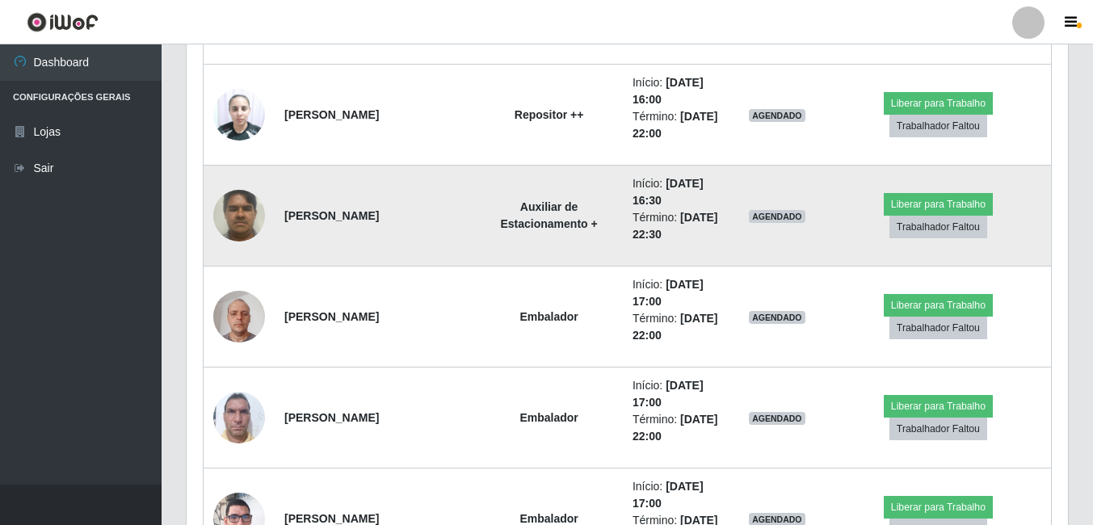
click at [263, 230] on td at bounding box center [240, 216] width 72 height 101
click at [234, 211] on img at bounding box center [239, 215] width 52 height 69
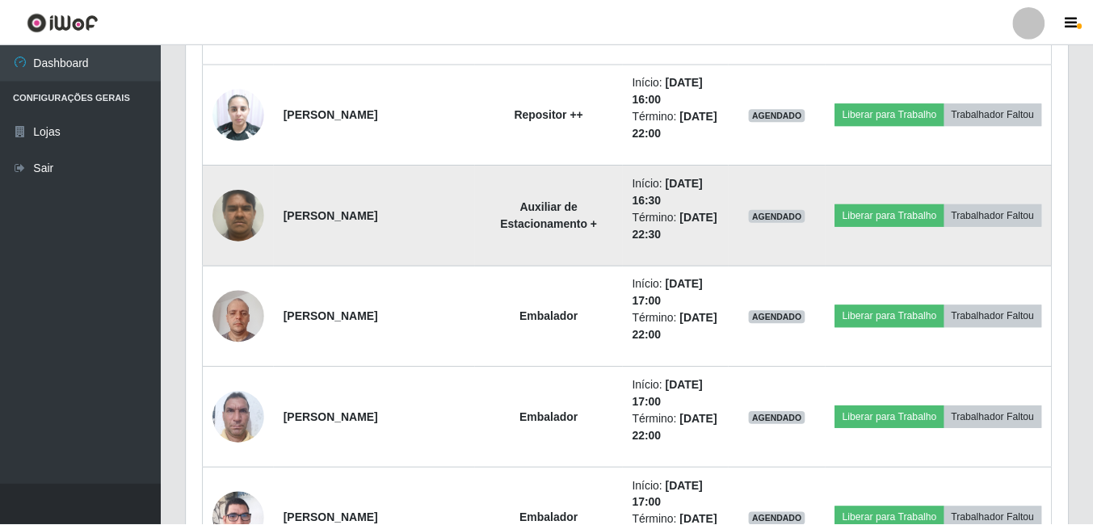
scroll to position [335, 873]
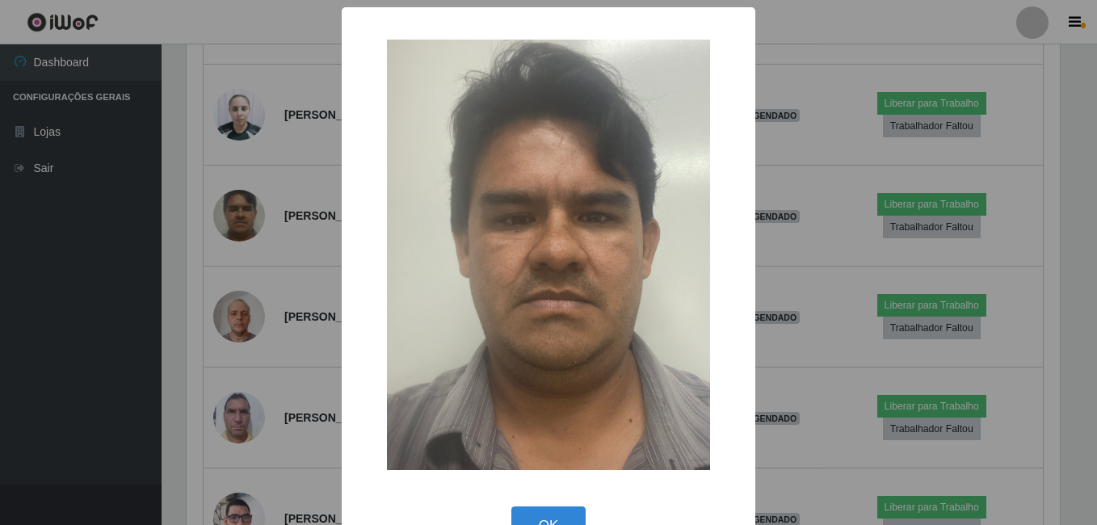
click at [239, 212] on div "× OK Cancel" at bounding box center [548, 262] width 1097 height 525
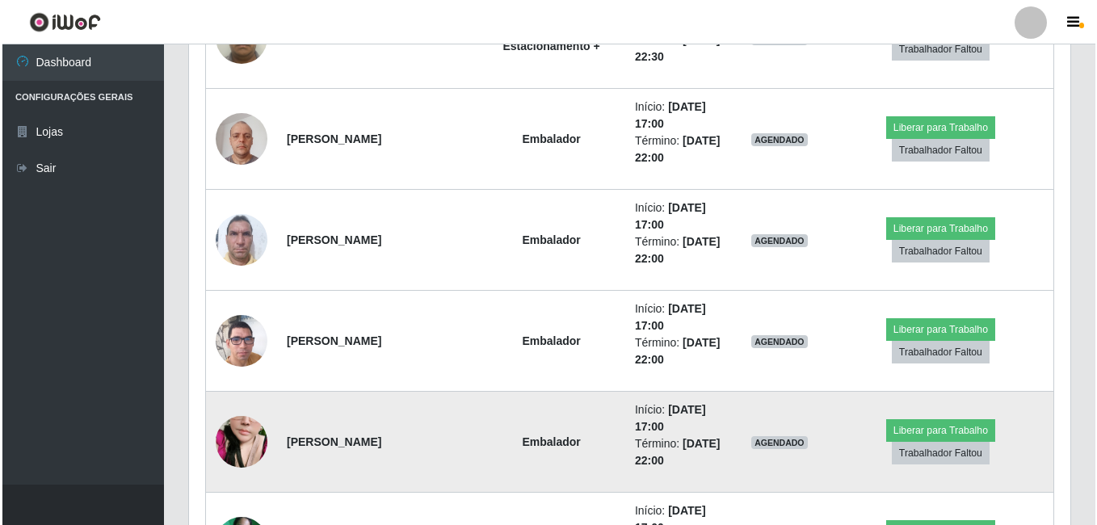
scroll to position [1310, 0]
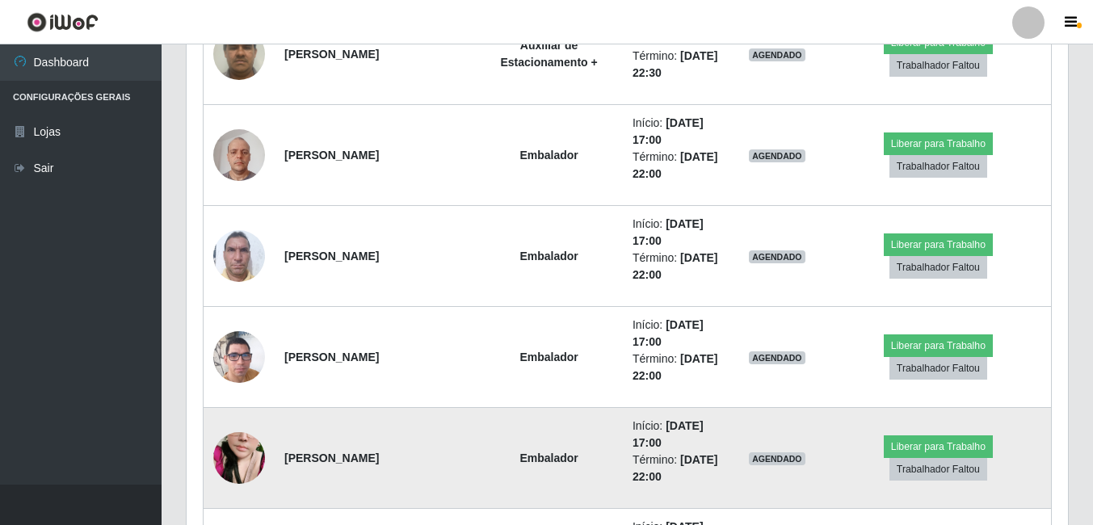
click at [240, 338] on img at bounding box center [239, 357] width 52 height 92
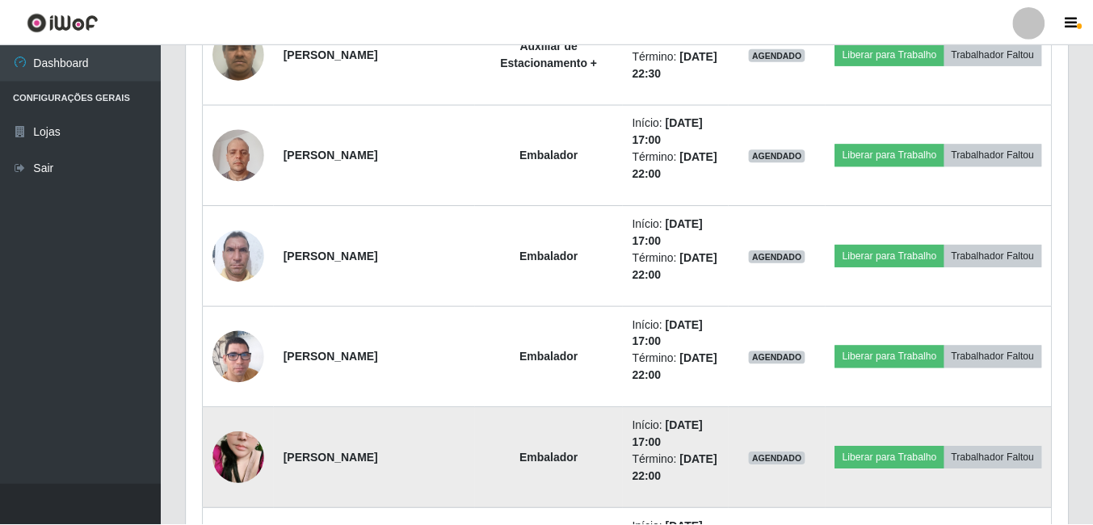
scroll to position [335, 873]
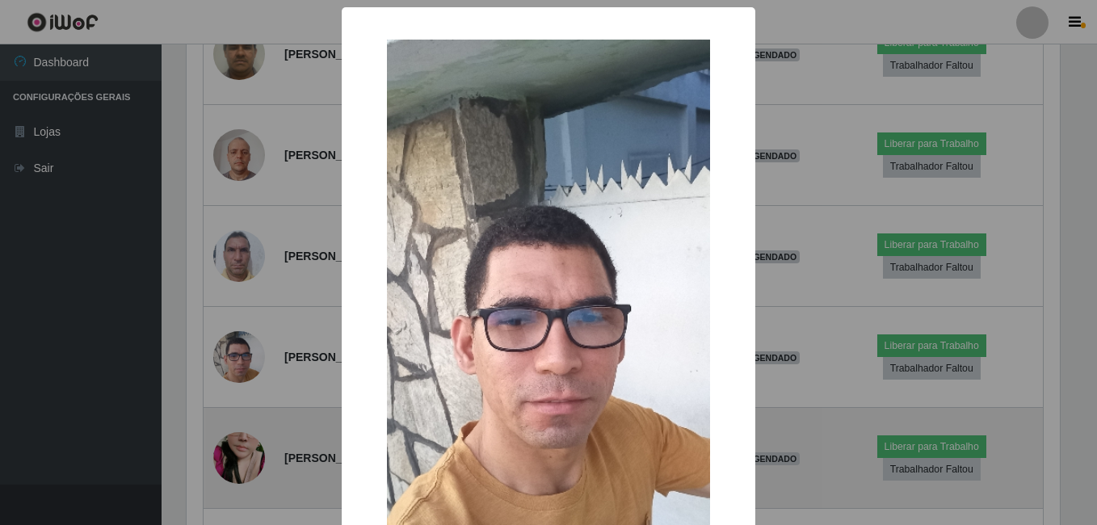
click at [240, 338] on div "× OK Cancel" at bounding box center [548, 262] width 1097 height 525
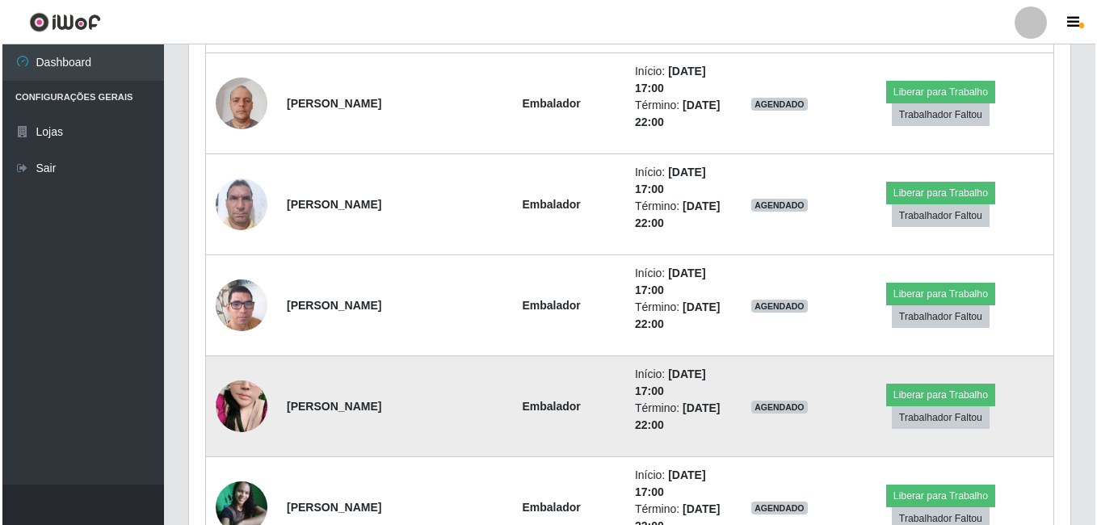
scroll to position [1472, 0]
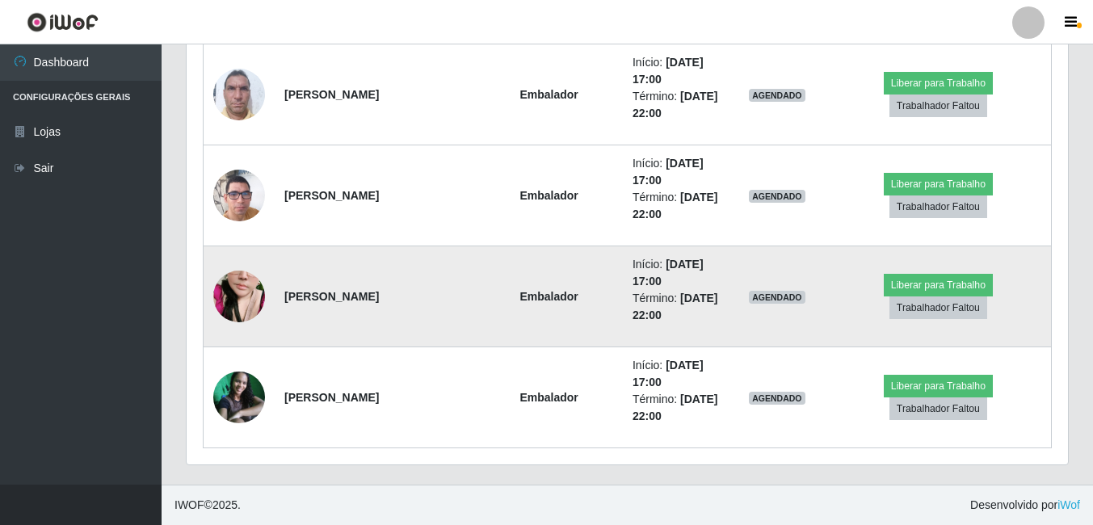
click at [247, 408] on img at bounding box center [239, 398] width 52 height 52
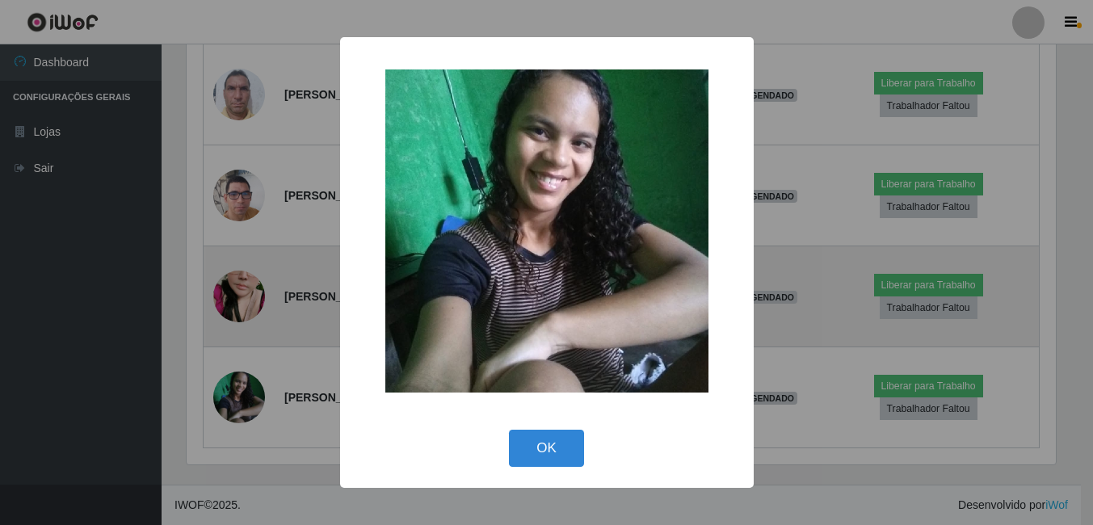
scroll to position [335, 873]
click at [247, 408] on div "× OK Cancel" at bounding box center [548, 262] width 1097 height 525
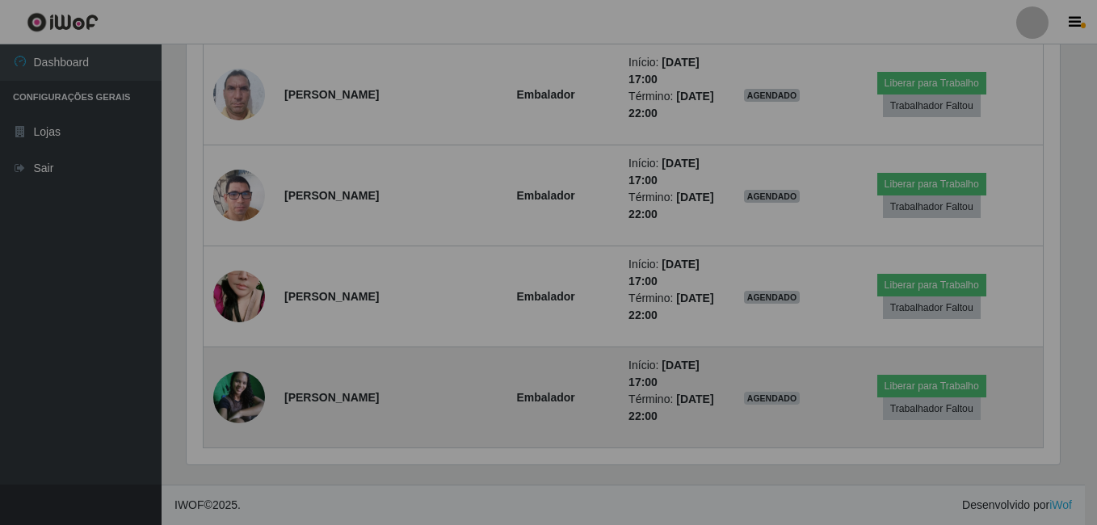
scroll to position [335, 881]
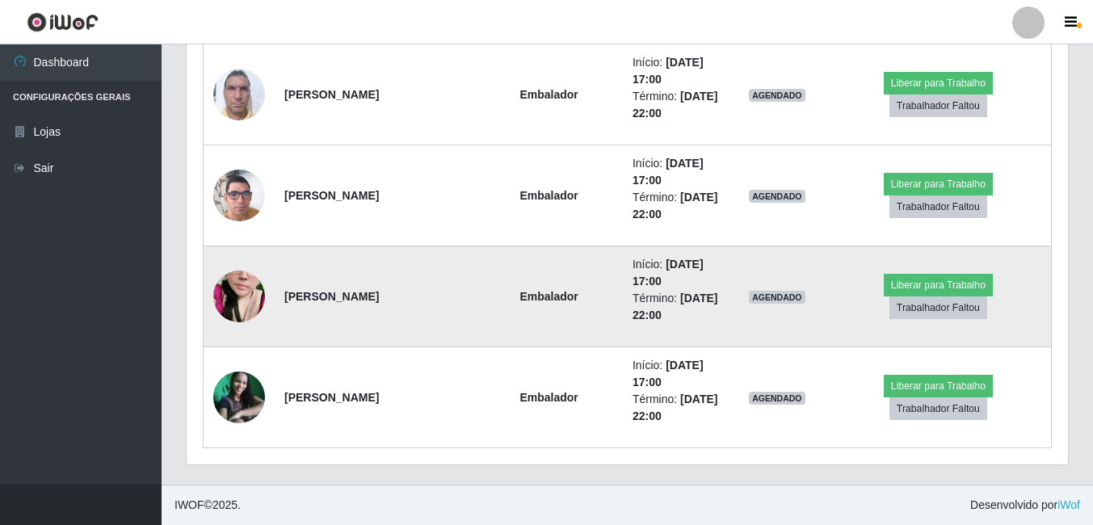
click at [247, 313] on img at bounding box center [239, 296] width 52 height 92
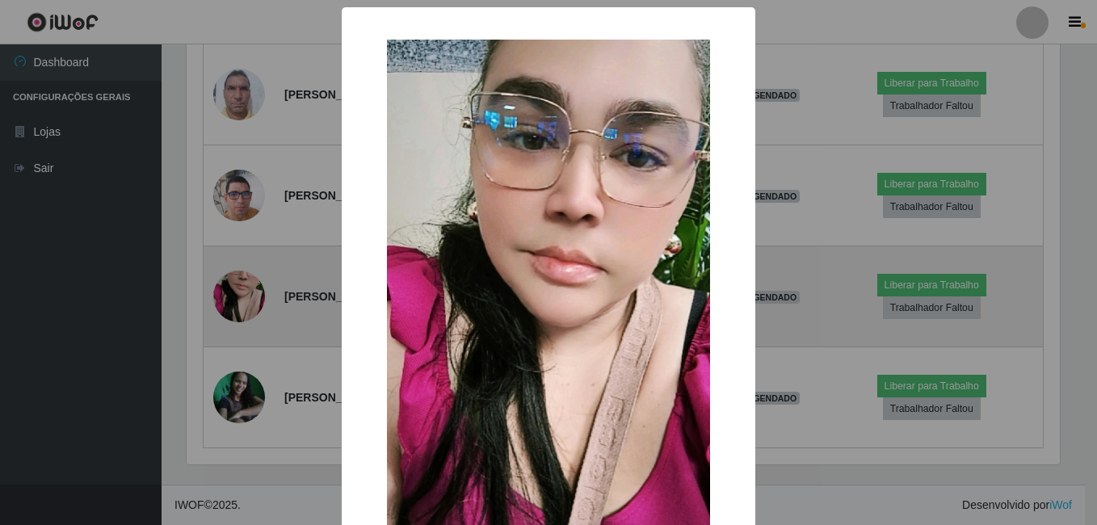
scroll to position [0, 0]
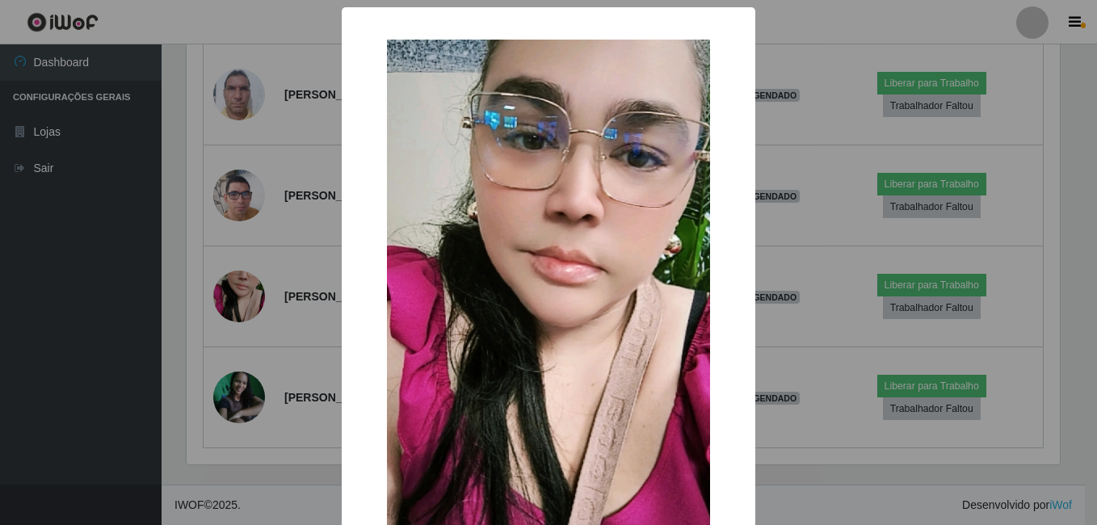
click at [247, 313] on div "× OK Cancel" at bounding box center [548, 262] width 1097 height 525
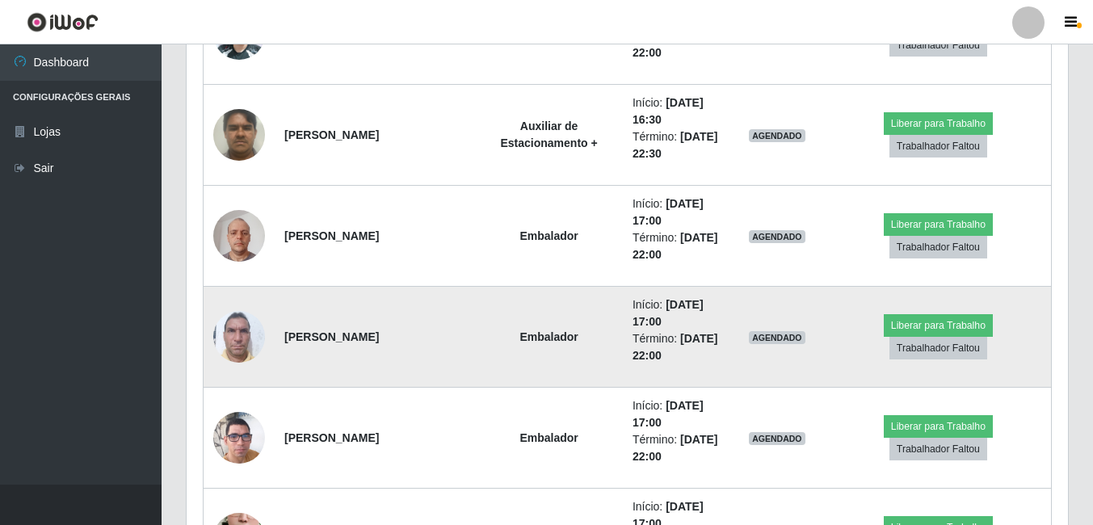
click at [225, 323] on img at bounding box center [239, 336] width 52 height 69
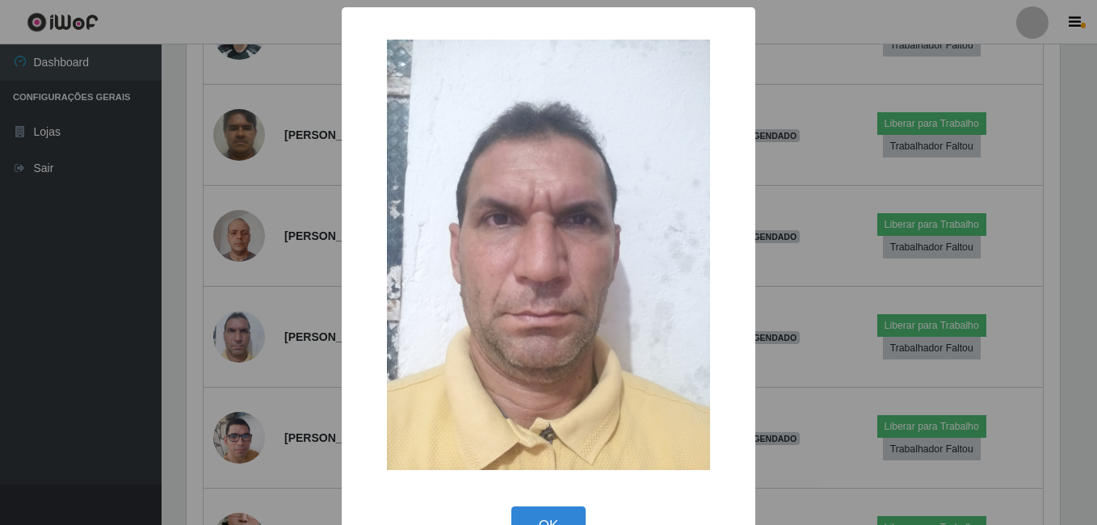
click at [226, 326] on div "× OK Cancel" at bounding box center [548, 262] width 1097 height 525
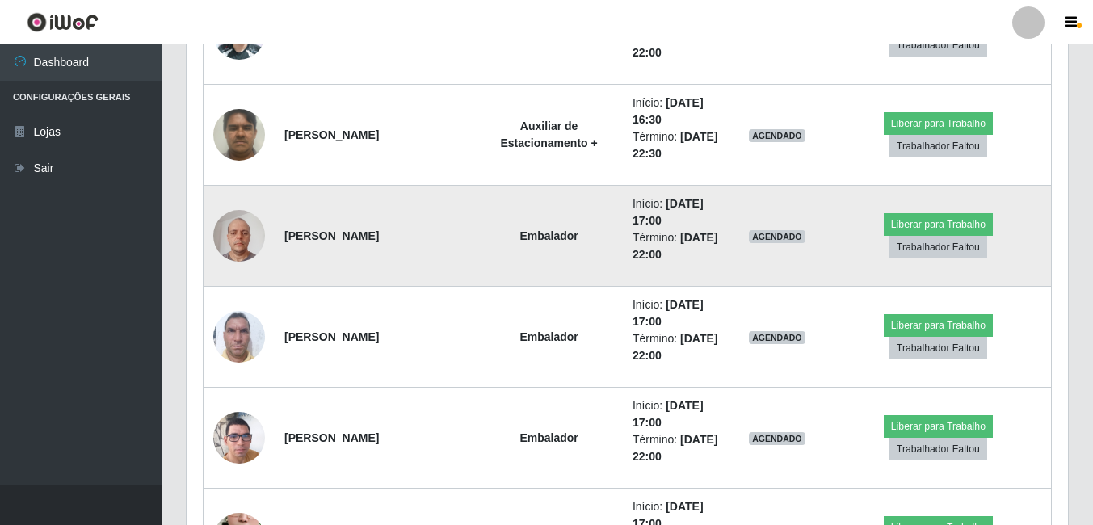
click at [225, 225] on img at bounding box center [239, 235] width 52 height 69
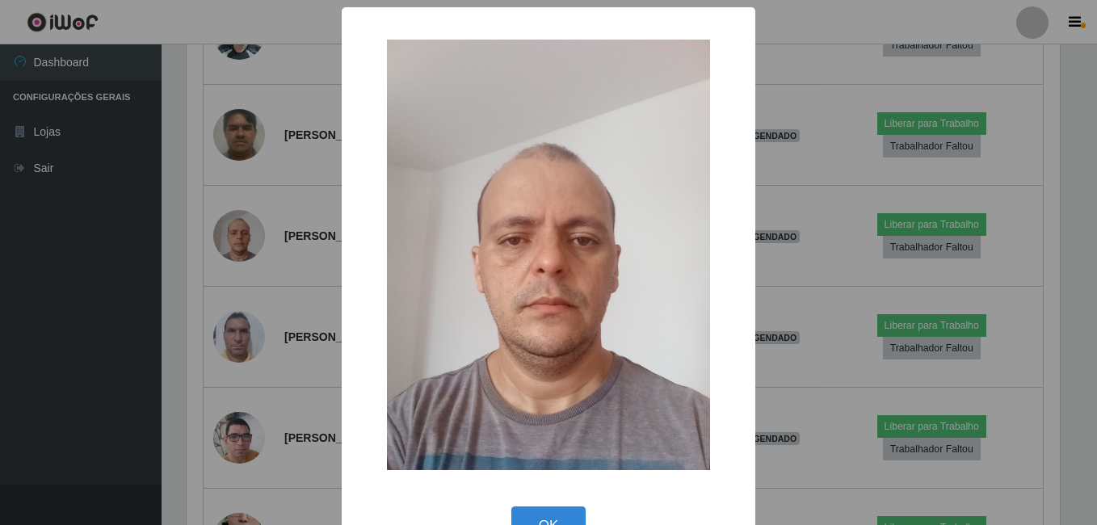
click at [229, 226] on div "× OK Cancel" at bounding box center [548, 262] width 1097 height 525
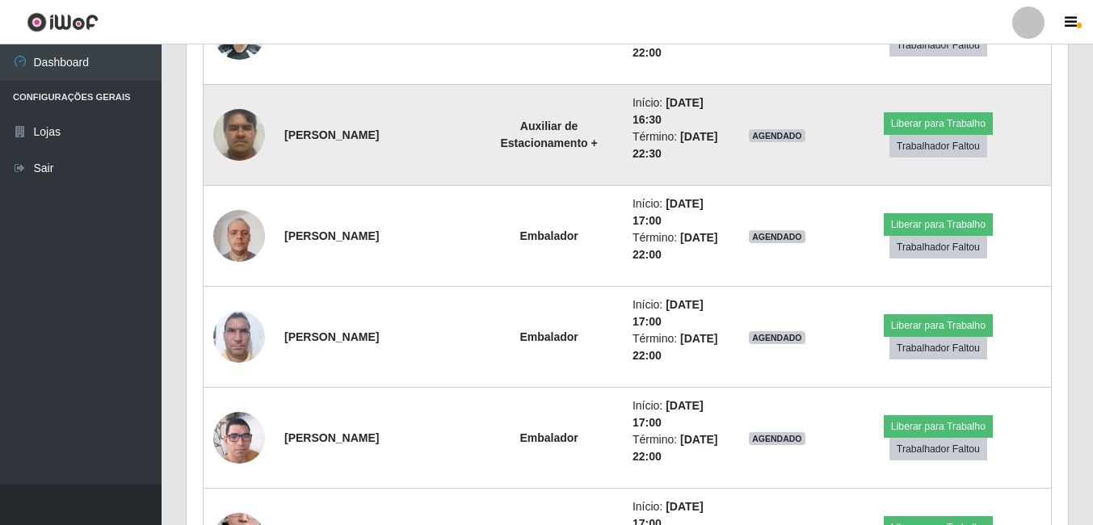
click at [240, 142] on img at bounding box center [239, 134] width 52 height 69
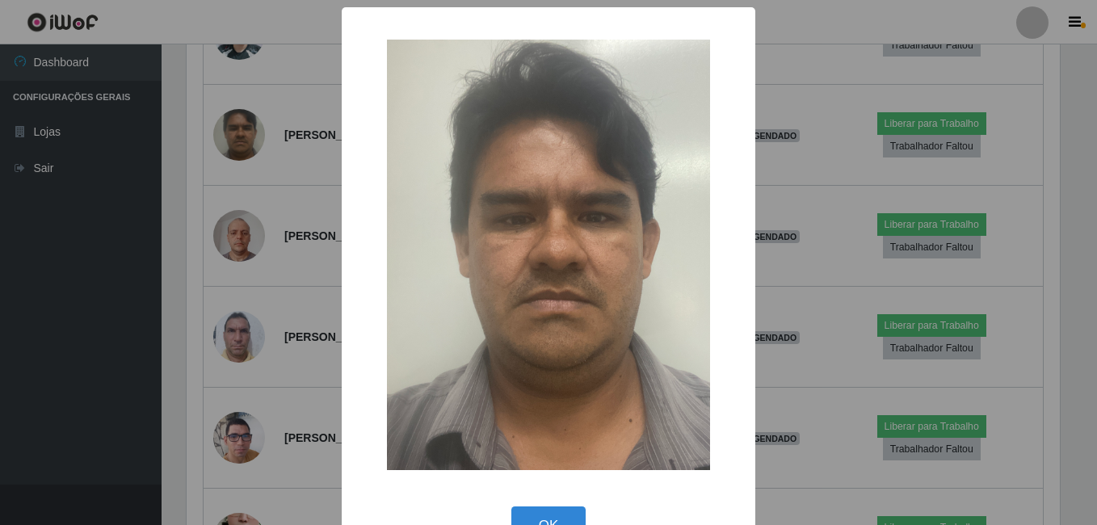
click at [247, 177] on div "× OK Cancel" at bounding box center [548, 262] width 1097 height 525
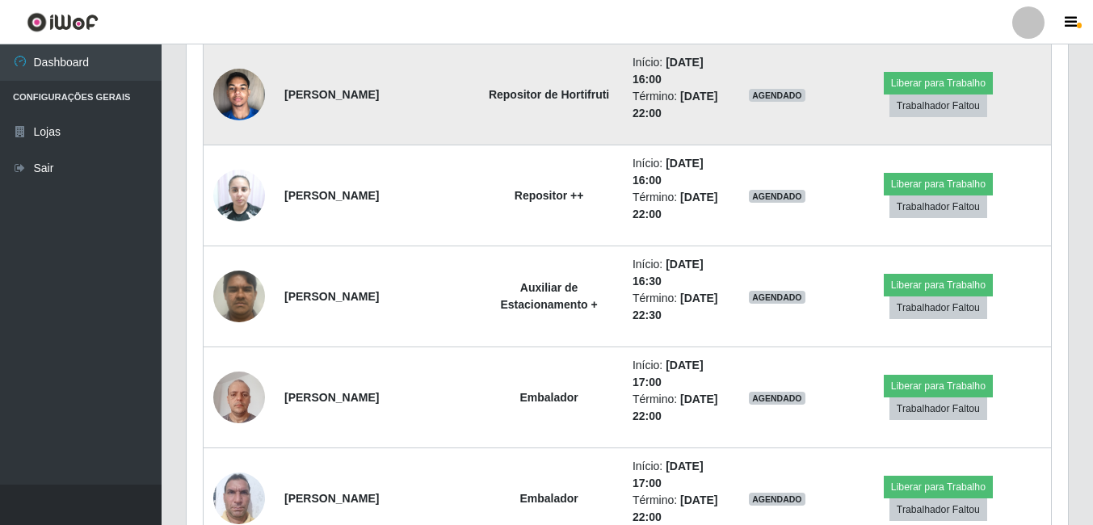
click at [250, 110] on img at bounding box center [239, 94] width 52 height 69
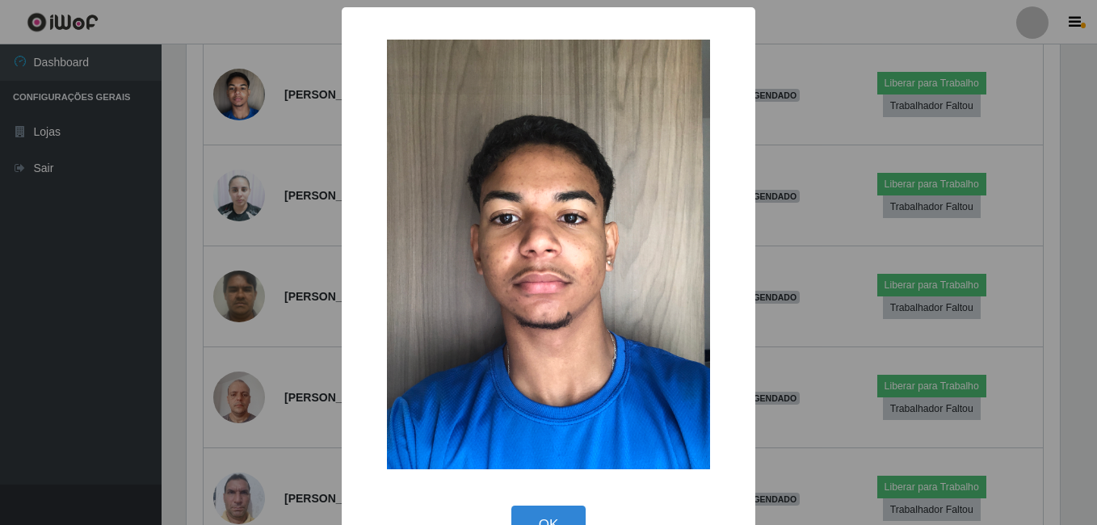
click at [254, 128] on div "× OK Cancel" at bounding box center [548, 262] width 1097 height 525
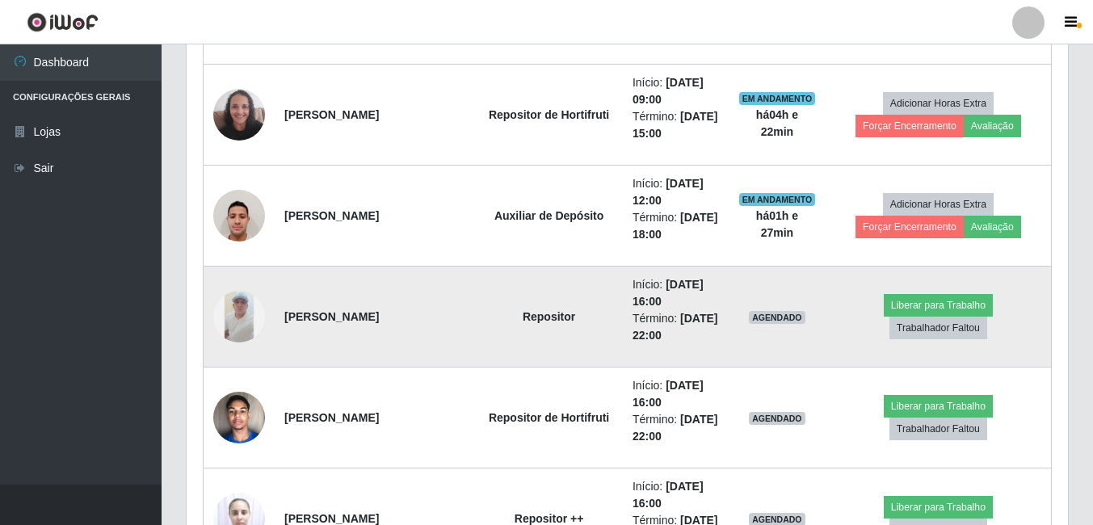
click at [251, 313] on img at bounding box center [239, 317] width 52 height 52
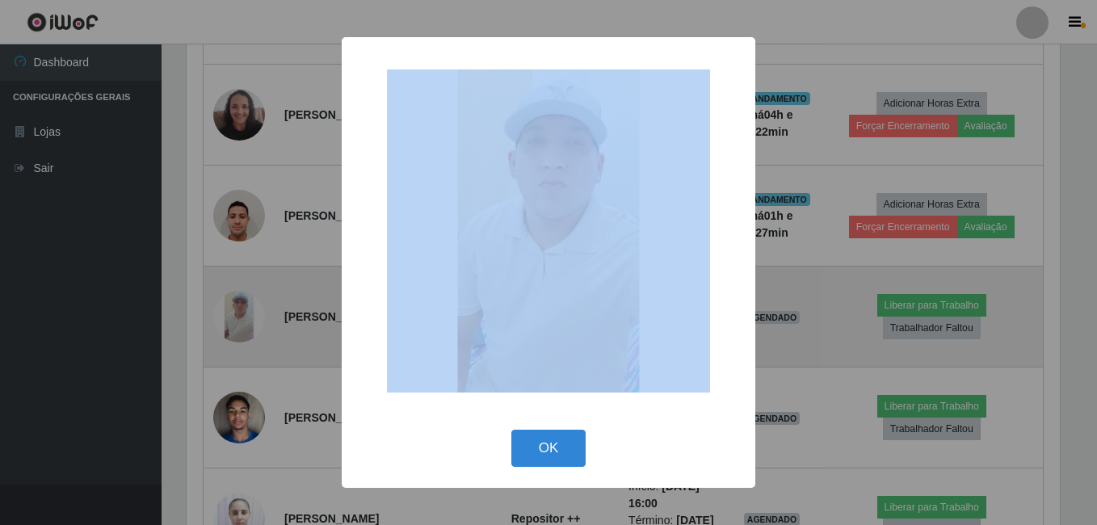
click at [251, 313] on div "× OK Cancel" at bounding box center [548, 262] width 1097 height 525
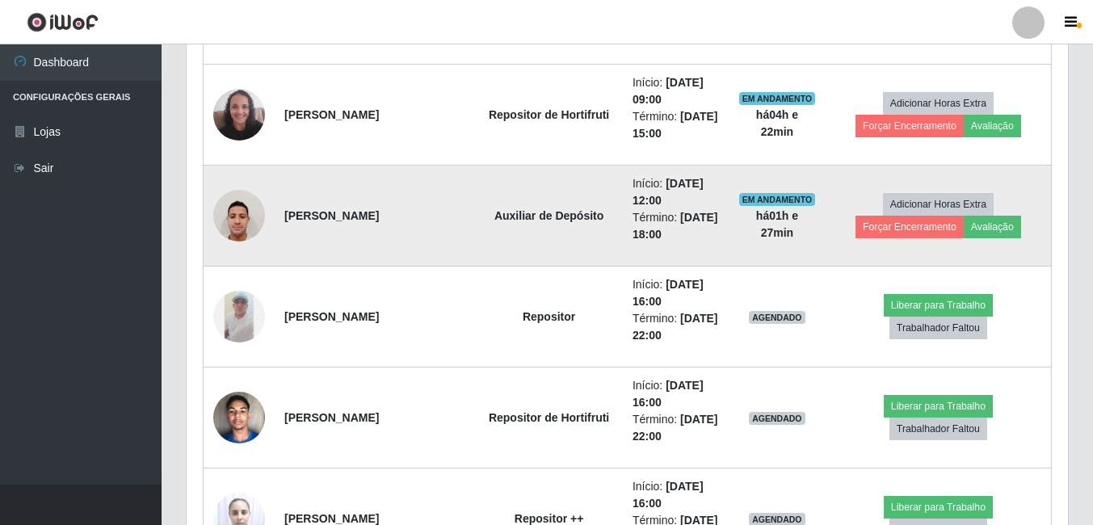
drag, startPoint x: 251, startPoint y: 313, endPoint x: 237, endPoint y: 202, distance: 111.5
click at [237, 202] on img at bounding box center [239, 215] width 52 height 69
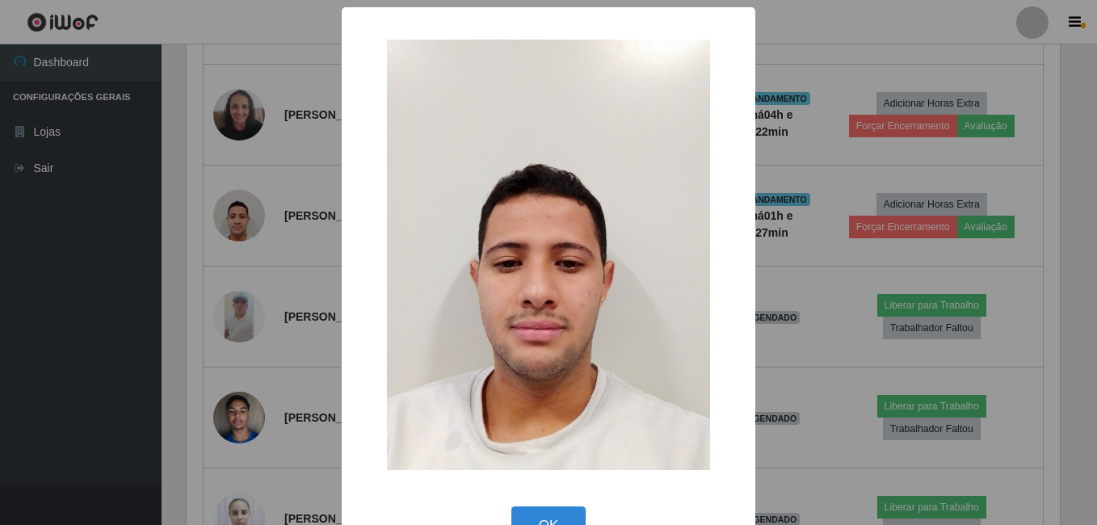
click at [183, 216] on div "× OK Cancel" at bounding box center [548, 262] width 1097 height 525
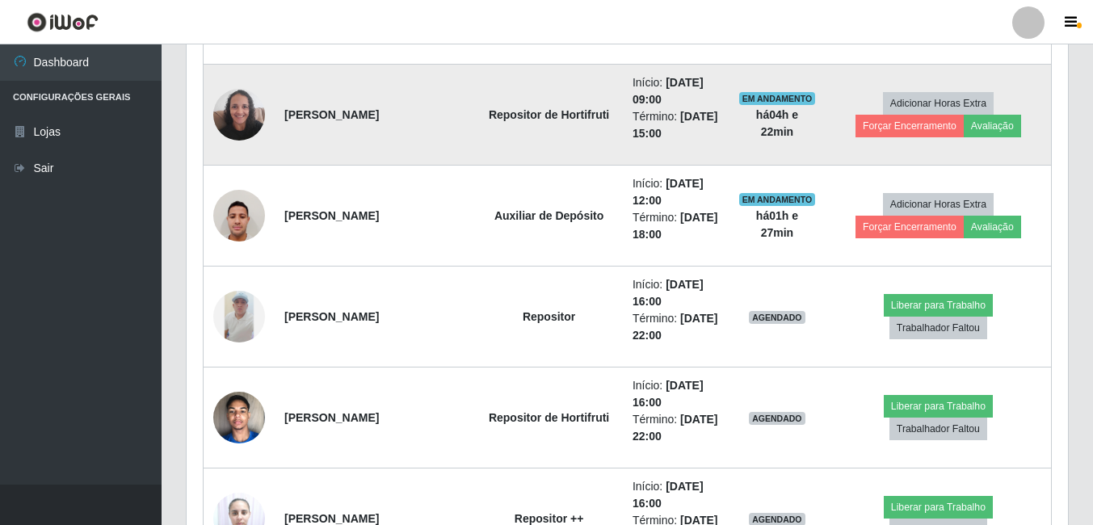
click at [225, 135] on img at bounding box center [239, 114] width 52 height 69
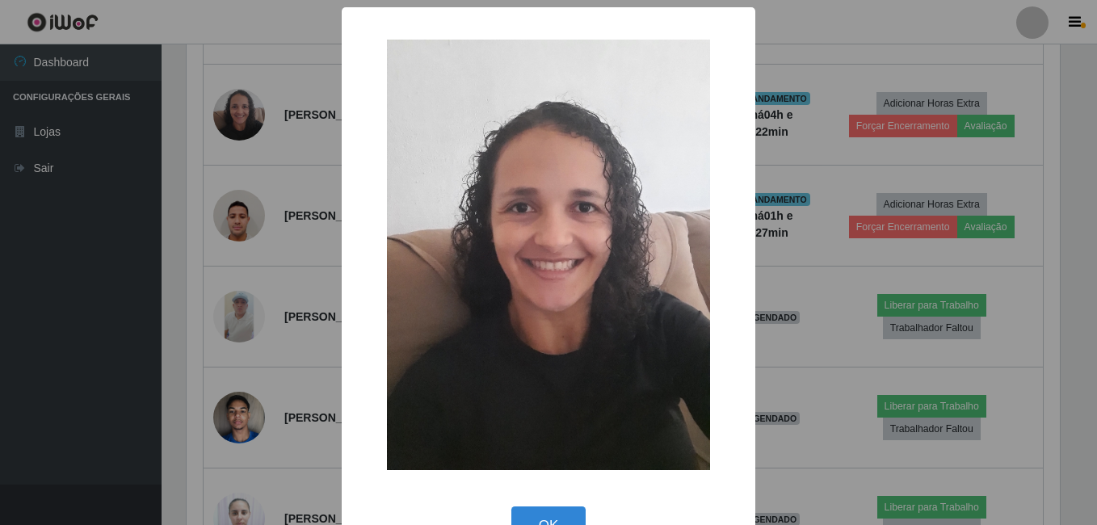
click at [225, 144] on div "× OK Cancel" at bounding box center [548, 262] width 1097 height 525
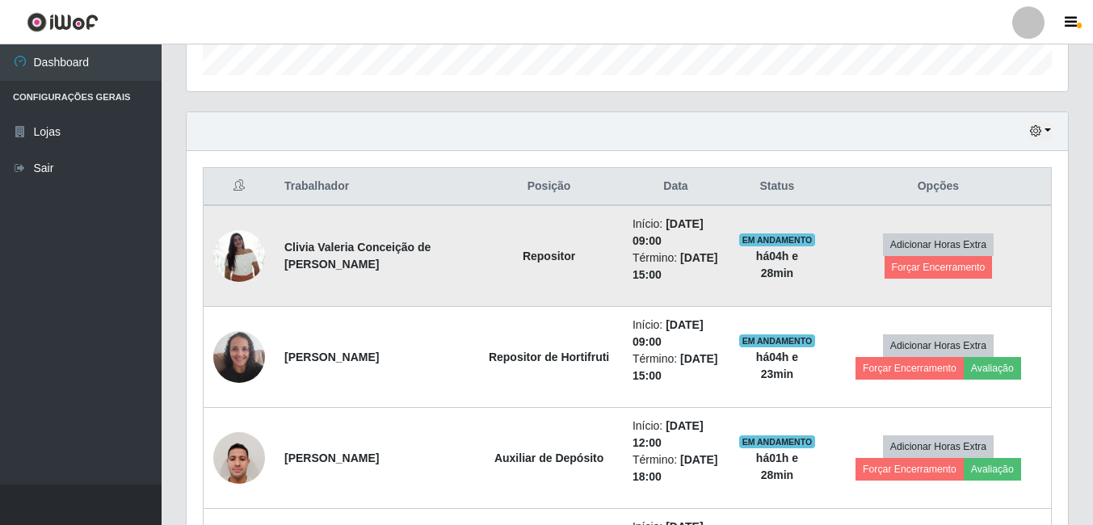
click at [252, 259] on img at bounding box center [239, 255] width 52 height 69
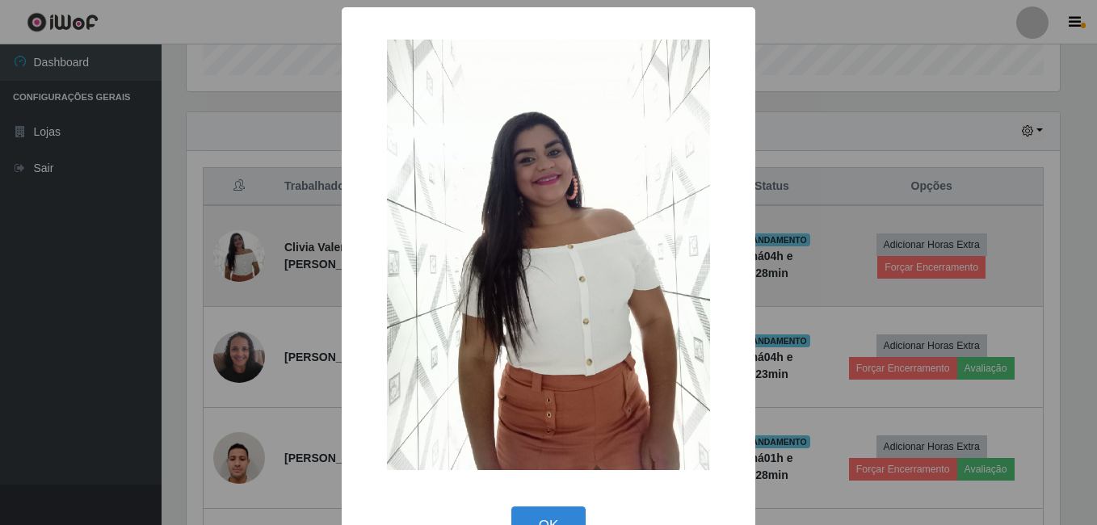
click at [252, 259] on div "× OK Cancel" at bounding box center [548, 262] width 1097 height 525
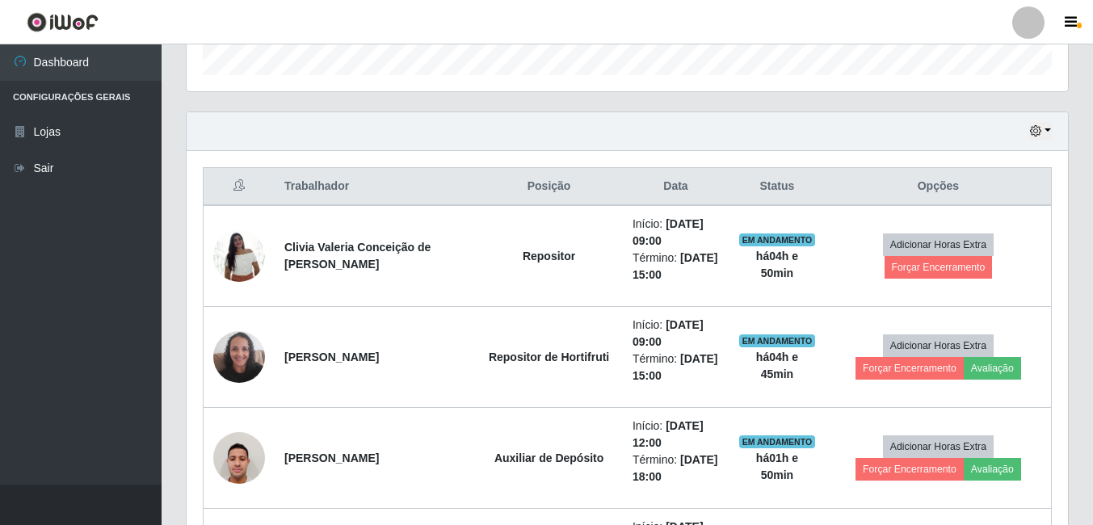
click at [670, 136] on div "Hoje 1 dia 3 dias 1 Semana Não encerrados" at bounding box center [627, 131] width 881 height 39
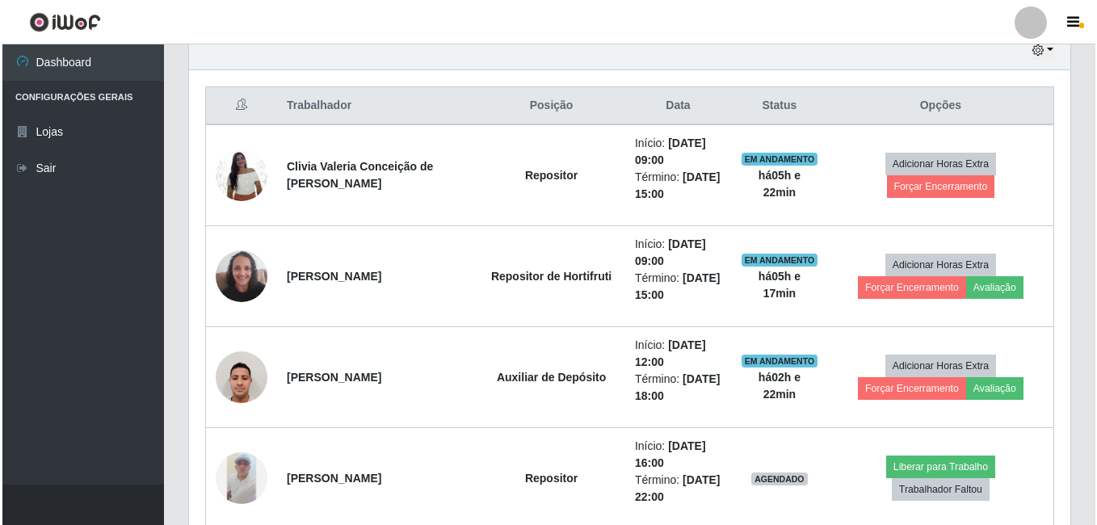
scroll to position [502, 0]
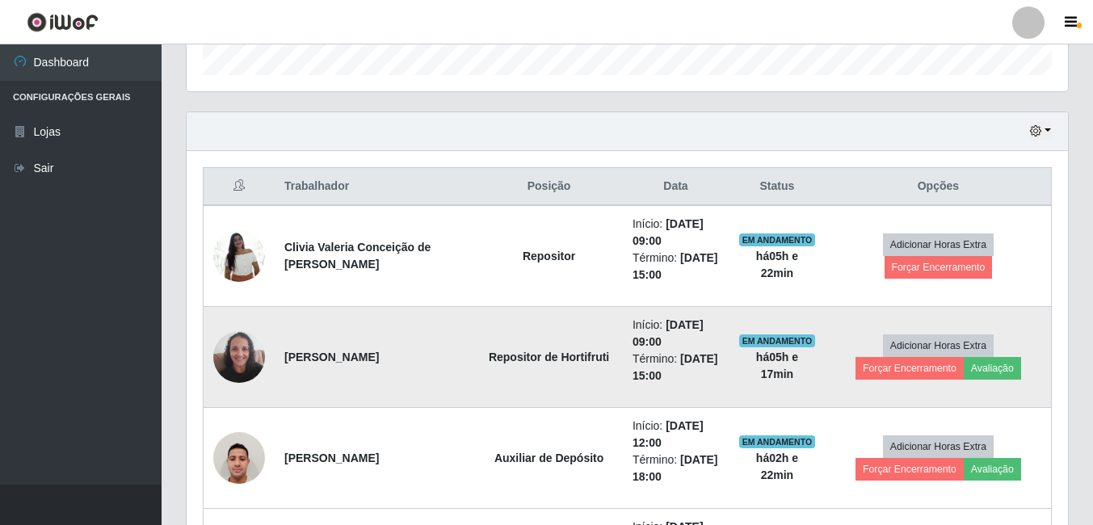
click at [233, 353] on img at bounding box center [239, 356] width 52 height 69
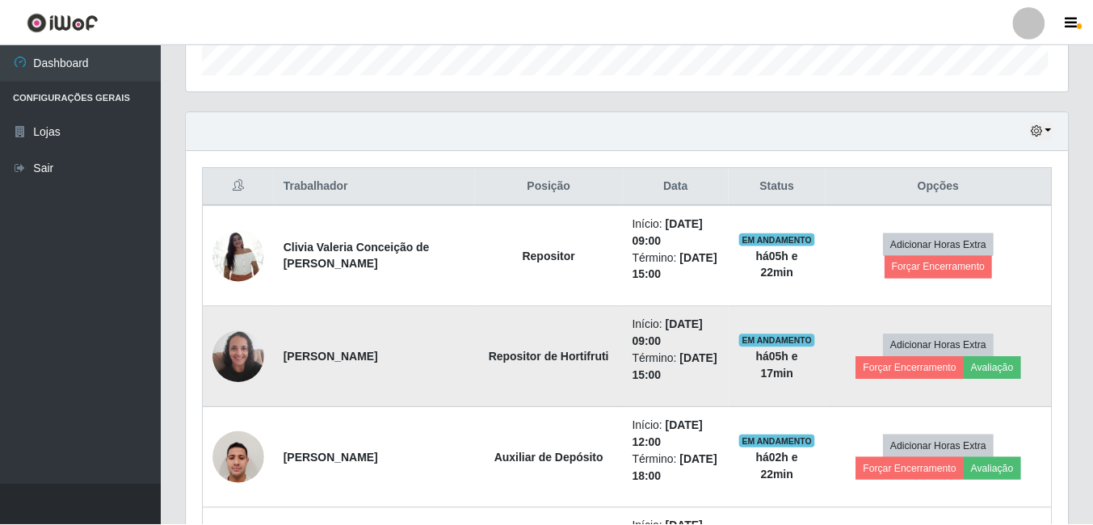
scroll to position [335, 873]
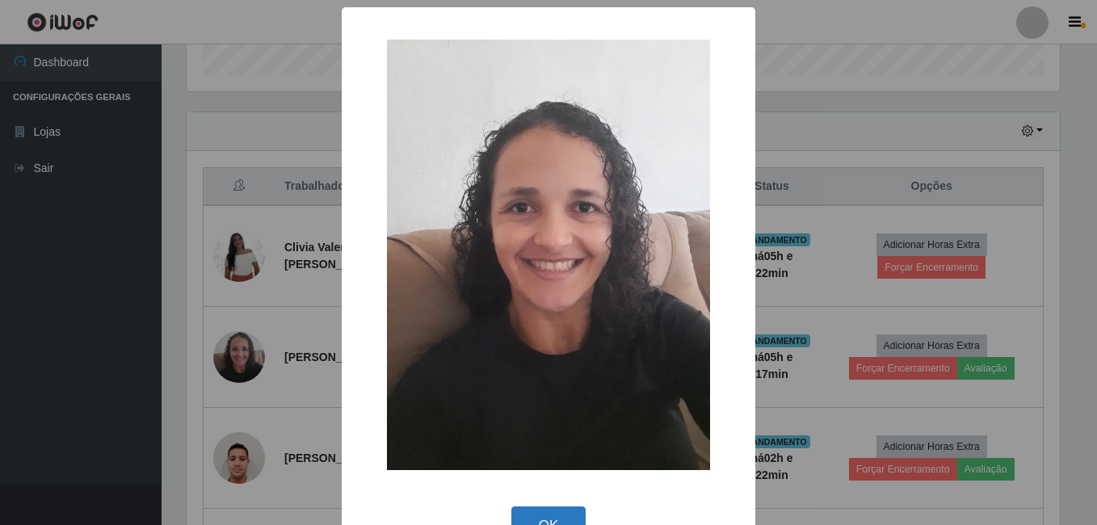
click at [527, 510] on button "OK" at bounding box center [548, 525] width 75 height 38
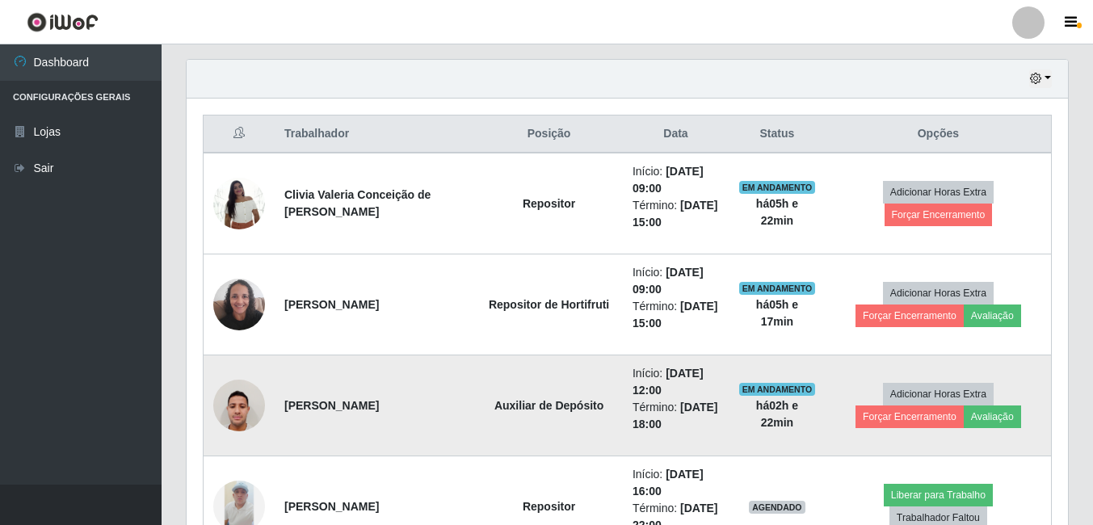
scroll to position [583, 0]
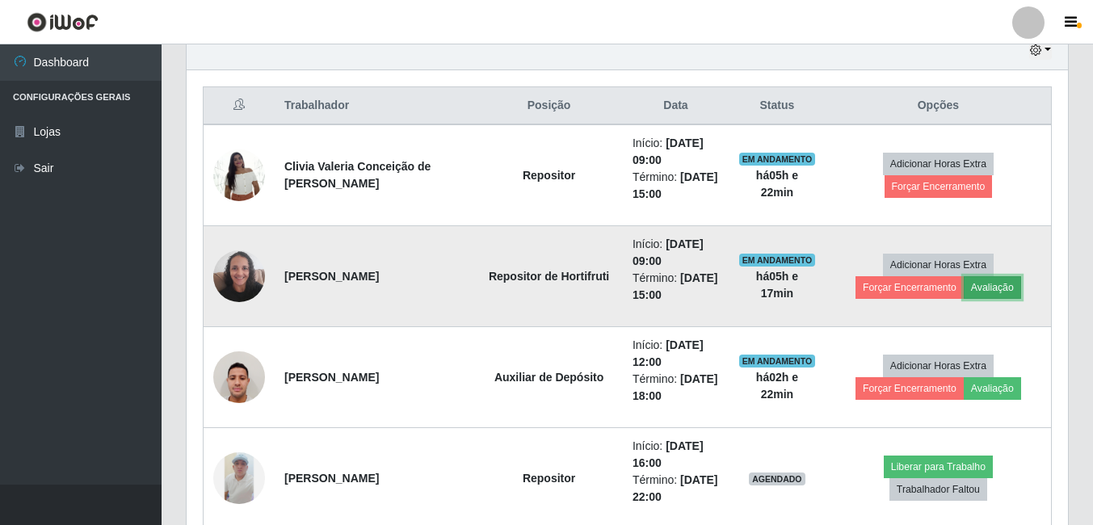
click at [985, 289] on button "Avaliação" at bounding box center [992, 287] width 57 height 23
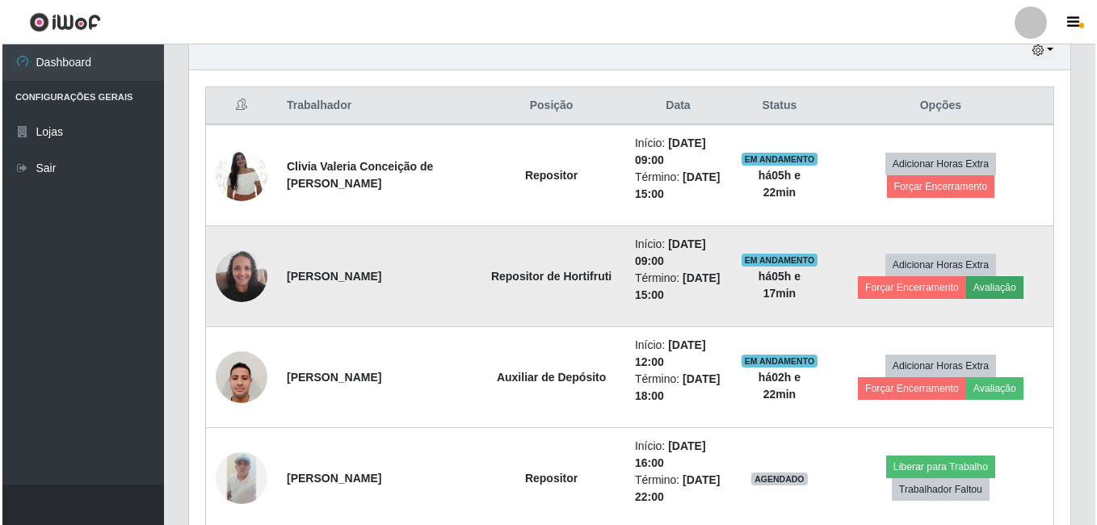
scroll to position [335, 873]
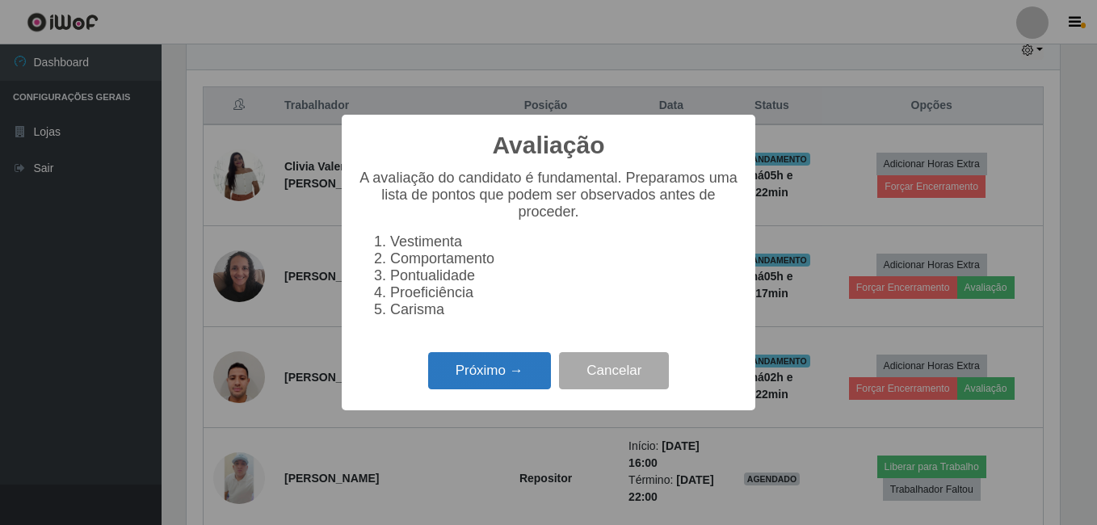
click at [483, 369] on button "Próximo →" at bounding box center [489, 371] width 123 height 38
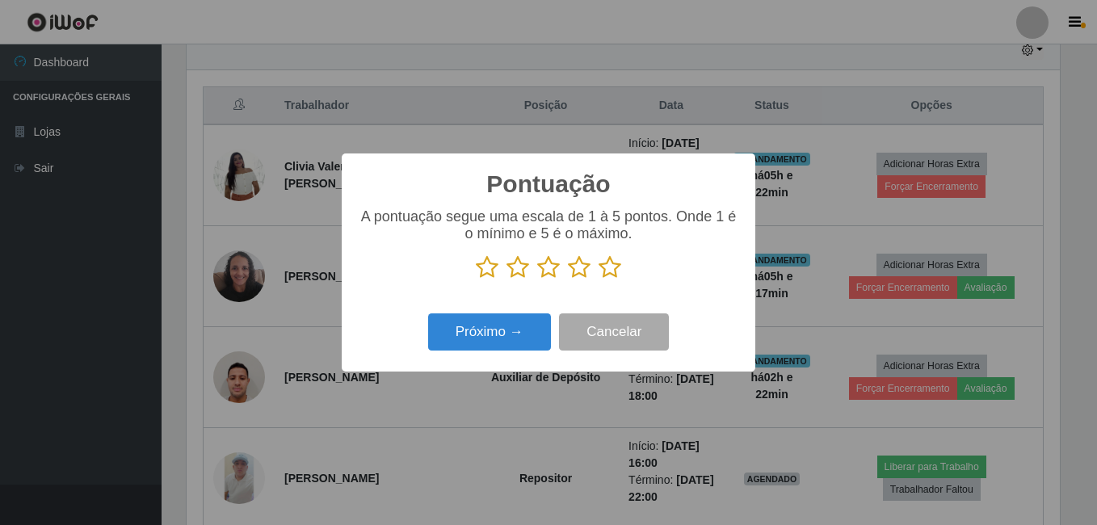
scroll to position [807384, 806847]
click at [611, 272] on icon at bounding box center [610, 267] width 23 height 24
click at [599, 279] on input "radio" at bounding box center [599, 279] width 0 height 0
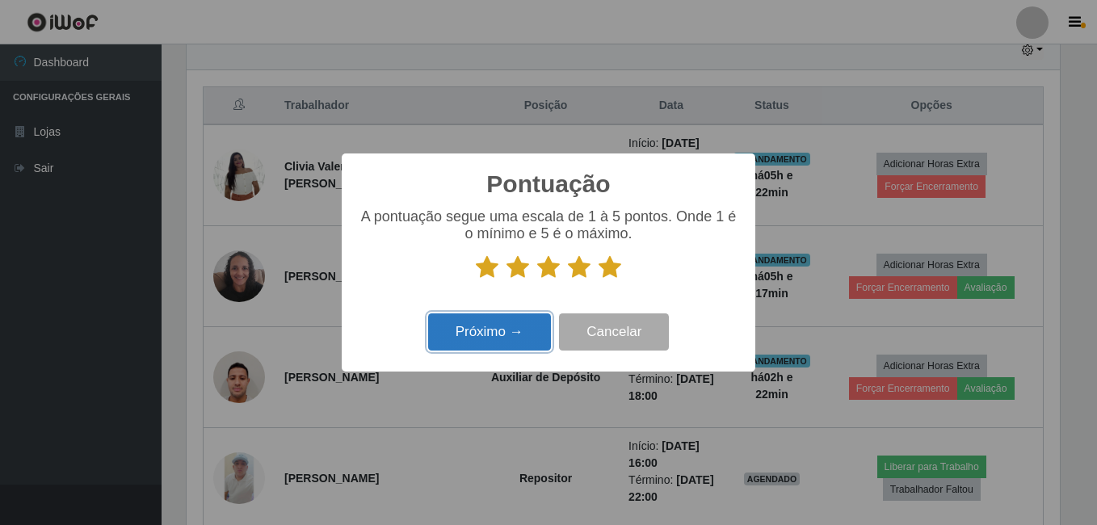
click at [514, 336] on button "Próximo →" at bounding box center [489, 332] width 123 height 38
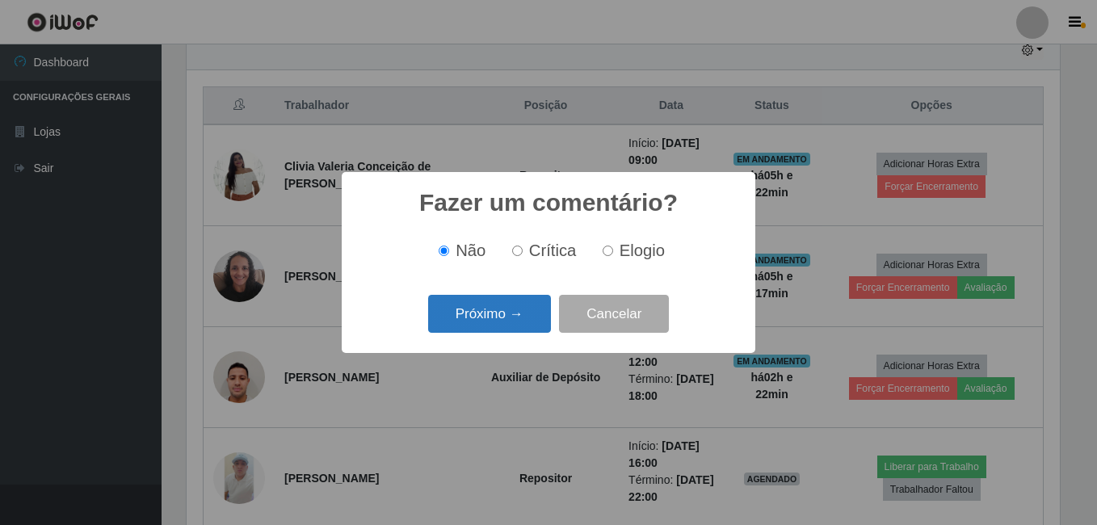
click at [517, 321] on button "Próximo →" at bounding box center [489, 314] width 123 height 38
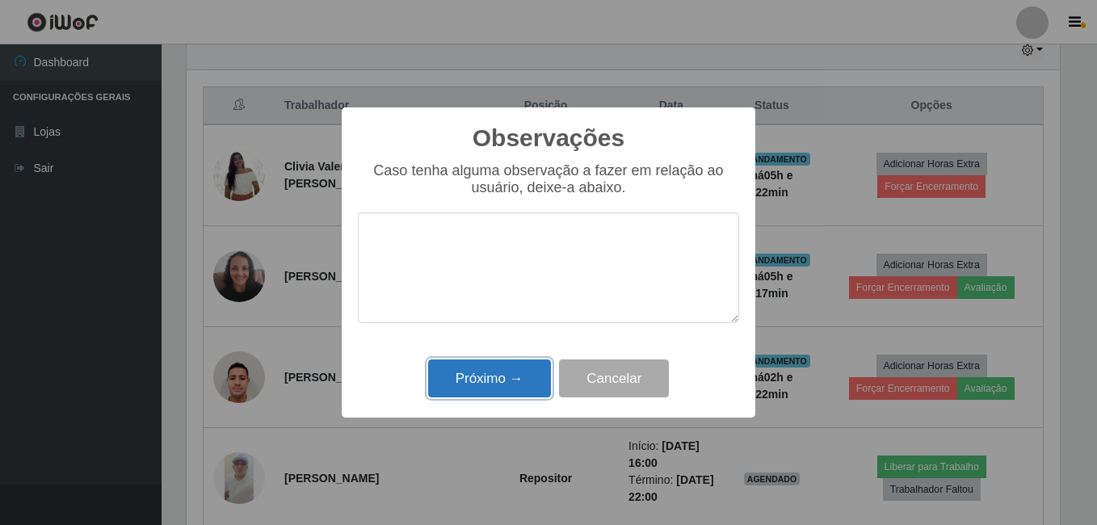
click at [502, 381] on button "Próximo →" at bounding box center [489, 378] width 123 height 38
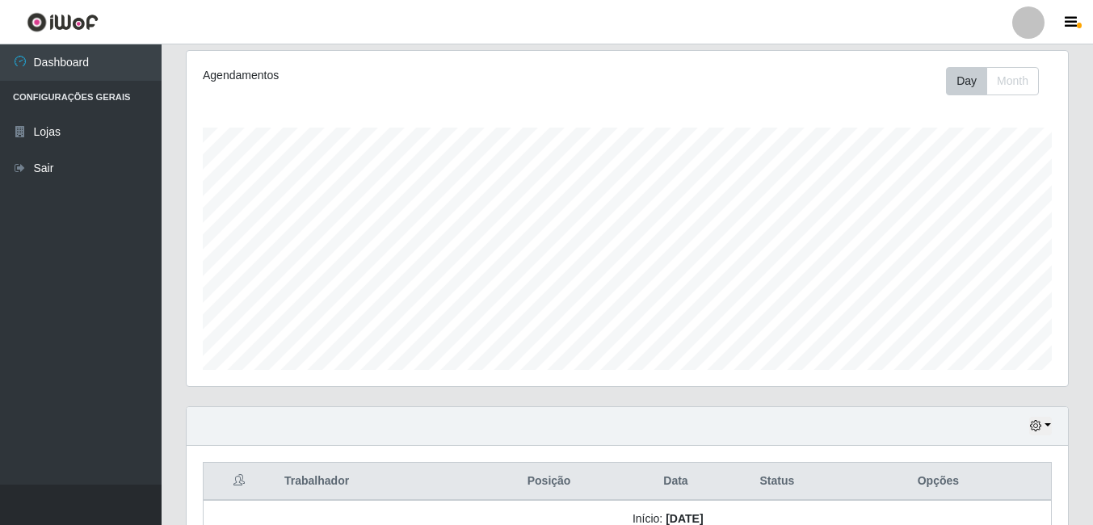
scroll to position [341, 0]
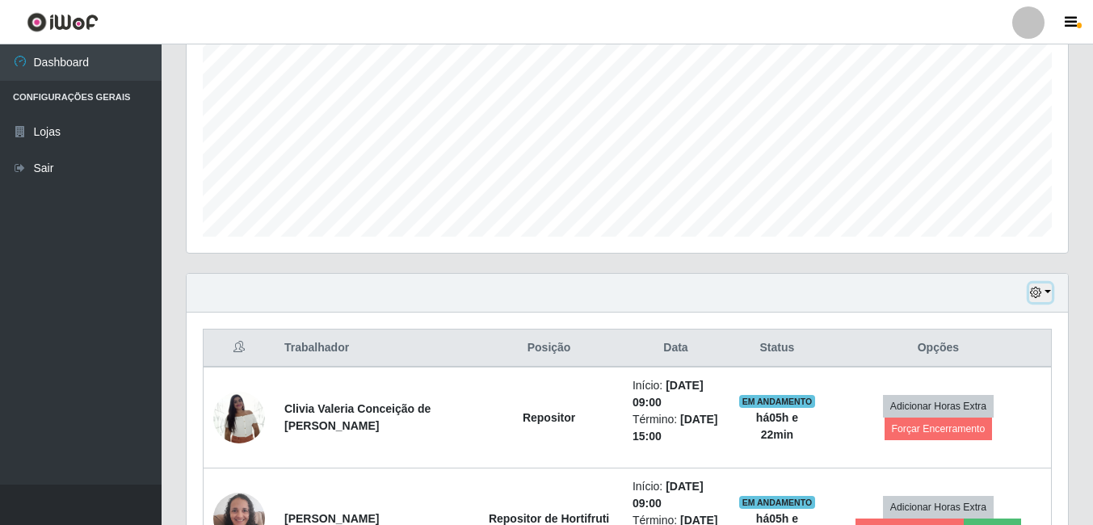
click at [1048, 292] on button "button" at bounding box center [1040, 293] width 23 height 19
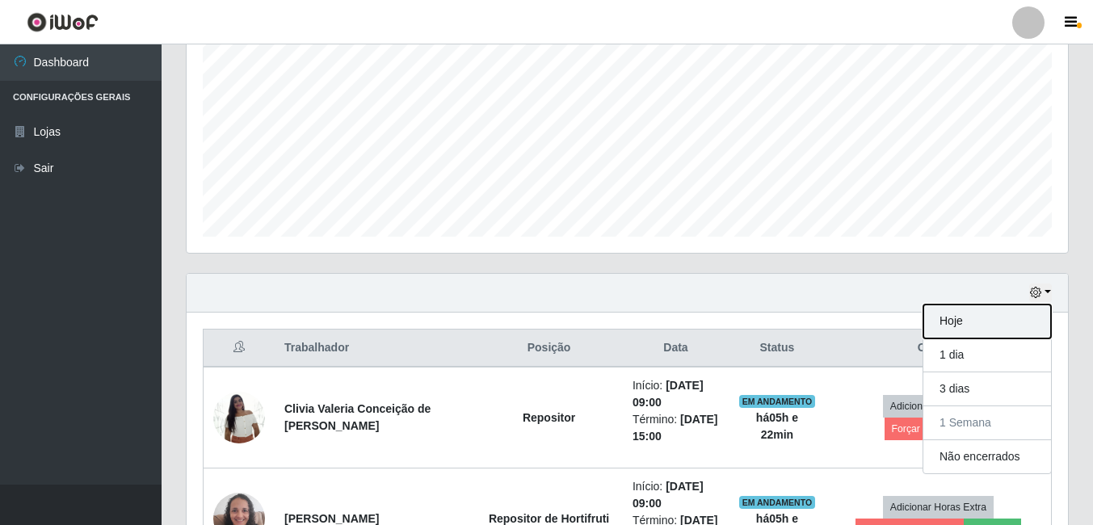
click at [947, 317] on button "Hoje" at bounding box center [987, 322] width 128 height 34
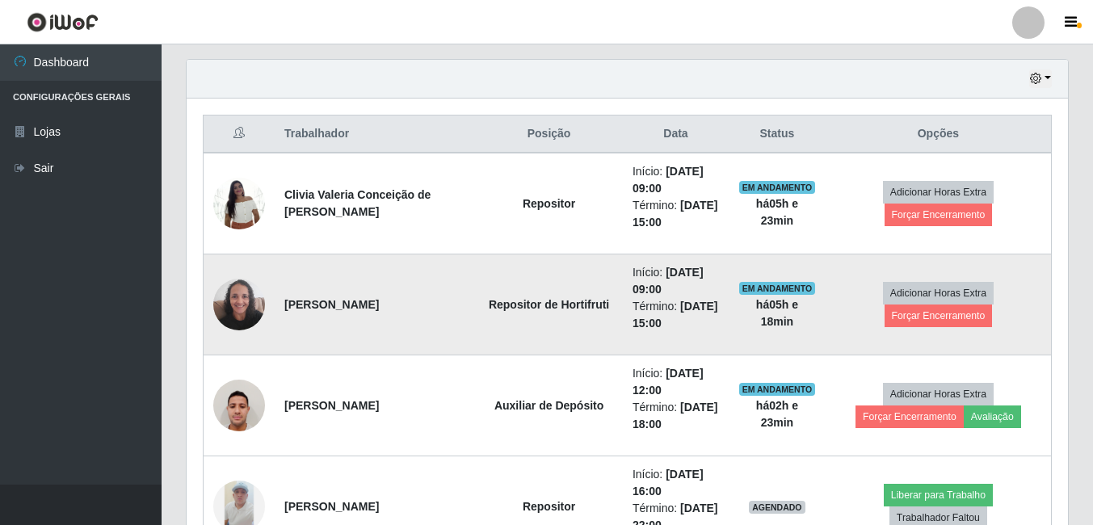
scroll to position [583, 0]
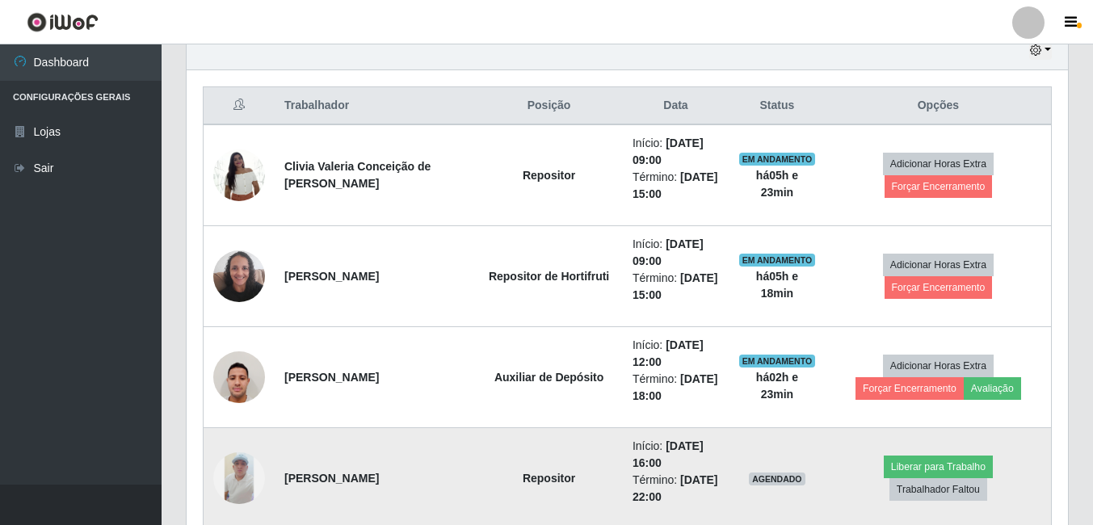
click at [230, 493] on img at bounding box center [239, 478] width 52 height 52
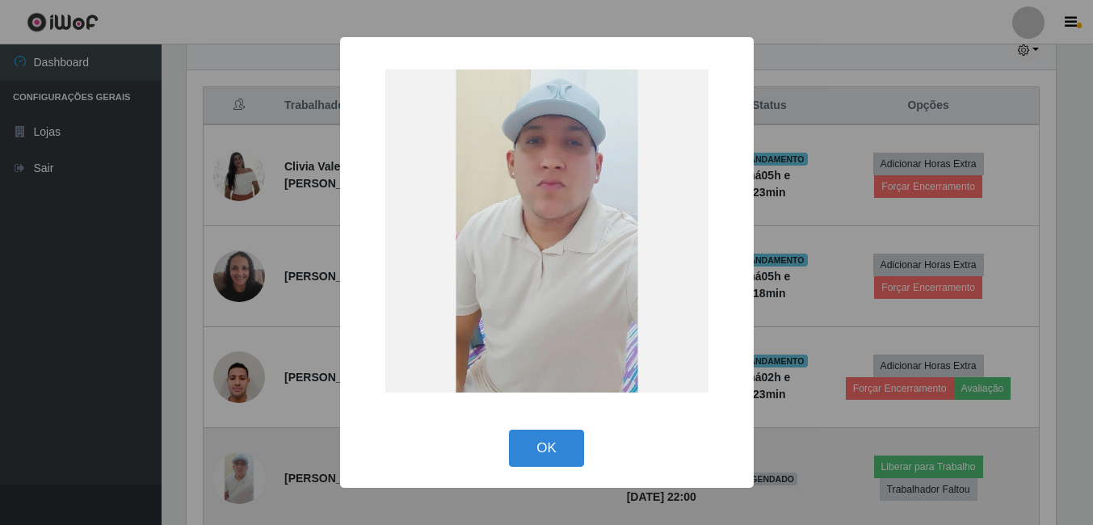
scroll to position [335, 873]
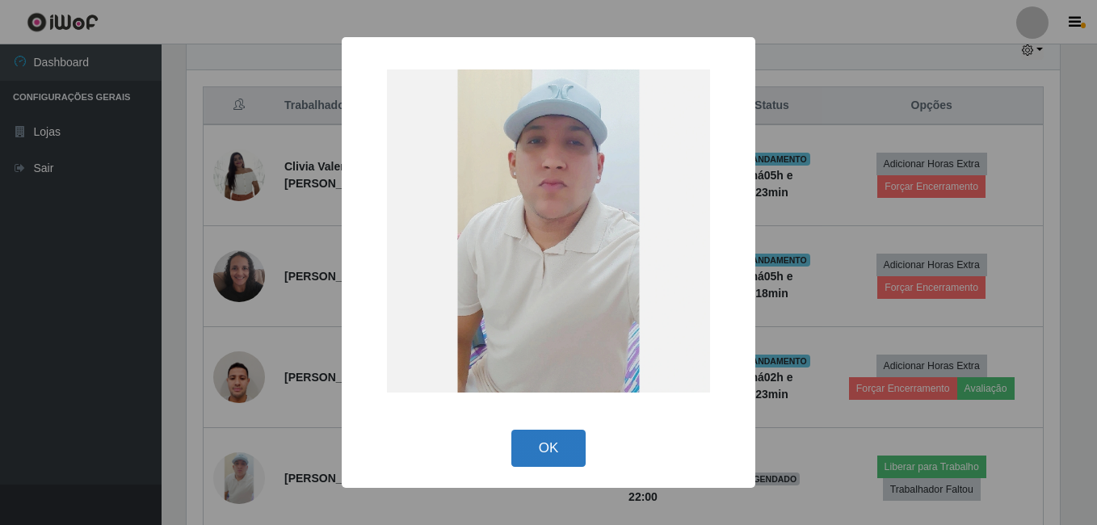
click at [540, 447] on button "OK" at bounding box center [548, 449] width 75 height 38
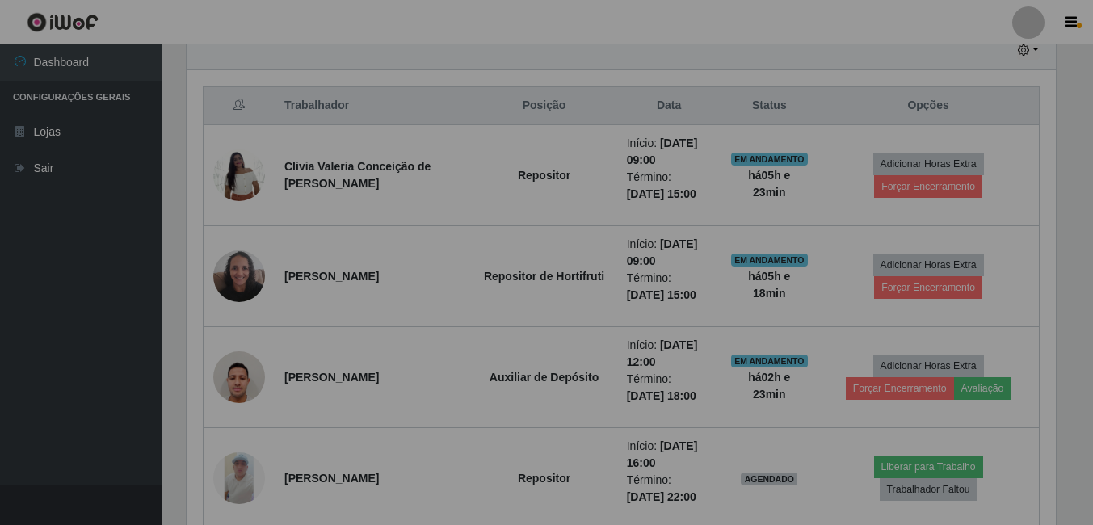
scroll to position [335, 881]
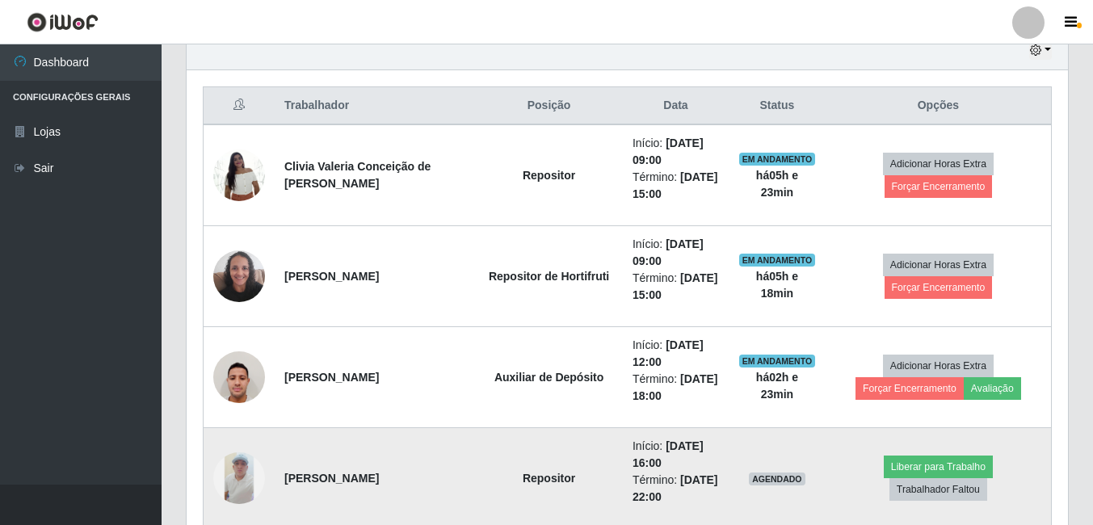
click at [243, 489] on img at bounding box center [239, 478] width 52 height 52
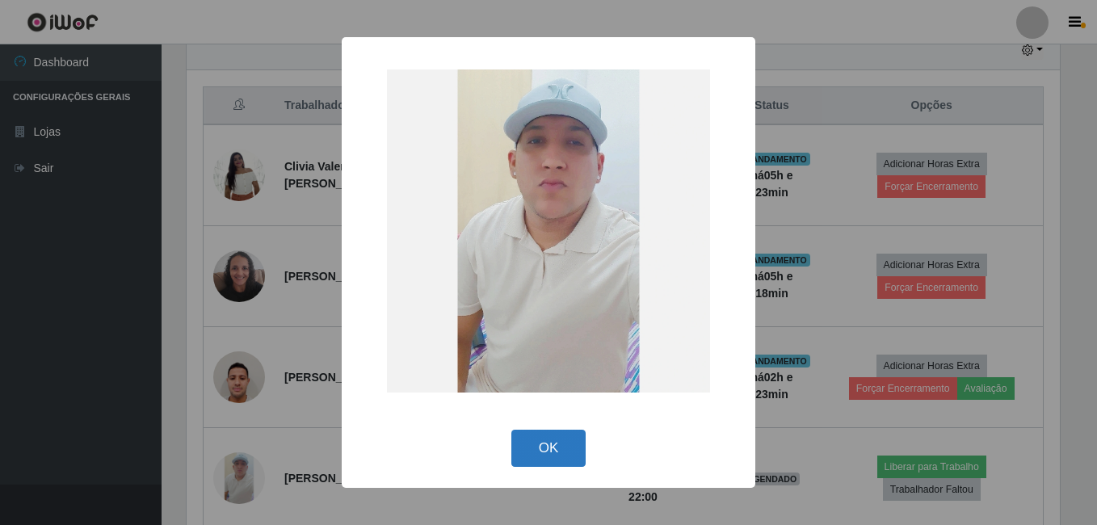
click at [553, 460] on button "OK" at bounding box center [548, 449] width 75 height 38
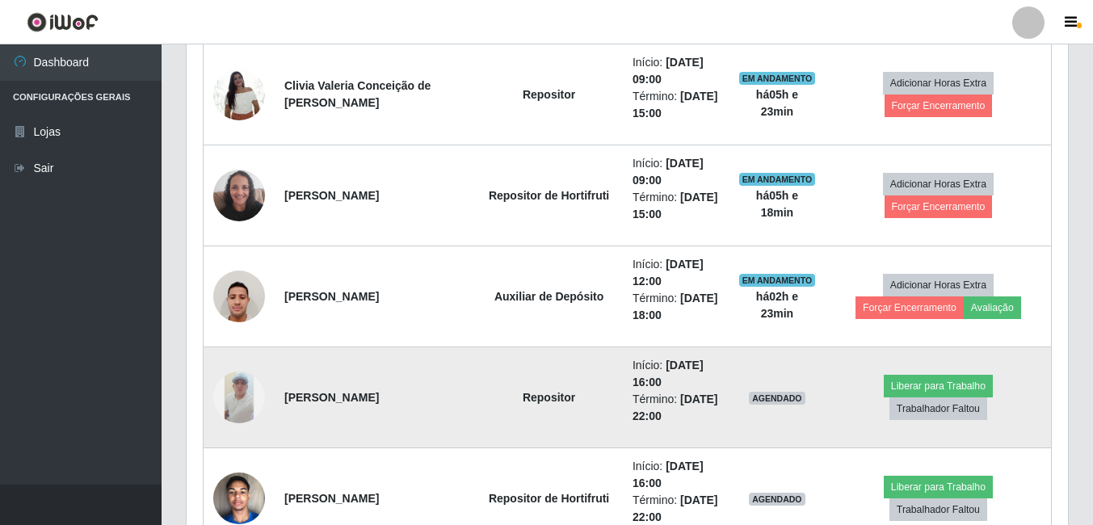
scroll to position [745, 0]
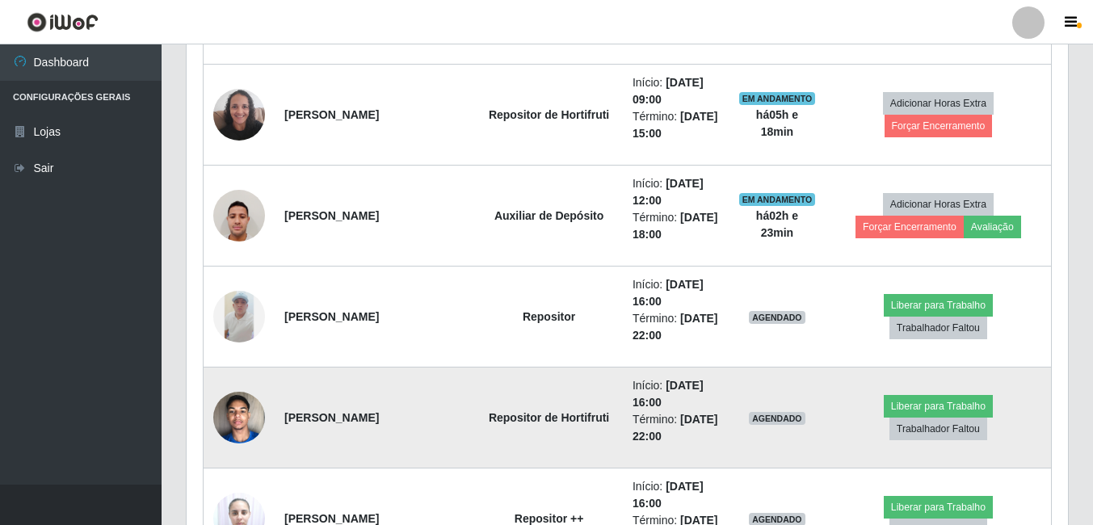
click at [241, 418] on img at bounding box center [239, 417] width 52 height 69
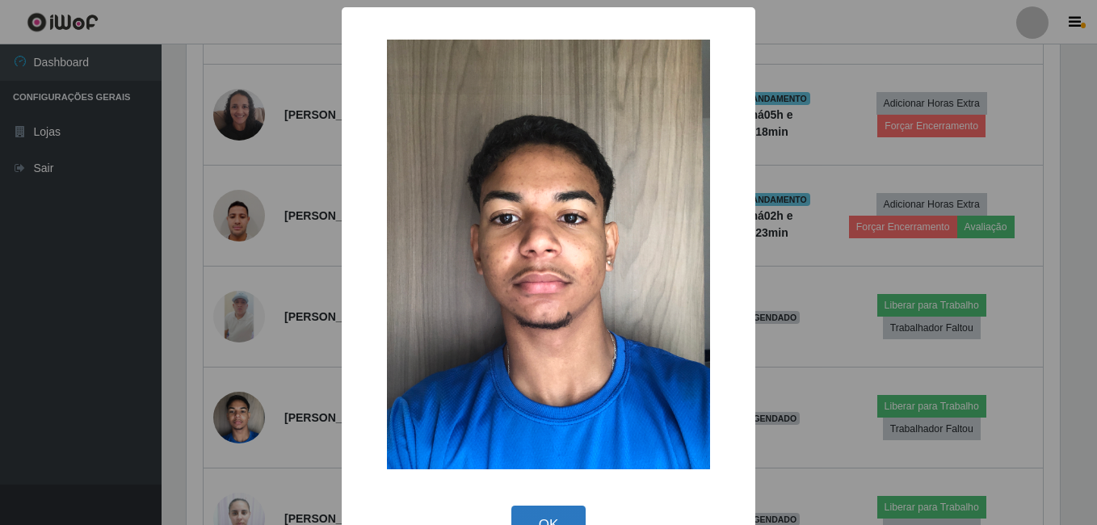
click at [531, 516] on button "OK" at bounding box center [548, 525] width 75 height 38
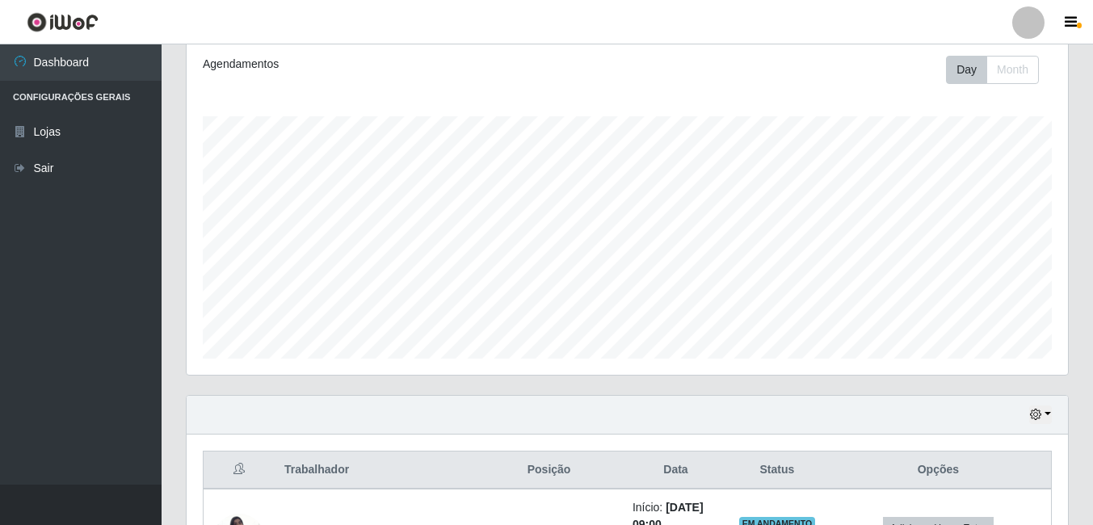
scroll to position [179, 0]
